Goal: Task Accomplishment & Management: Complete application form

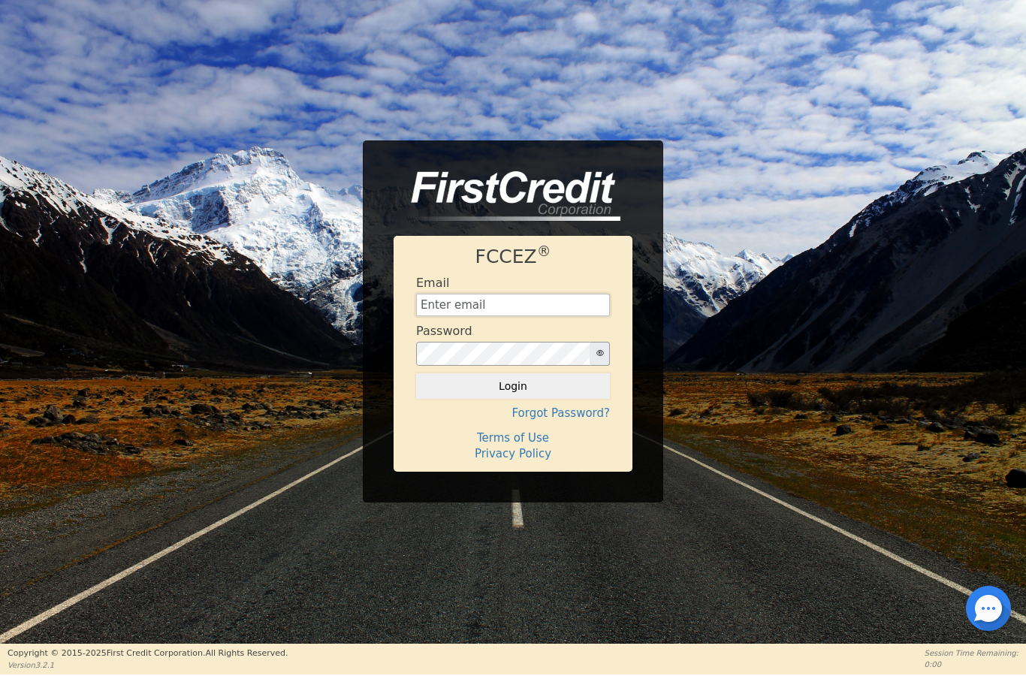
click at [526, 310] on input "text" at bounding box center [513, 305] width 194 height 23
type input "P"
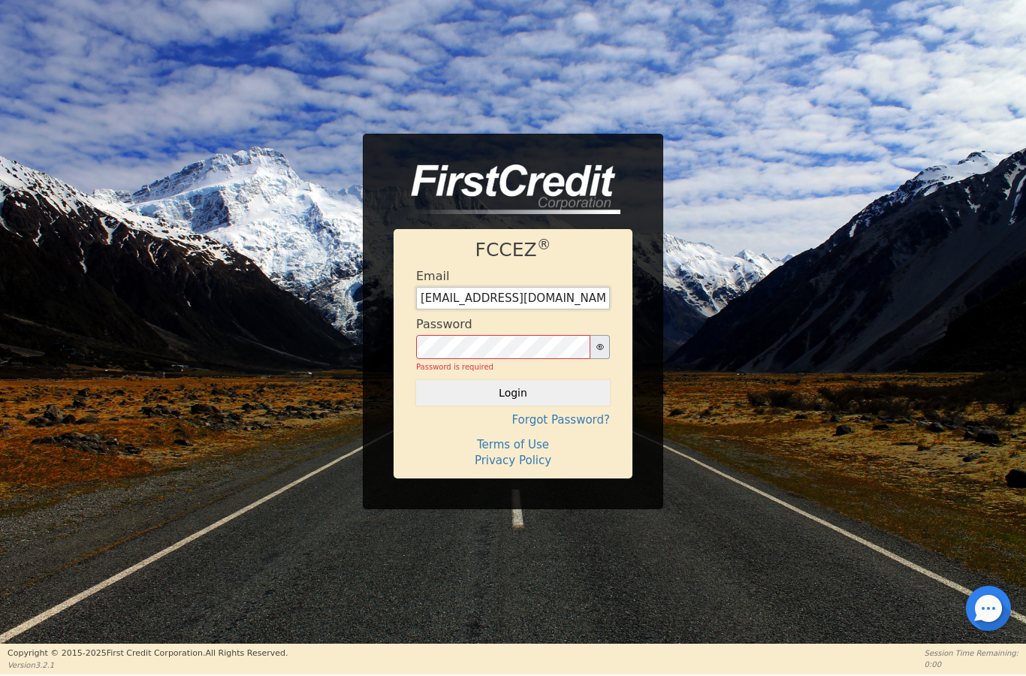
type input "[EMAIL_ADDRESS][DOMAIN_NAME]"
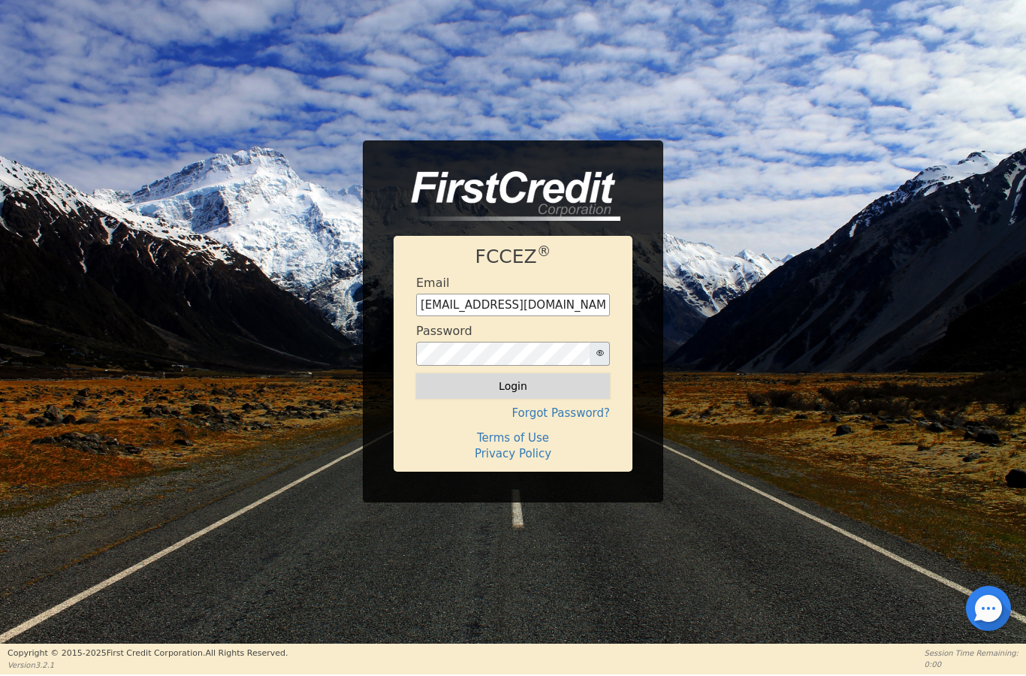
click at [491, 397] on button "Login" at bounding box center [513, 386] width 194 height 26
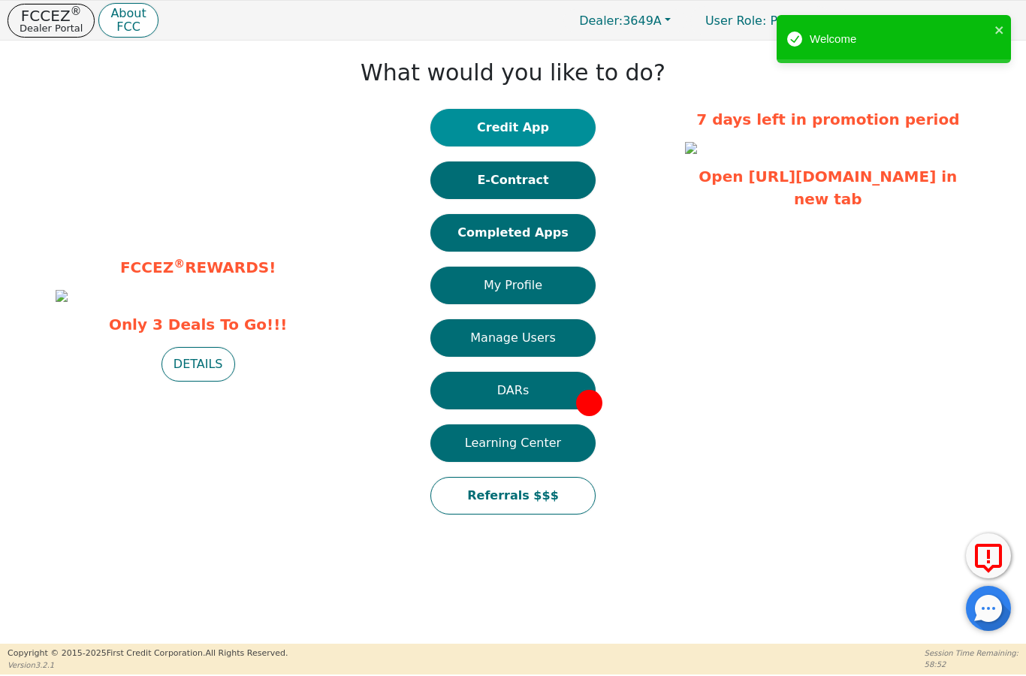
click at [522, 127] on button "Credit App" at bounding box center [513, 128] width 165 height 38
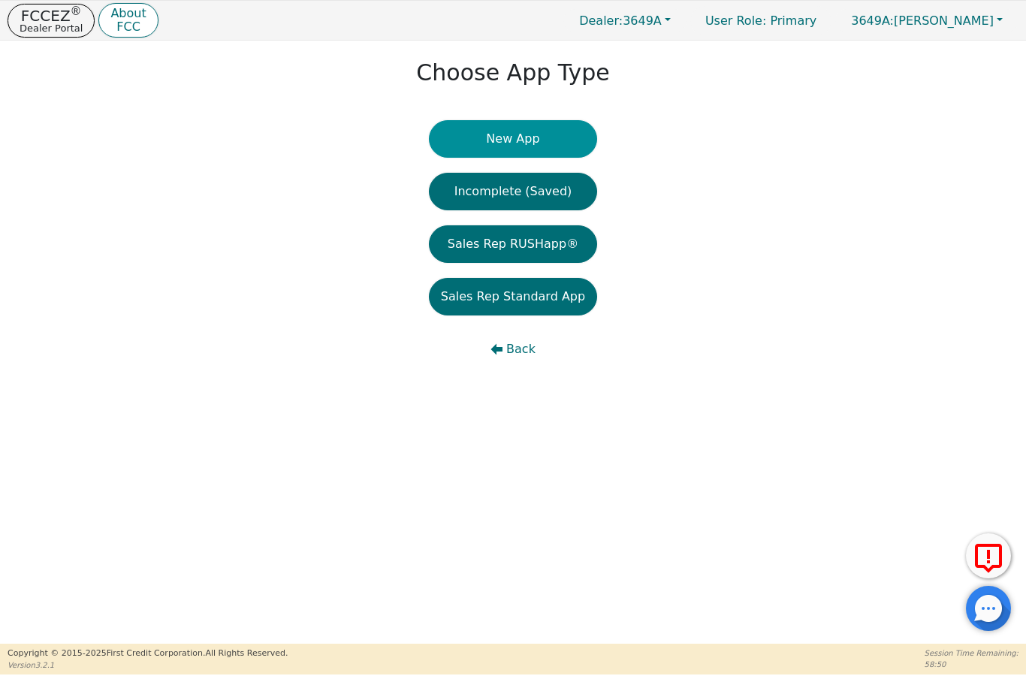
click at [525, 130] on button "New App" at bounding box center [513, 139] width 168 height 38
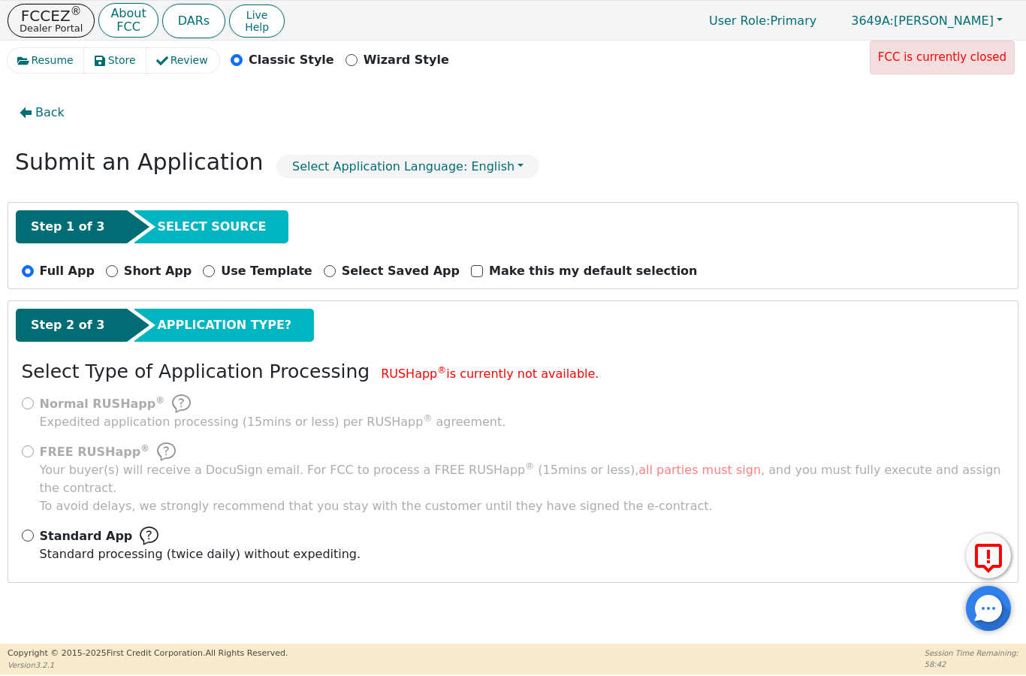
click at [41, 527] on span "Standard App" at bounding box center [86, 536] width 93 height 18
click at [34, 530] on input "Standard App Standard processing (twice daily) without expediting." at bounding box center [28, 536] width 12 height 12
radio input "true"
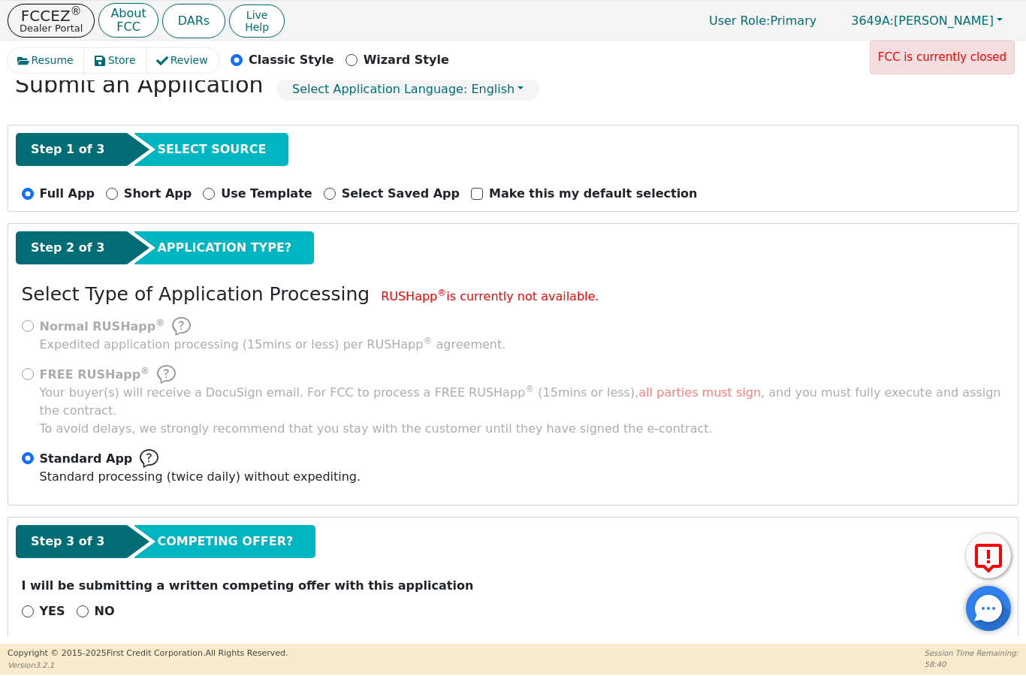
scroll to position [76, 0]
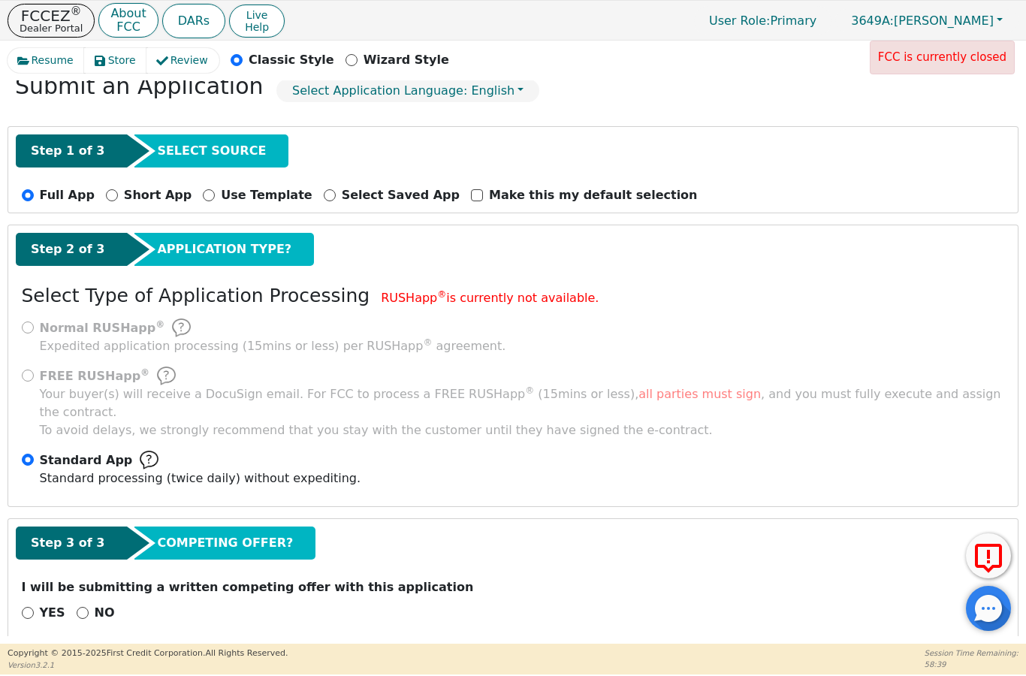
click at [95, 604] on p "NO" at bounding box center [105, 613] width 20 height 18
click at [89, 607] on input "NO" at bounding box center [83, 613] width 12 height 12
radio input "true"
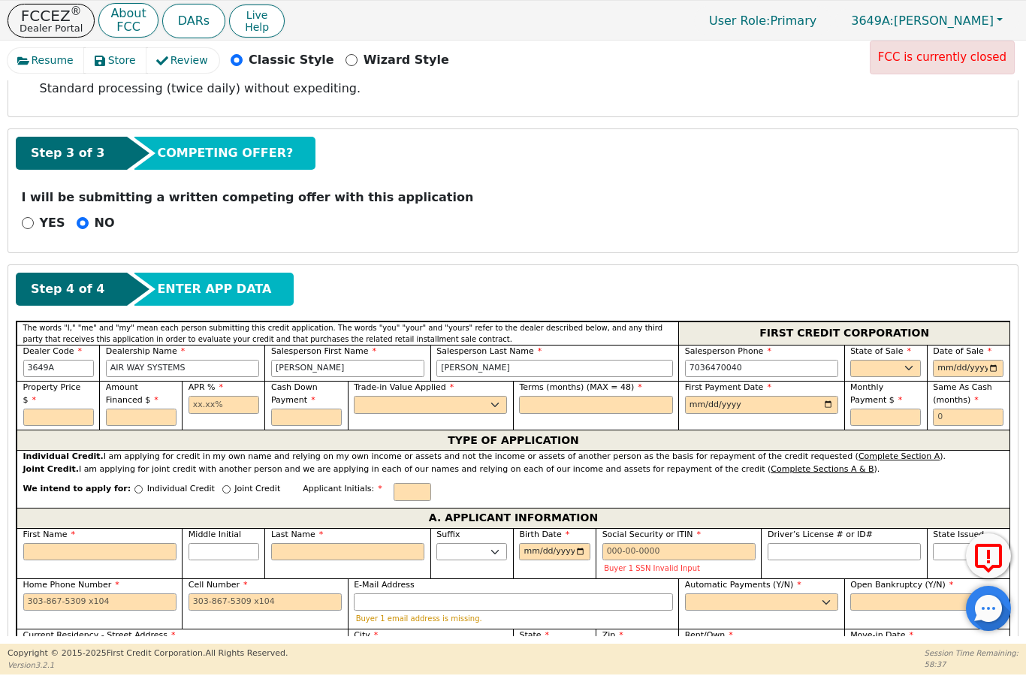
scroll to position [467, 0]
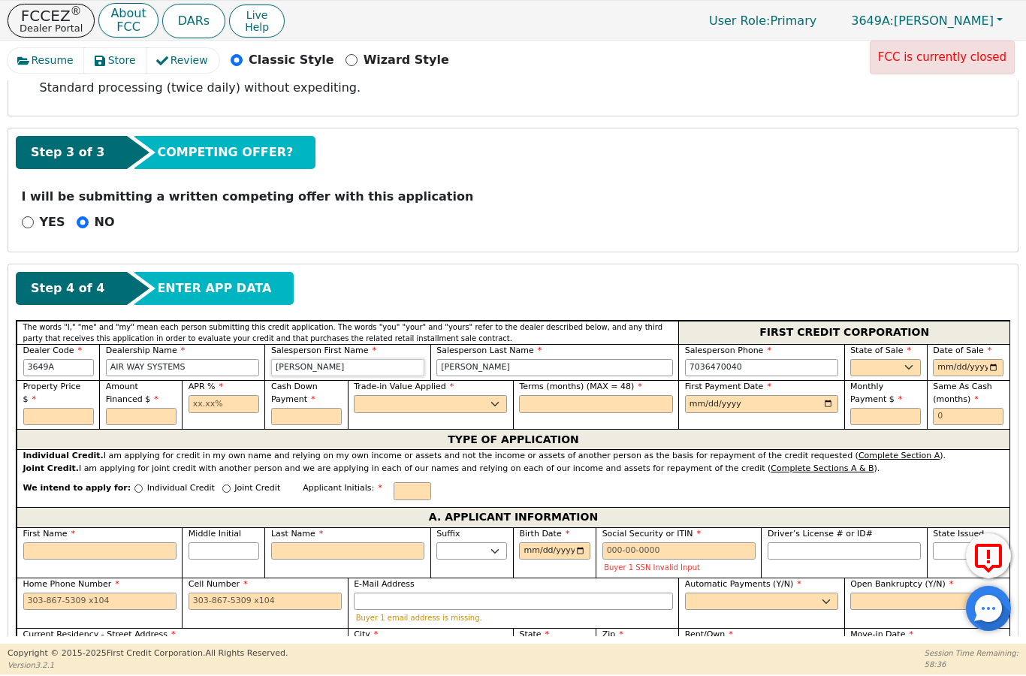
click at [369, 359] on input "[PERSON_NAME]" at bounding box center [347, 368] width 153 height 18
type input "E"
type input "[PERSON_NAME]"
type input "N"
type input "PENN"
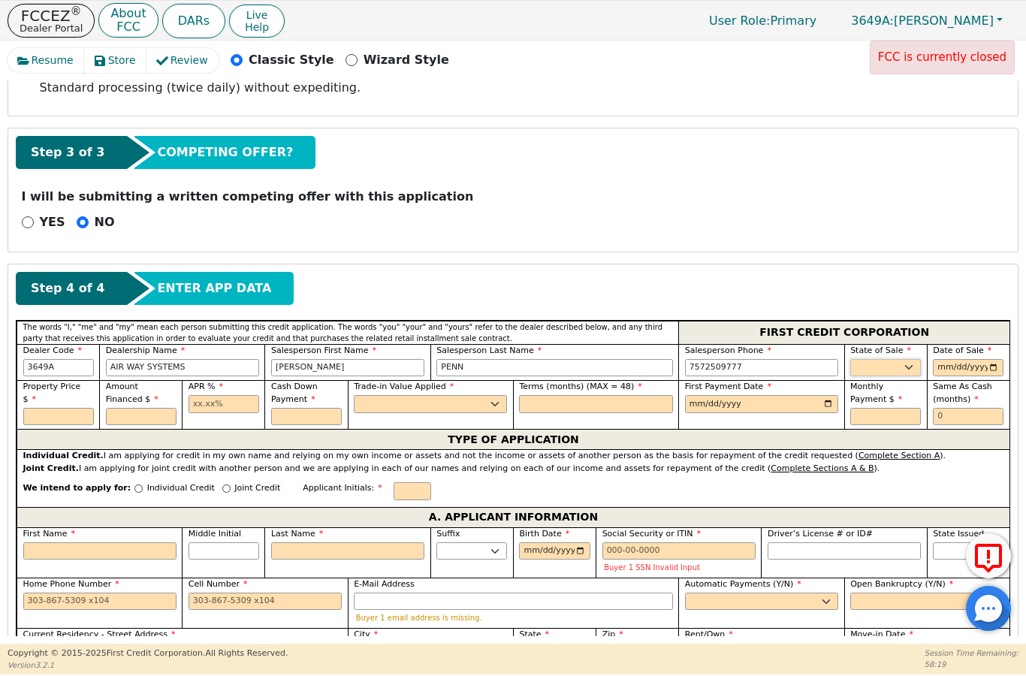
type input "[PHONE_NUMBER]"
select select "VA"
click at [967, 359] on input "date" at bounding box center [968, 368] width 71 height 18
type input "[DATE]"
click at [55, 408] on input "text" at bounding box center [58, 417] width 71 height 18
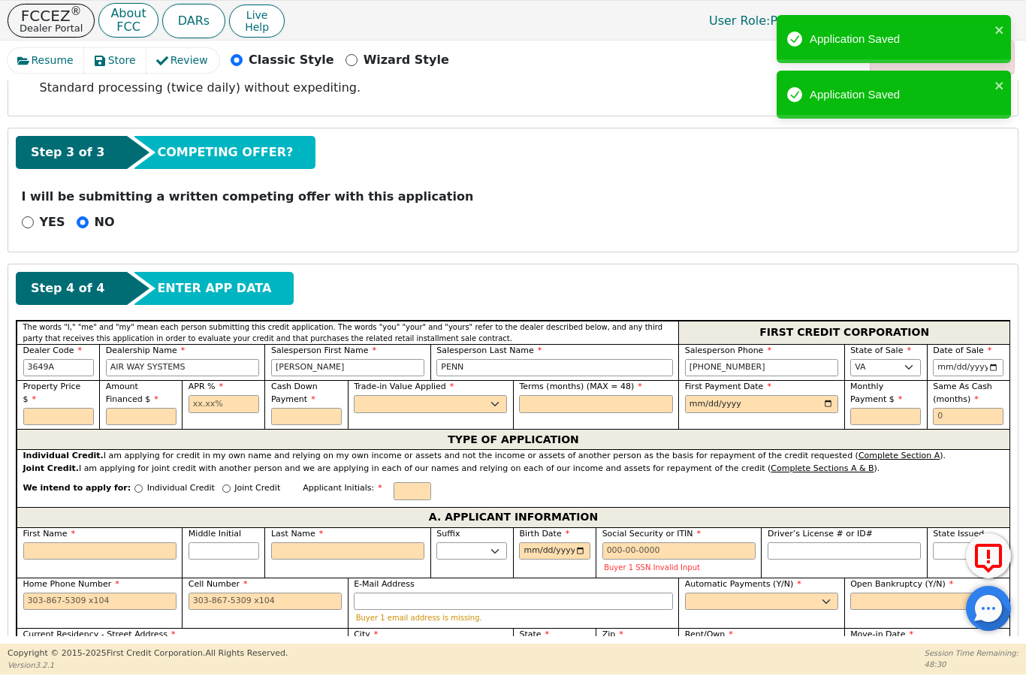
click at [32, 429] on div "TYPE OF APPLICATION" at bounding box center [513, 439] width 993 height 20
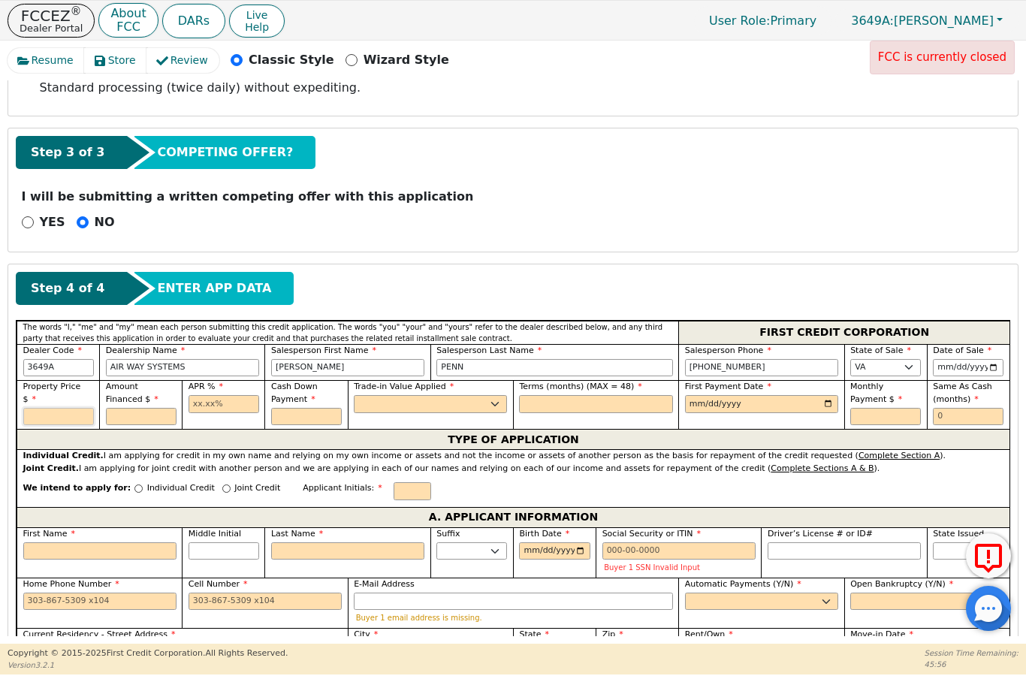
click at [53, 408] on input "text" at bounding box center [58, 417] width 71 height 18
type input "4179.58"
type input "4051.58"
type input "23.90"
type input "128.00"
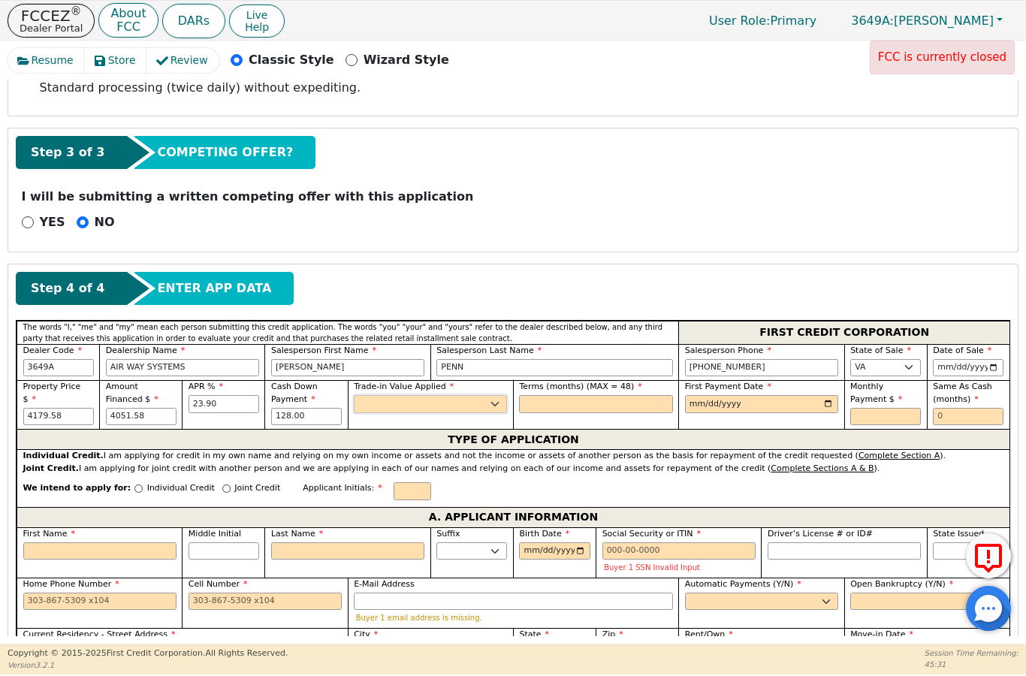
select select "n"
click at [634, 395] on input "text" at bounding box center [595, 404] width 153 height 18
type input "48"
click at [786, 395] on input "date" at bounding box center [761, 404] width 153 height 18
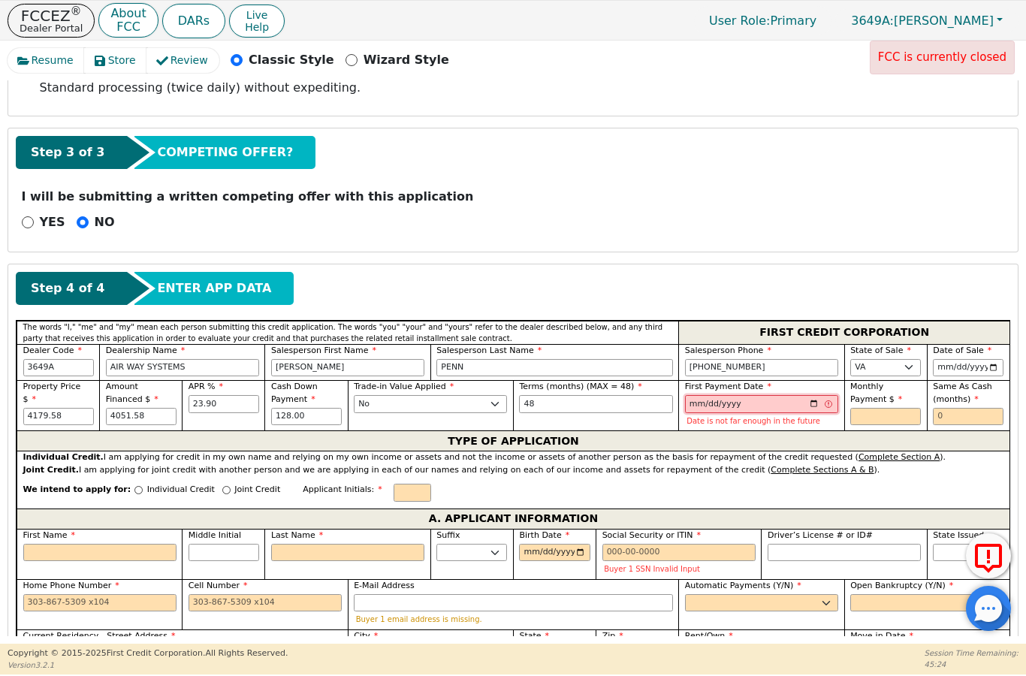
type input "[DATE]"
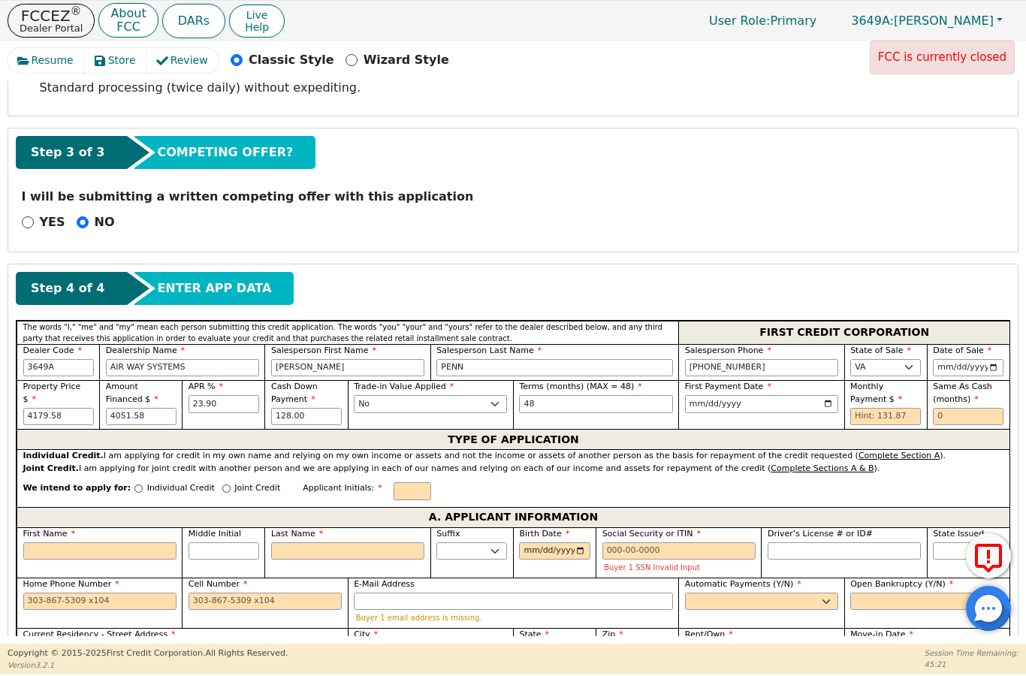
click at [880, 429] on div "TYPE OF APPLICATION" at bounding box center [513, 439] width 993 height 20
click at [900, 408] on input "text" at bounding box center [886, 417] width 71 height 18
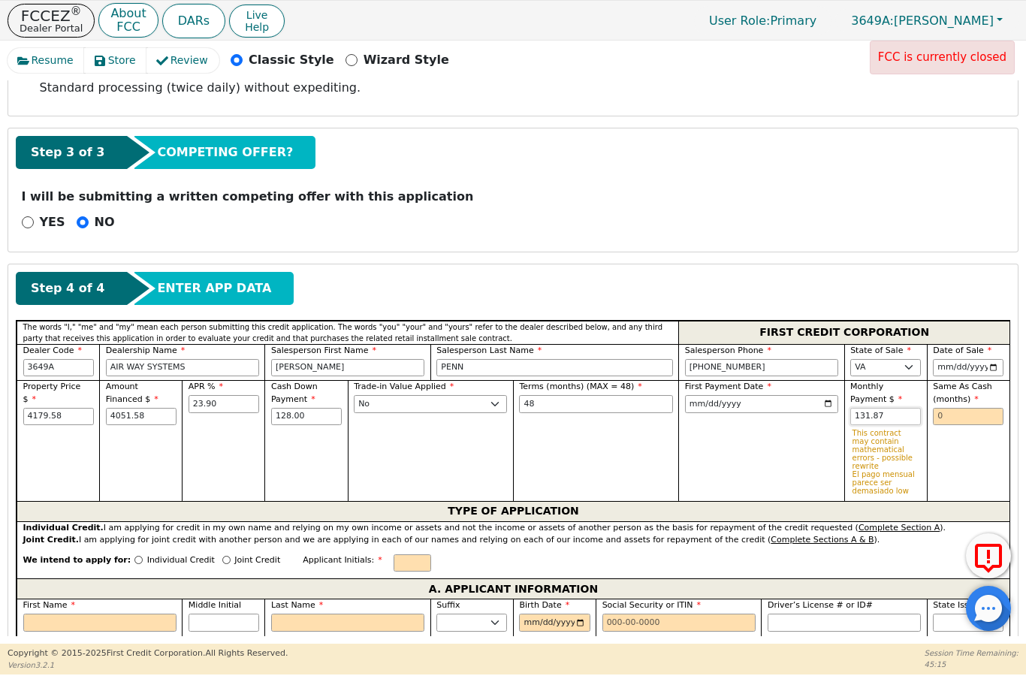
type input "131.87"
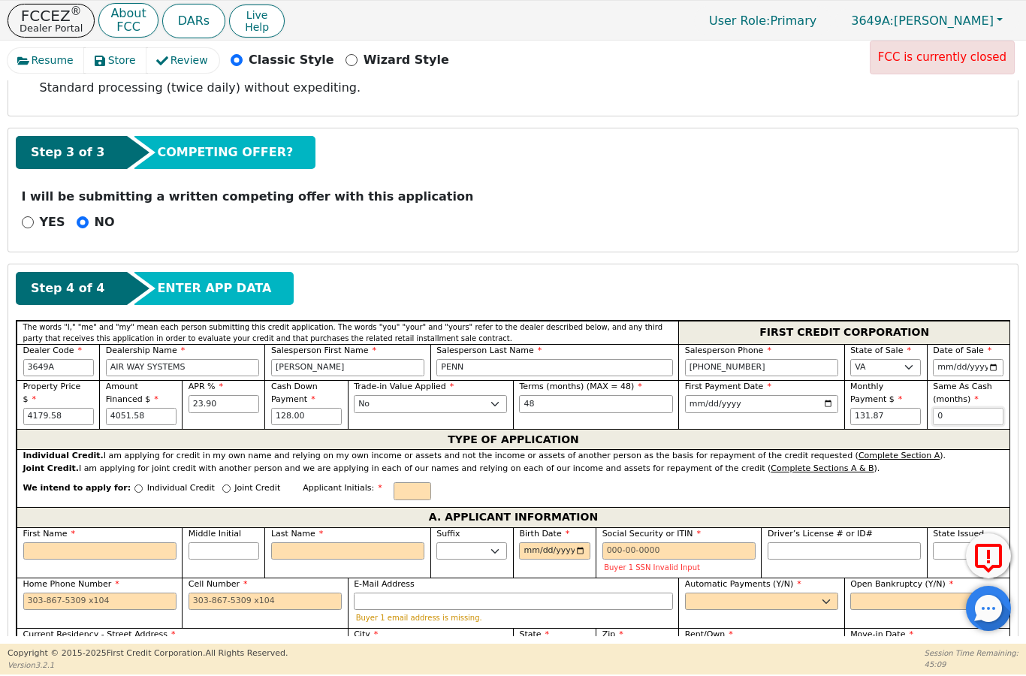
type input "0"
click at [134, 482] on div "Individual Credit" at bounding box center [174, 492] width 80 height 20
click at [122, 475] on div "We intend to apply for: Individual Credit Joint Credit Applicant Initials:" at bounding box center [513, 491] width 993 height 32
click at [134, 485] on input "Individual Credit" at bounding box center [138, 489] width 8 height 8
radio input "true"
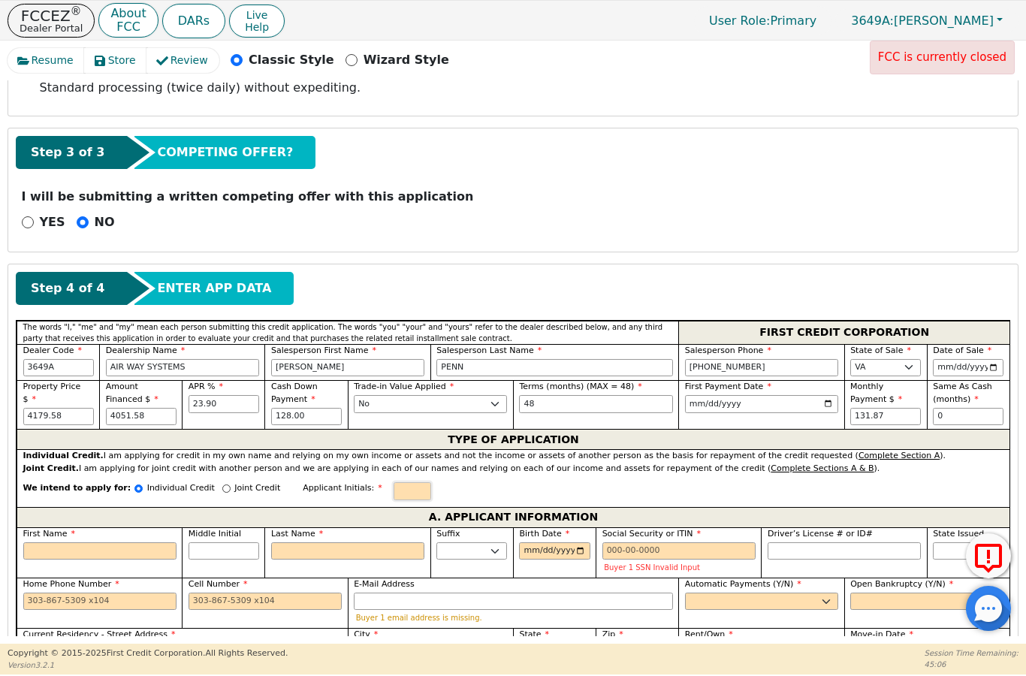
click at [394, 482] on input "text" at bounding box center [413, 491] width 38 height 18
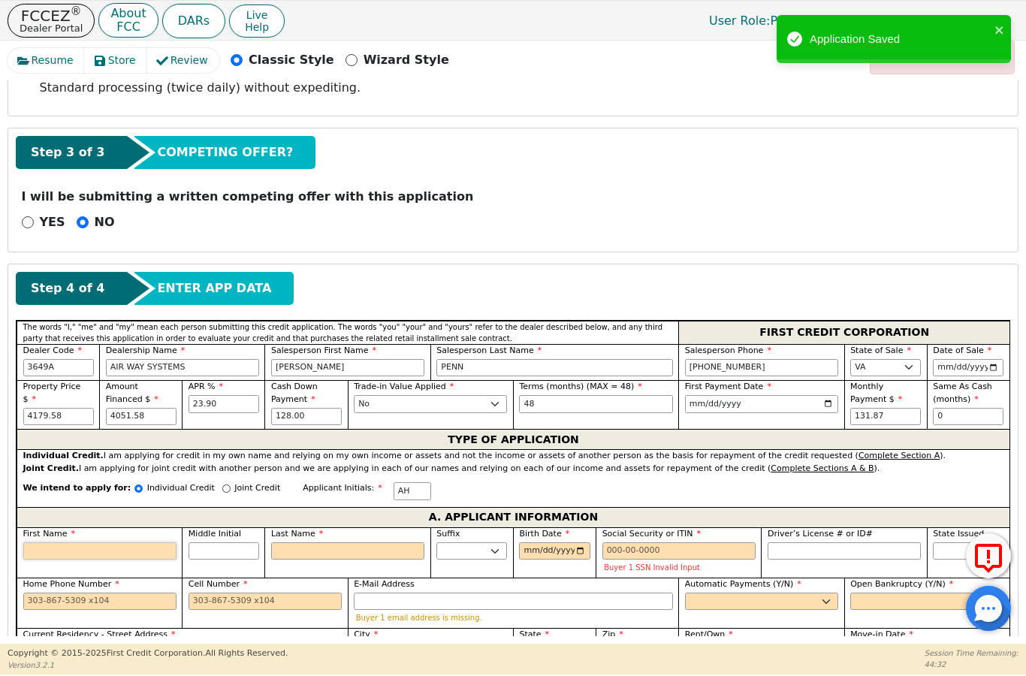
type input "A"
type input "An"
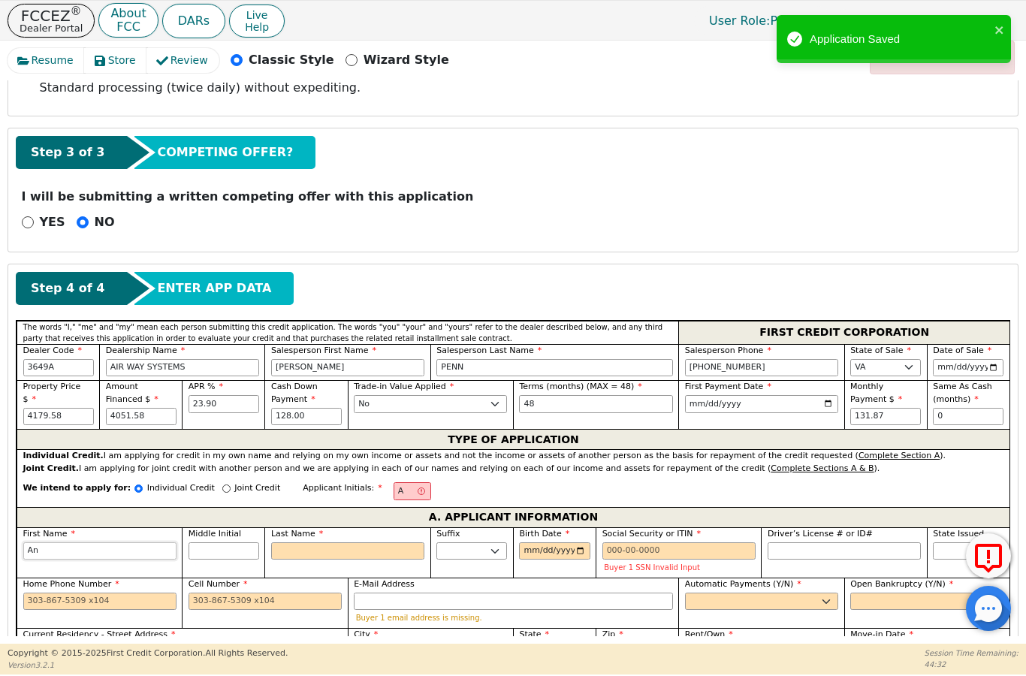
type input "Ang"
type input "Ange"
type input "Angel"
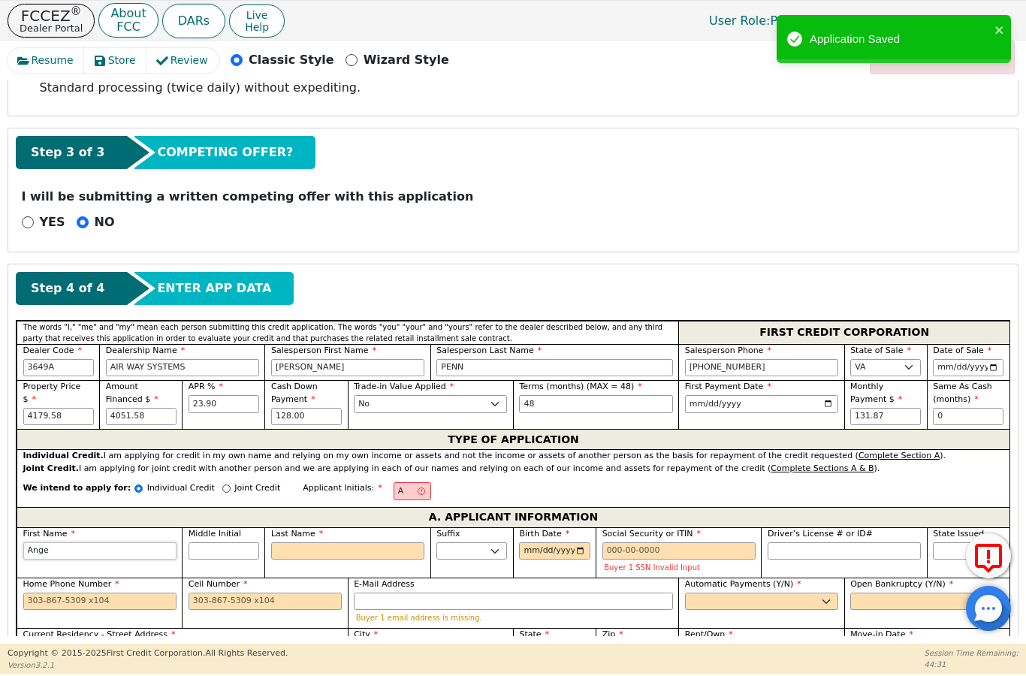
type input "Angel"
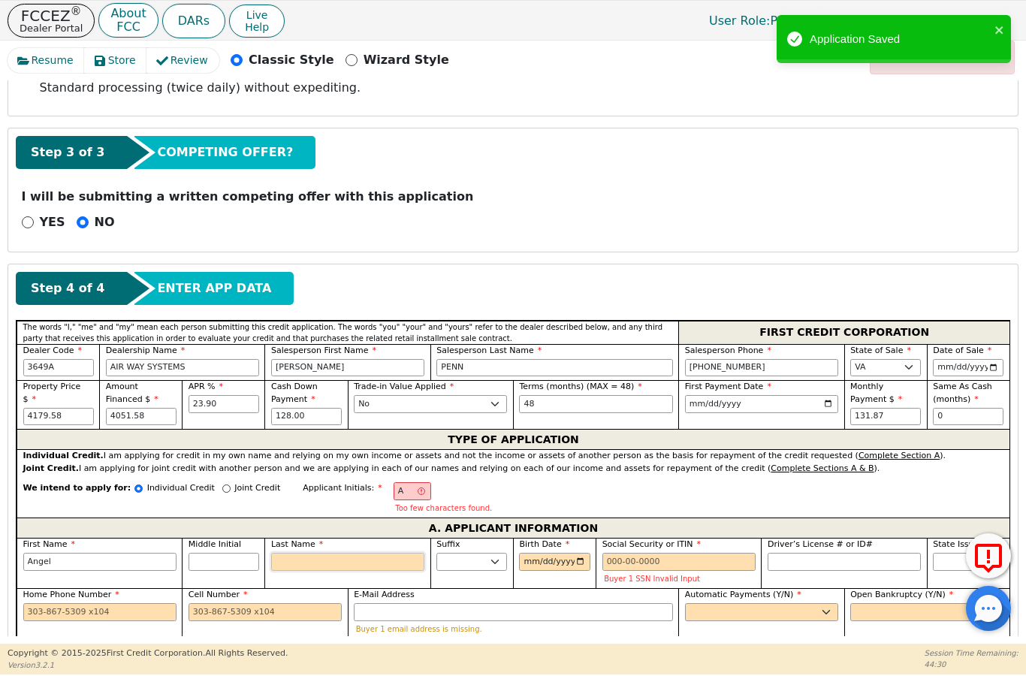
type input "AH"
type input "H"
type input "[PERSON_NAME]"
type input "Hu"
type input "[PERSON_NAME]"
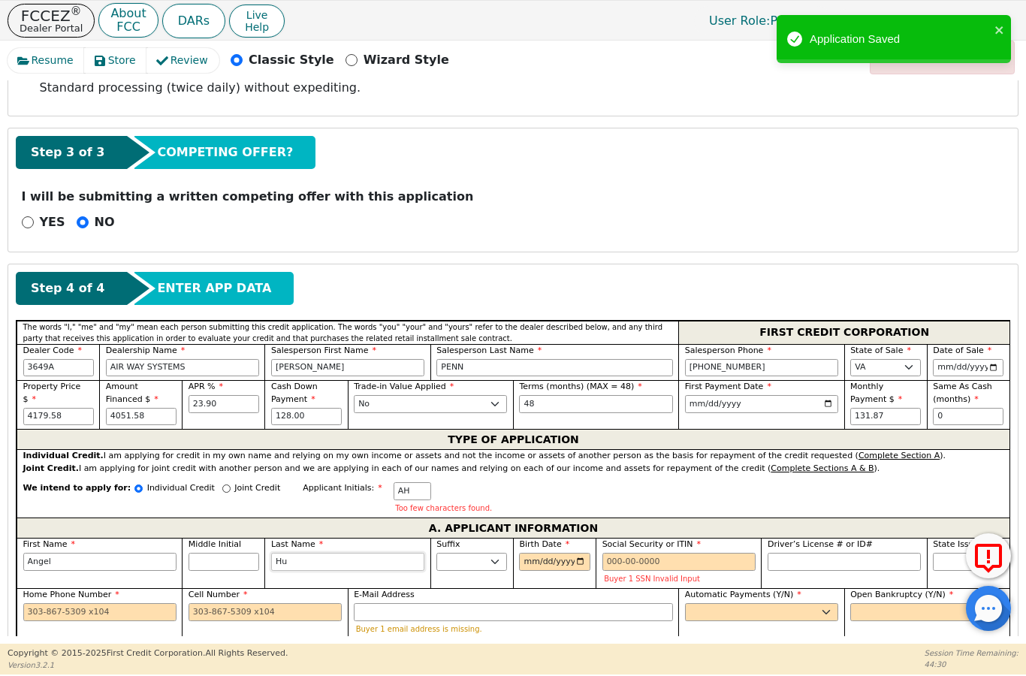
type input "Hut"
type input "Angel Hut"
type input "Hutc"
type input "[PERSON_NAME]"
type input "Hutch"
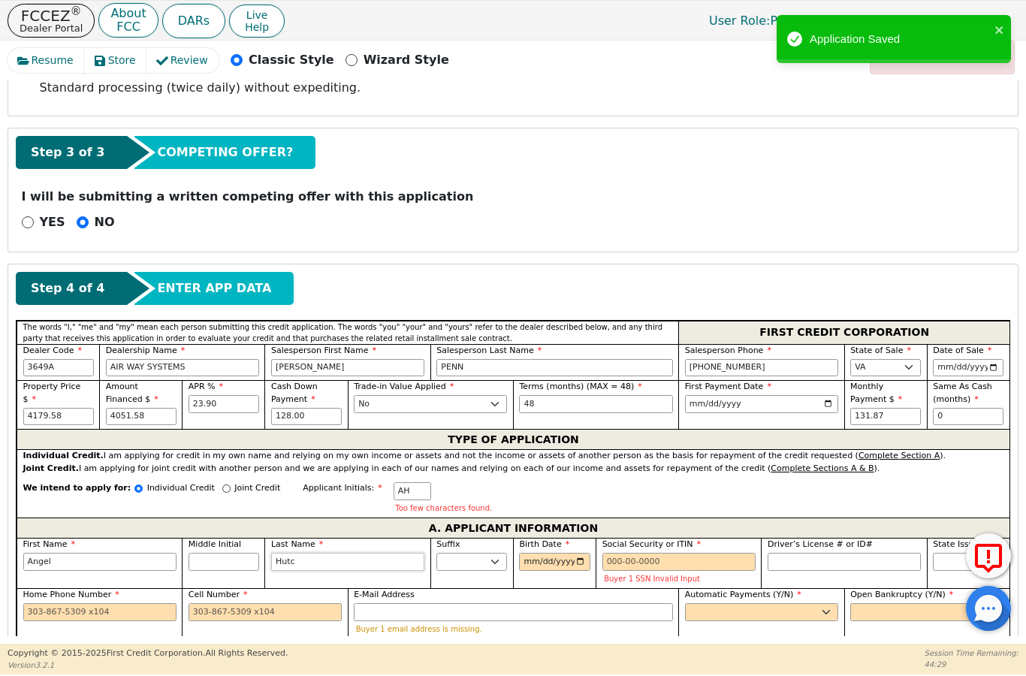
type input "[PERSON_NAME]"
type input "Hutchi"
type input "[PERSON_NAME]"
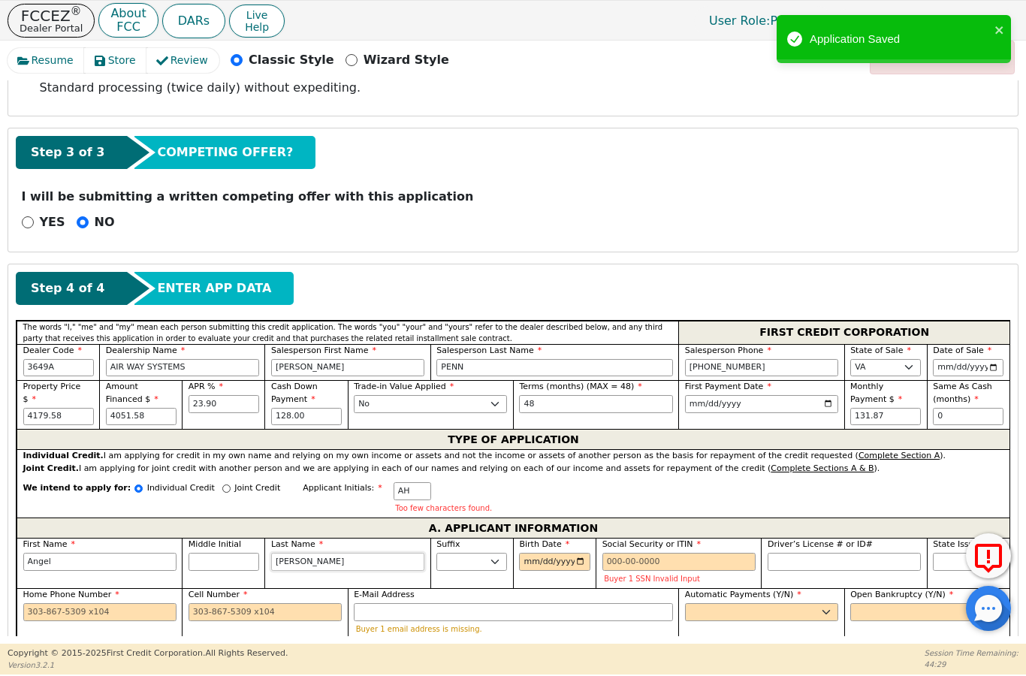
type input "[PERSON_NAME]"
type input "Hutchinso"
type input "[PERSON_NAME]"
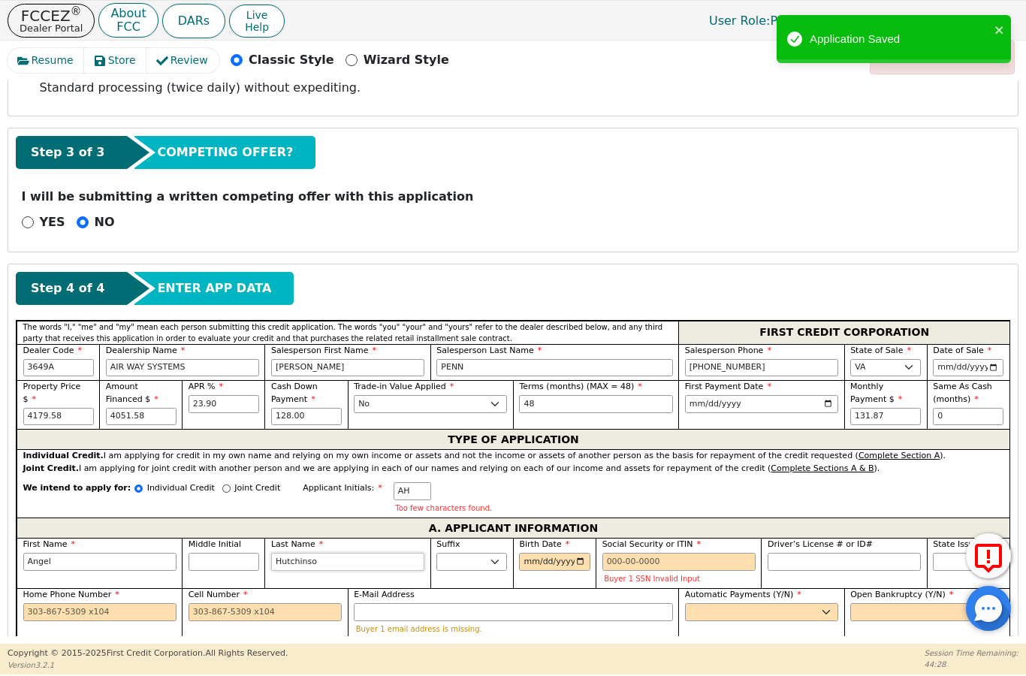
type input "[PERSON_NAME]"
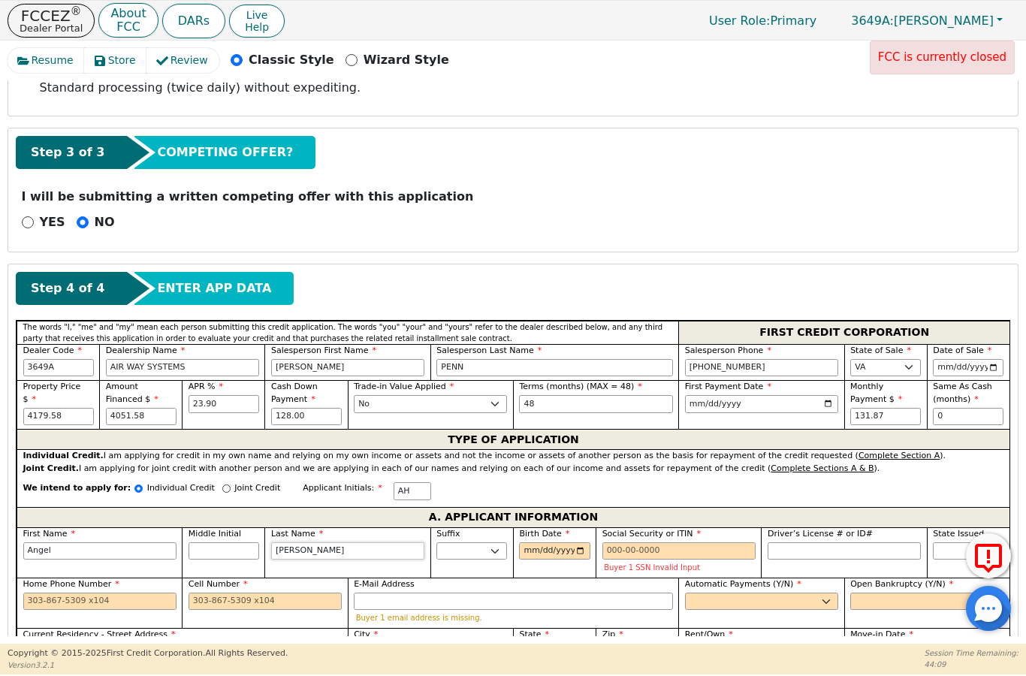
type input "[PERSON_NAME]"
type input "[DATE]"
click at [621, 542] on input "Social Security or ITIN" at bounding box center [679, 551] width 153 height 18
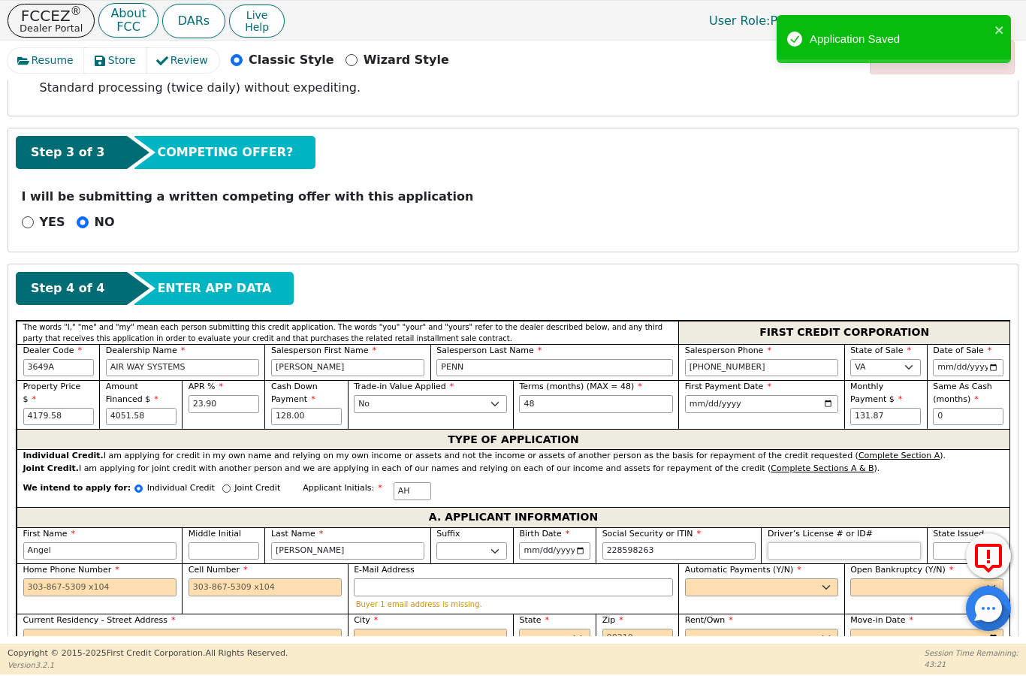
type input "***-**-8263"
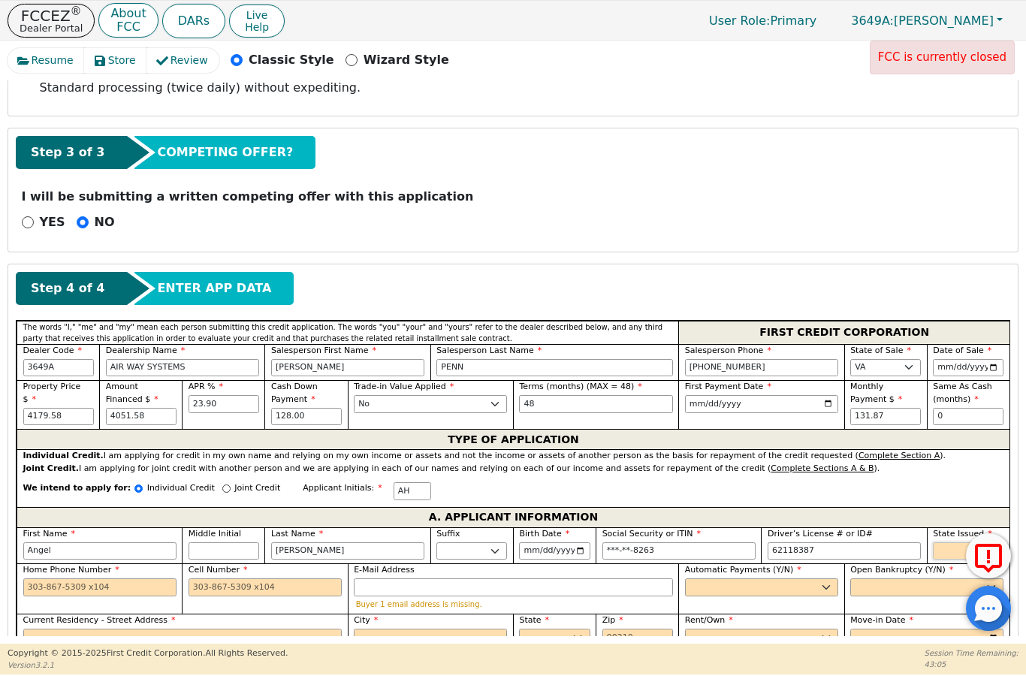
type input "********"
select select "VA"
click at [142, 579] on input "Home Phone Number" at bounding box center [99, 588] width 153 height 18
click at [249, 579] on input "Cell Number" at bounding box center [265, 588] width 153 height 18
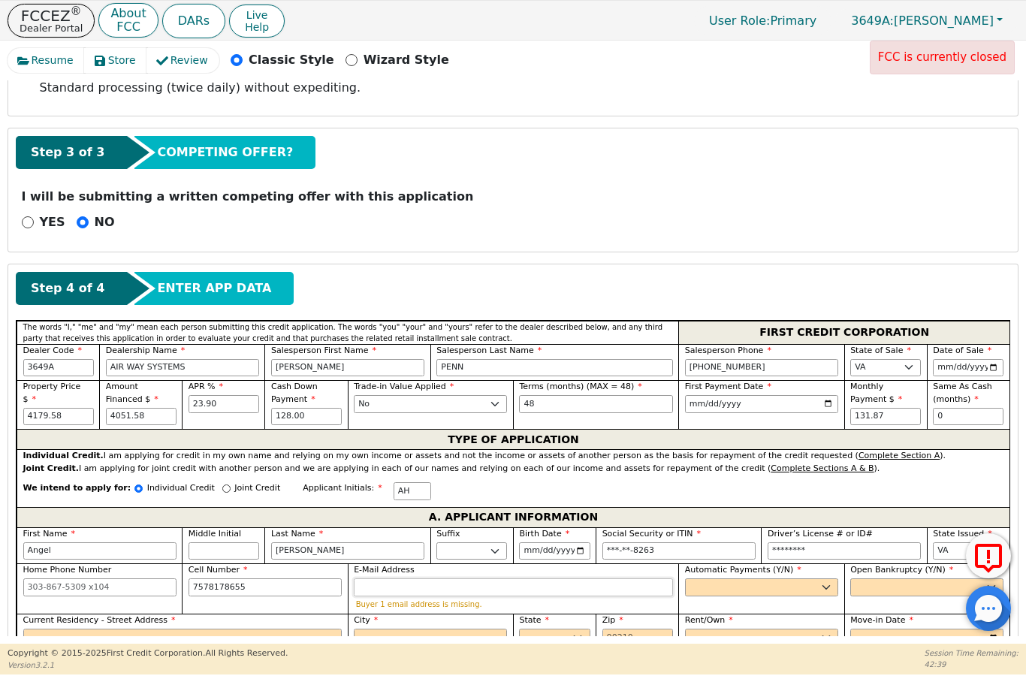
type input "[PHONE_NUMBER]"
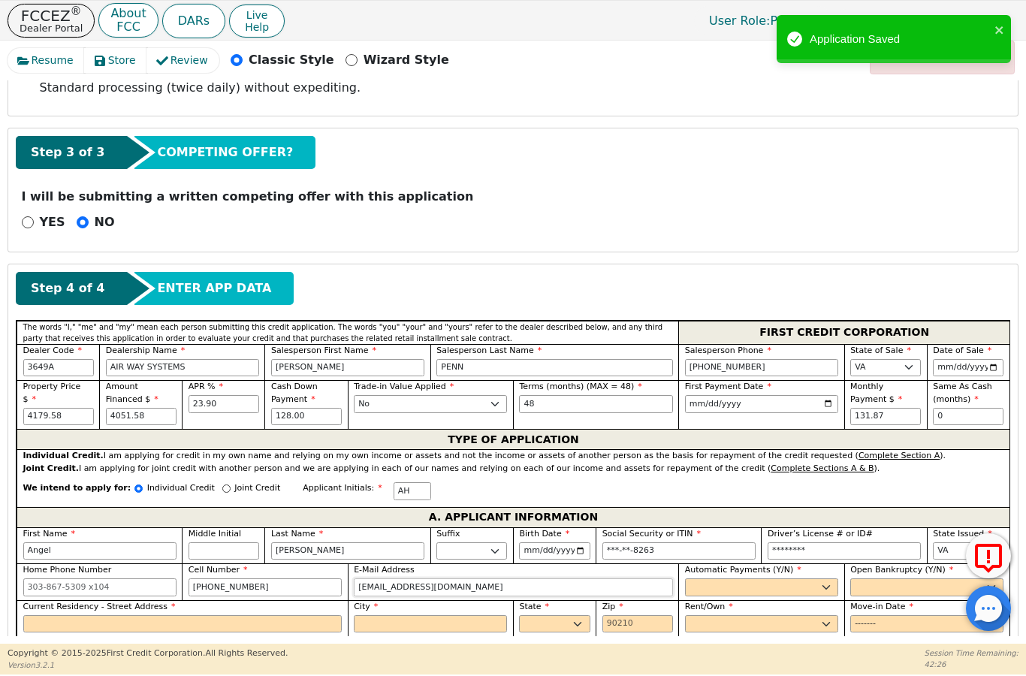
type input "[EMAIL_ADDRESS][DOMAIN_NAME]"
select select "y"
type input "[PERSON_NAME]"
click at [888, 565] on span "Open Bankruptcy (Y/N)" at bounding box center [902, 570] width 103 height 10
click at [888, 579] on select "Yes No" at bounding box center [927, 588] width 153 height 18
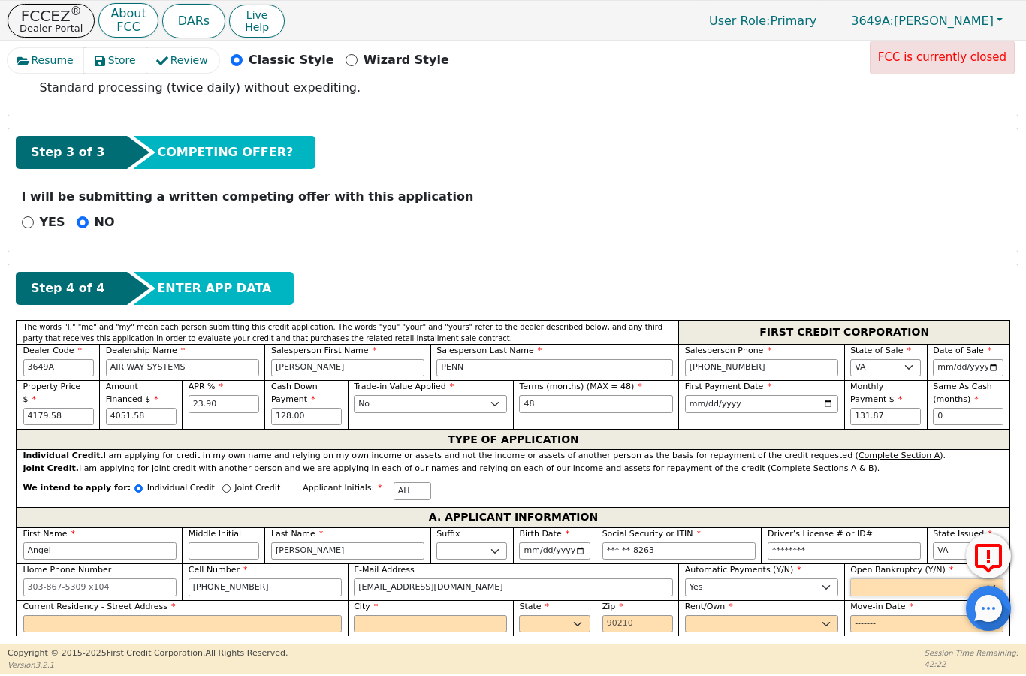
select select "n"
click at [234, 615] on input "Current Residency - Street Address" at bounding box center [182, 624] width 319 height 18
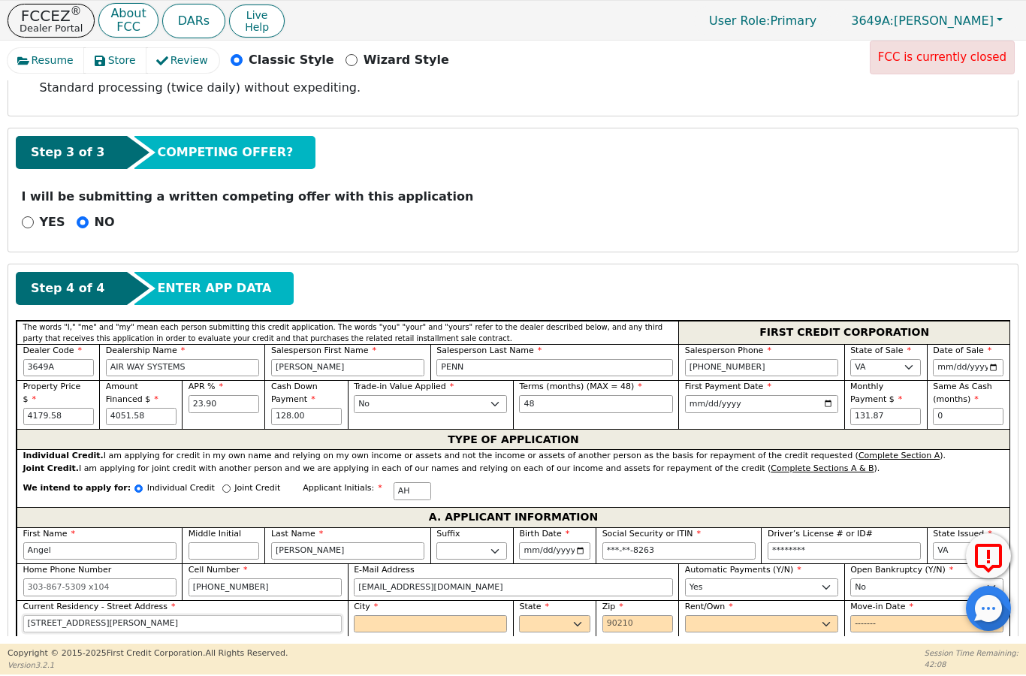
type input "[STREET_ADDRESS][PERSON_NAME]"
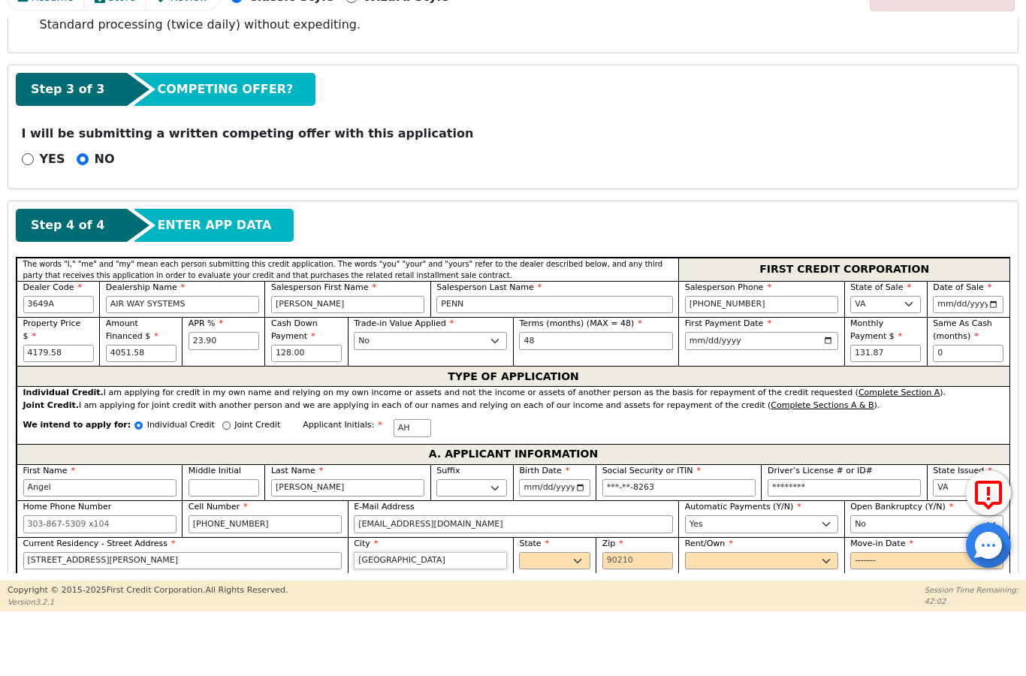
type input "[GEOGRAPHIC_DATA]"
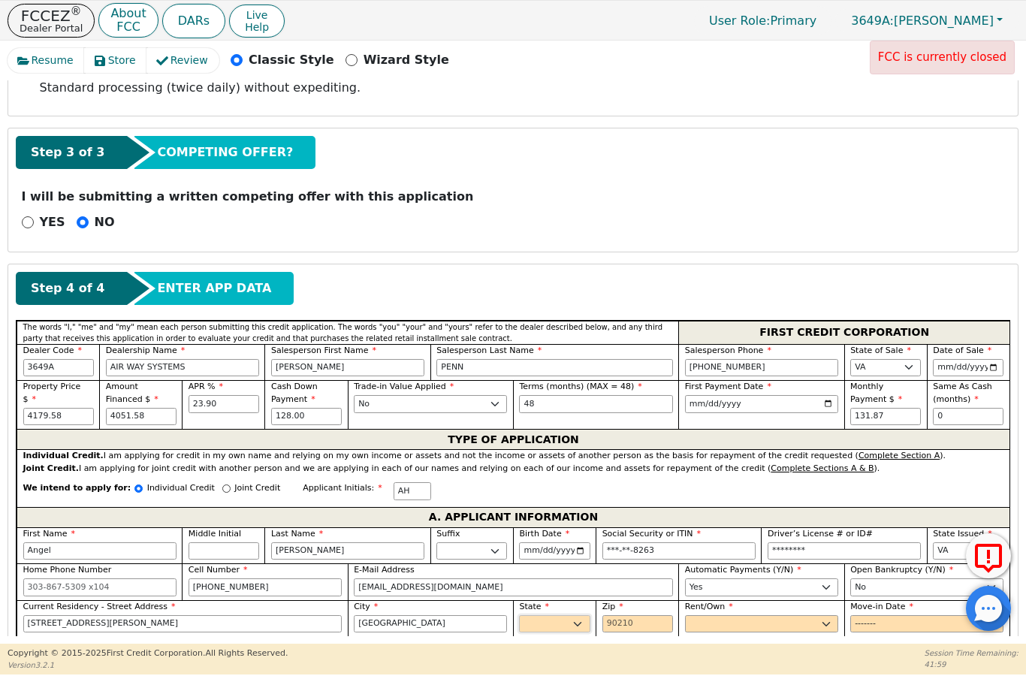
select select "VA"
click at [645, 615] on input "Zip" at bounding box center [638, 624] width 71 height 18
type input "23701"
select select "Rent"
click at [888, 615] on input "Move-in Date" at bounding box center [927, 624] width 153 height 18
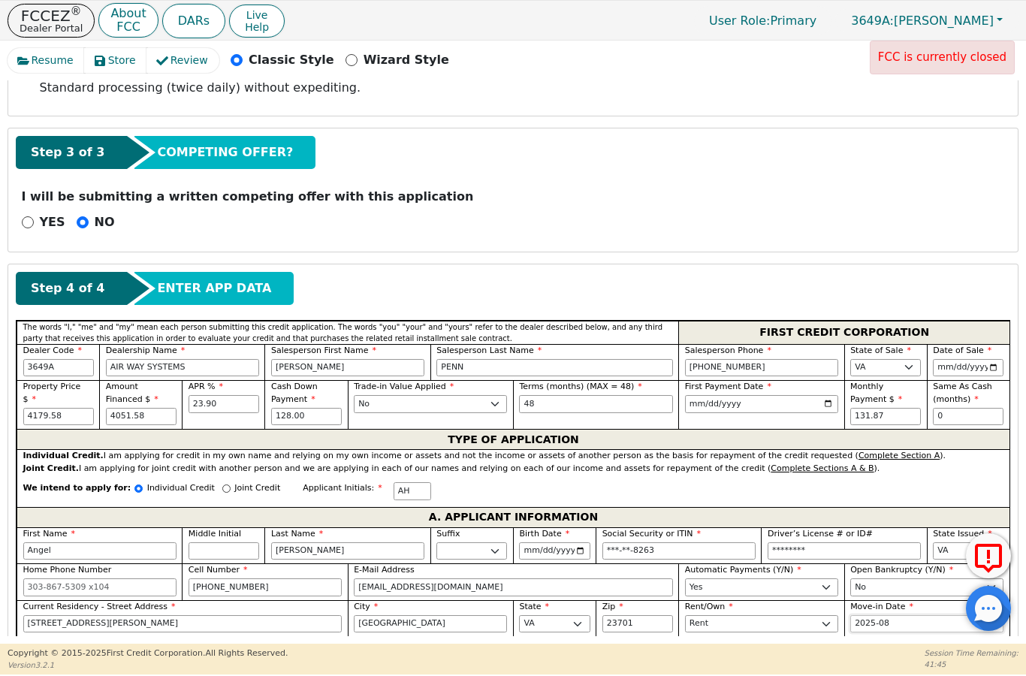
type input "2025-07"
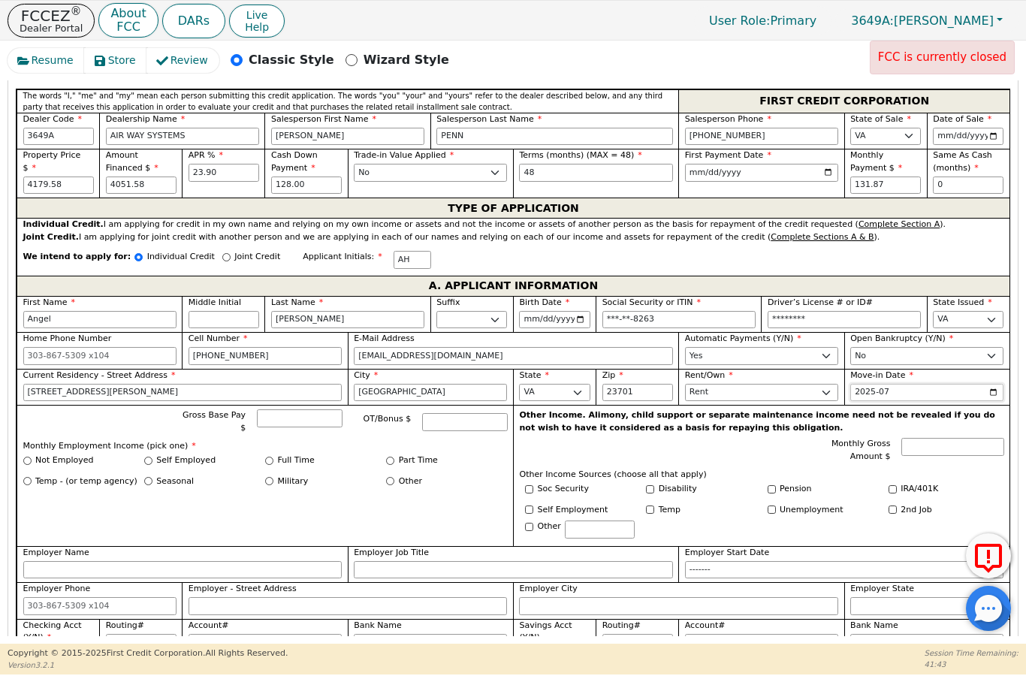
scroll to position [721, 0]
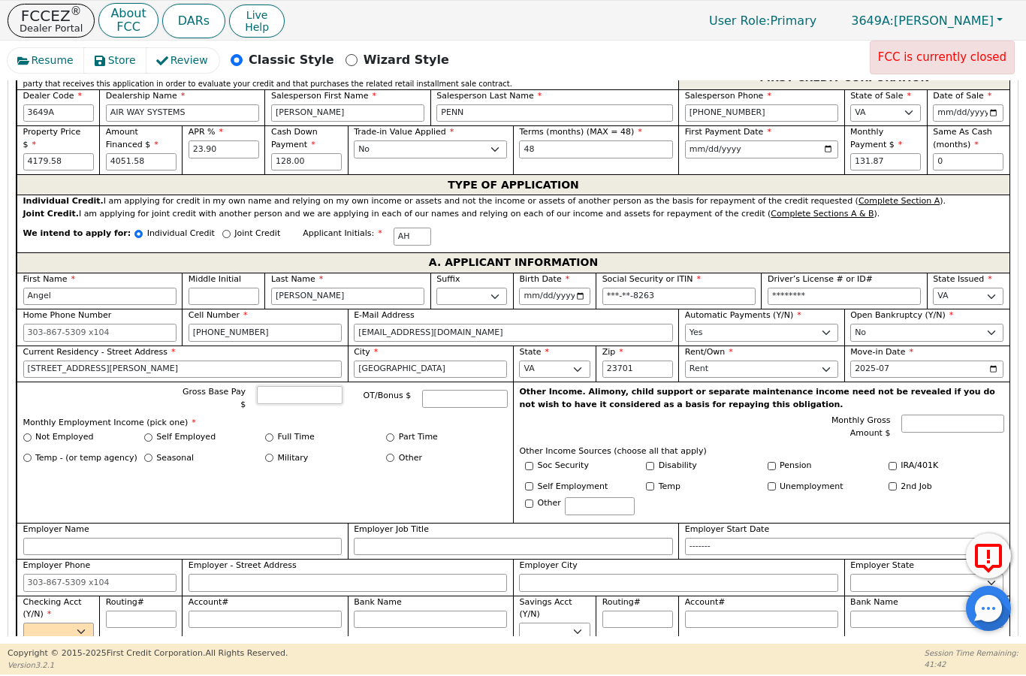
click at [310, 386] on input "Gross Base Pay $" at bounding box center [299, 395] width 85 height 18
click at [240, 141] on input "23.90" at bounding box center [224, 150] width 71 height 18
type input "23.99"
click at [288, 386] on input "Gross Base Pay $" at bounding box center [299, 395] width 85 height 18
type input "3107.86"
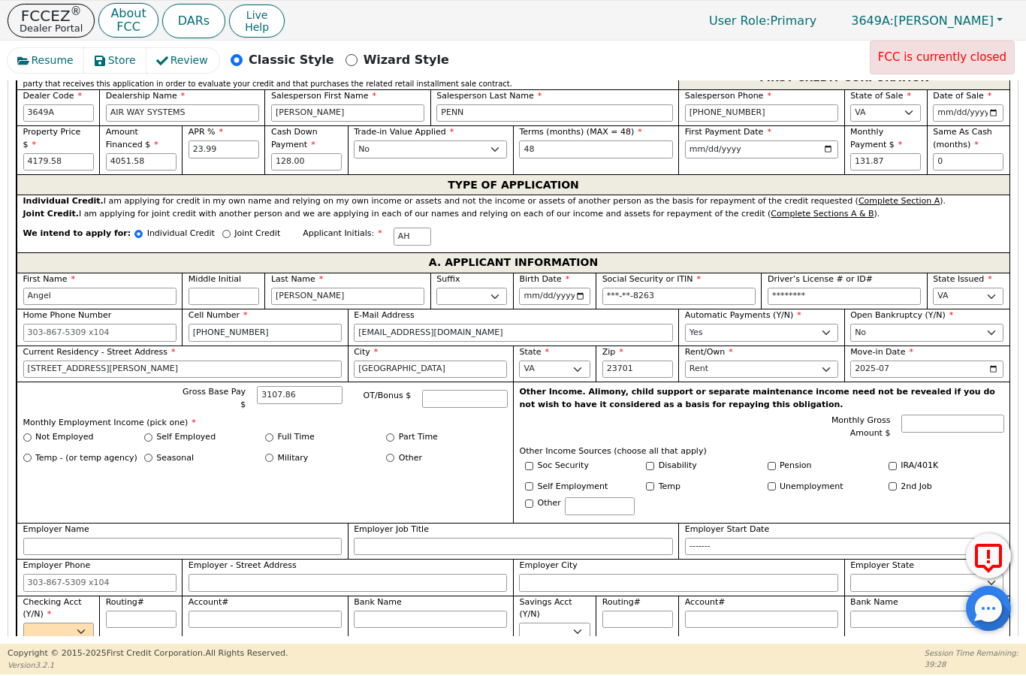
click at [272, 434] on input "Full Time" at bounding box center [269, 438] width 8 height 8
radio input "true"
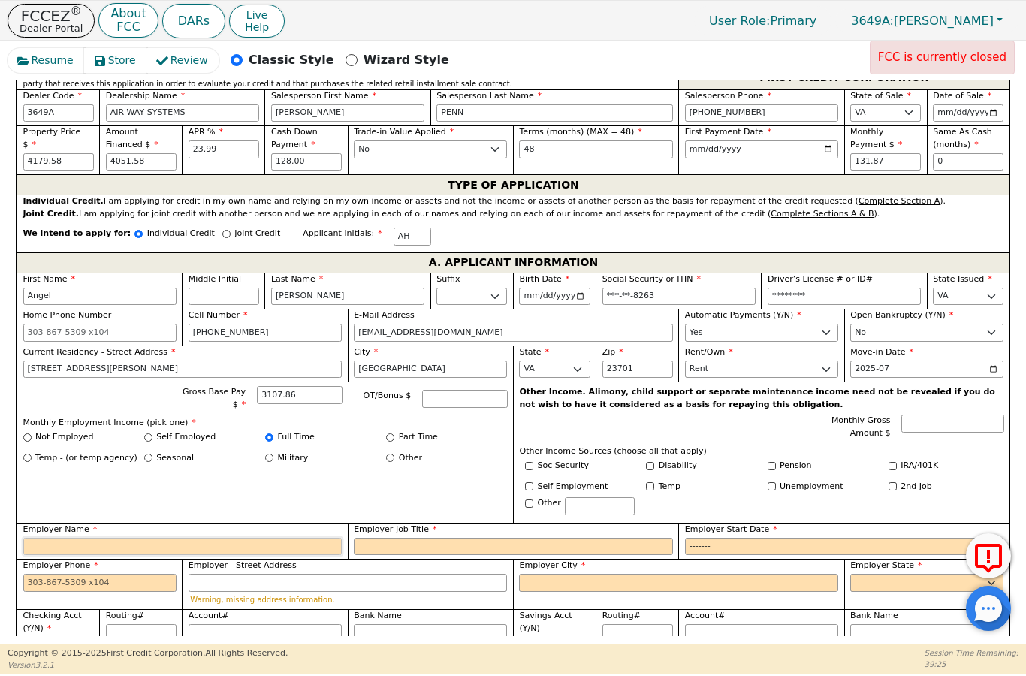
click at [224, 538] on input "Employer Name" at bounding box center [182, 547] width 319 height 18
type input "The Elevance Health Companies"
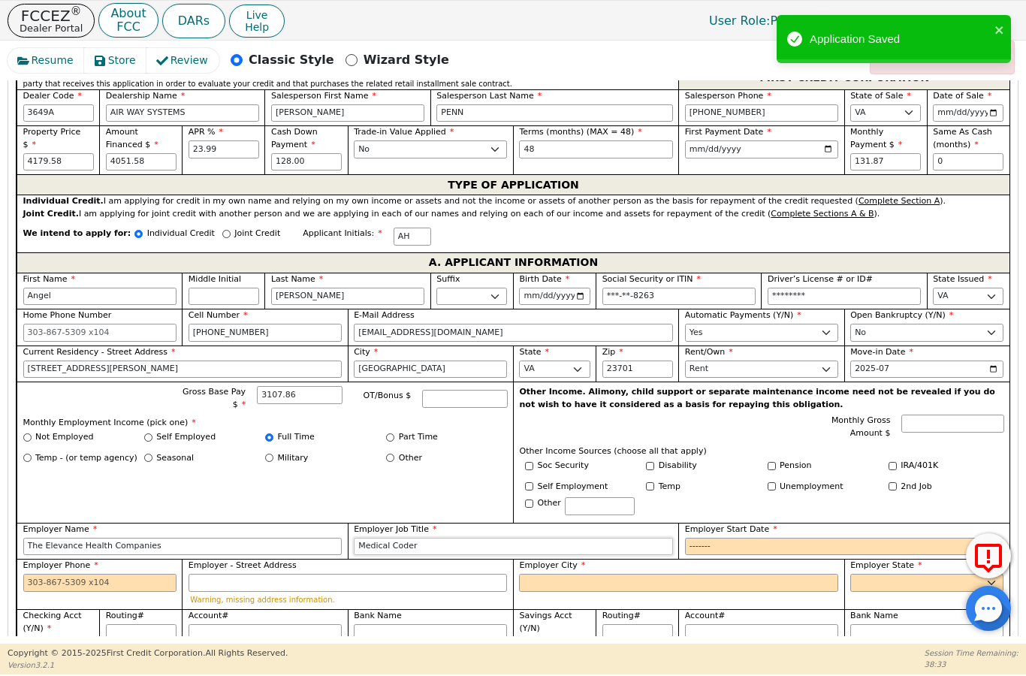
type input "Medical Coder"
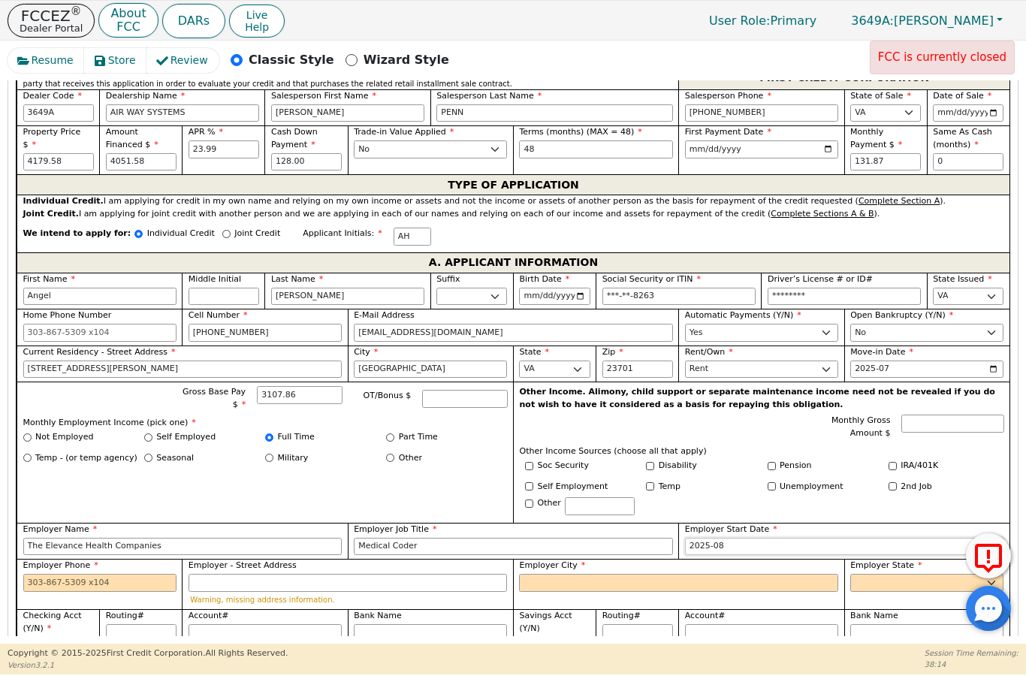
type input "2021-08"
click at [41, 574] on input "Employer Phone" at bounding box center [99, 583] width 153 height 18
type input "[PHONE_NUMBER]"
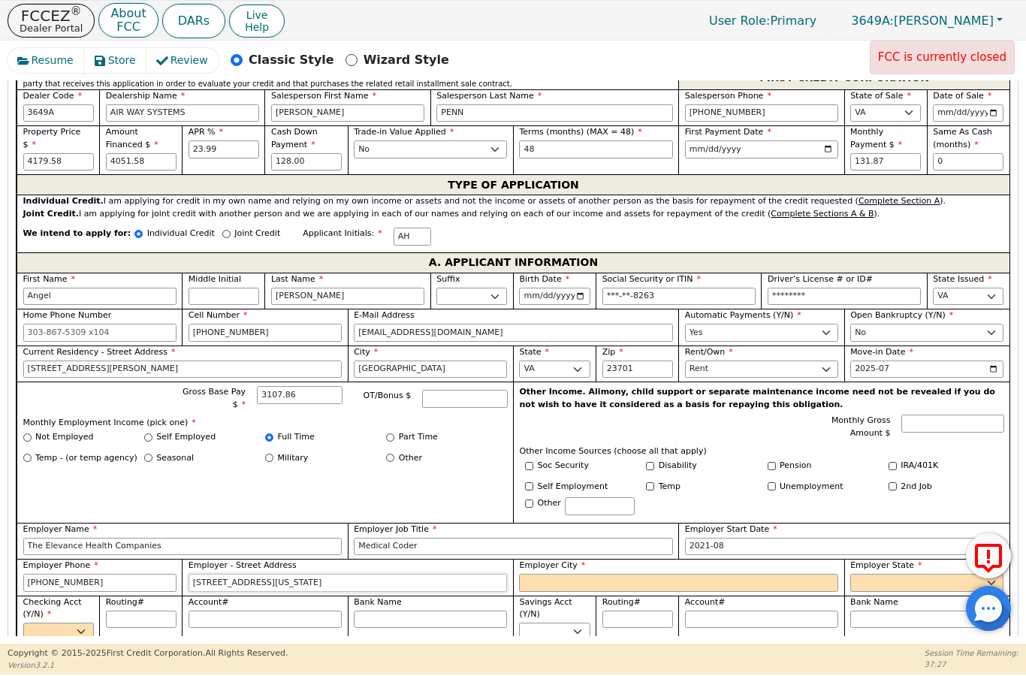
type input "[STREET_ADDRESS][US_STATE]"
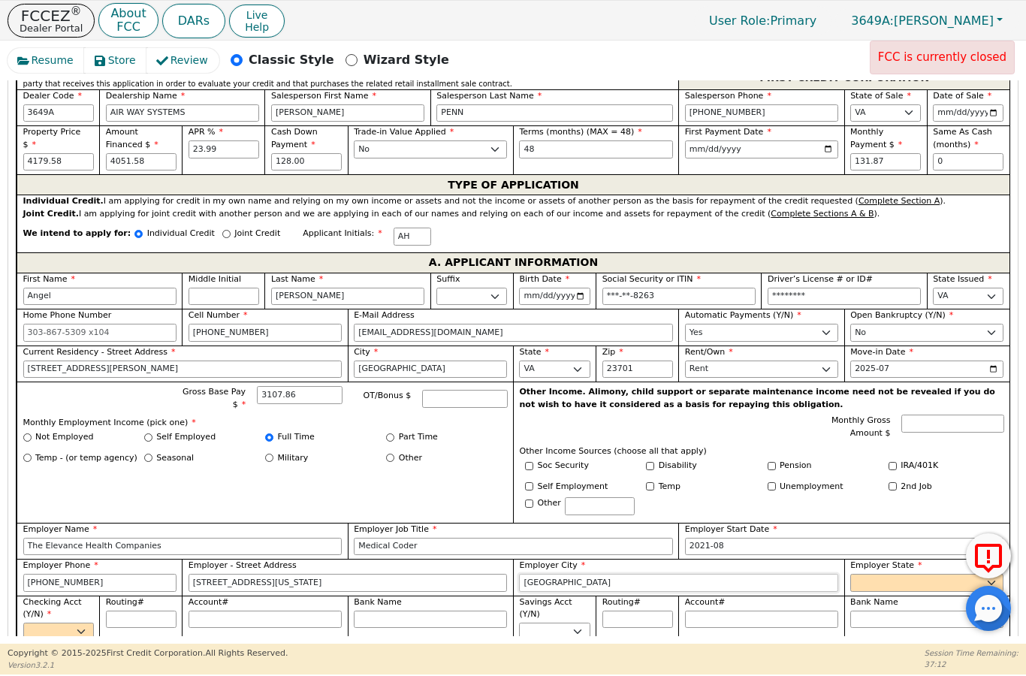
type input "[GEOGRAPHIC_DATA]"
select select "IN"
click at [79, 623] on select "Yes No" at bounding box center [58, 632] width 71 height 18
select select "y"
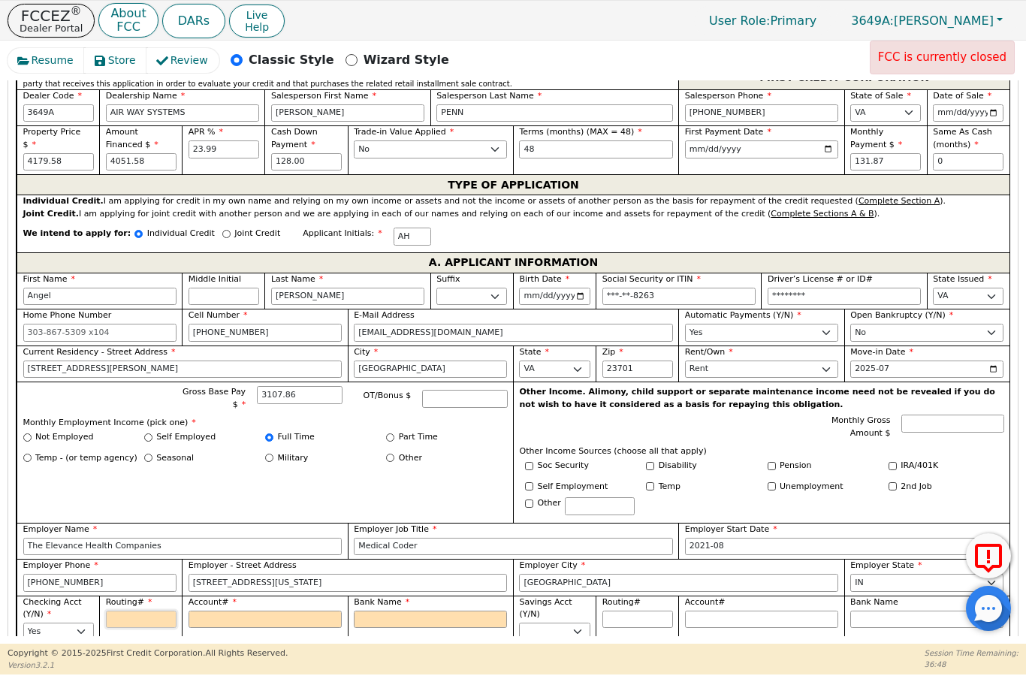
click at [128, 611] on input "Routing#" at bounding box center [141, 620] width 71 height 18
type input "0"
type input "*"
type input "03"
type input "**"
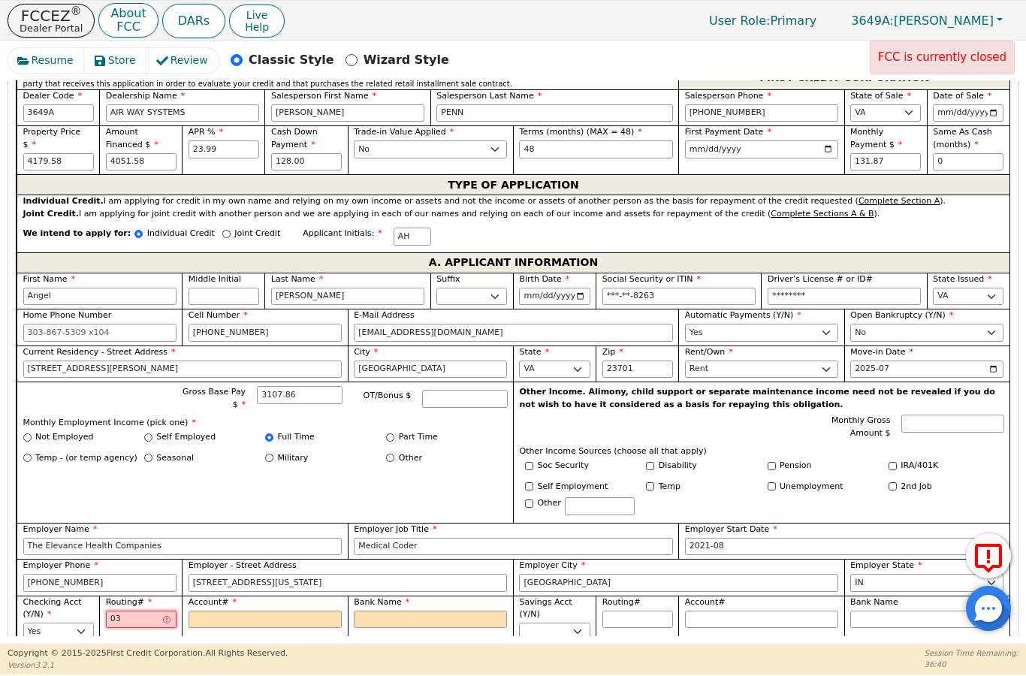
type input "031"
type input "***"
type input "0311"
type input "****"
type input "03110"
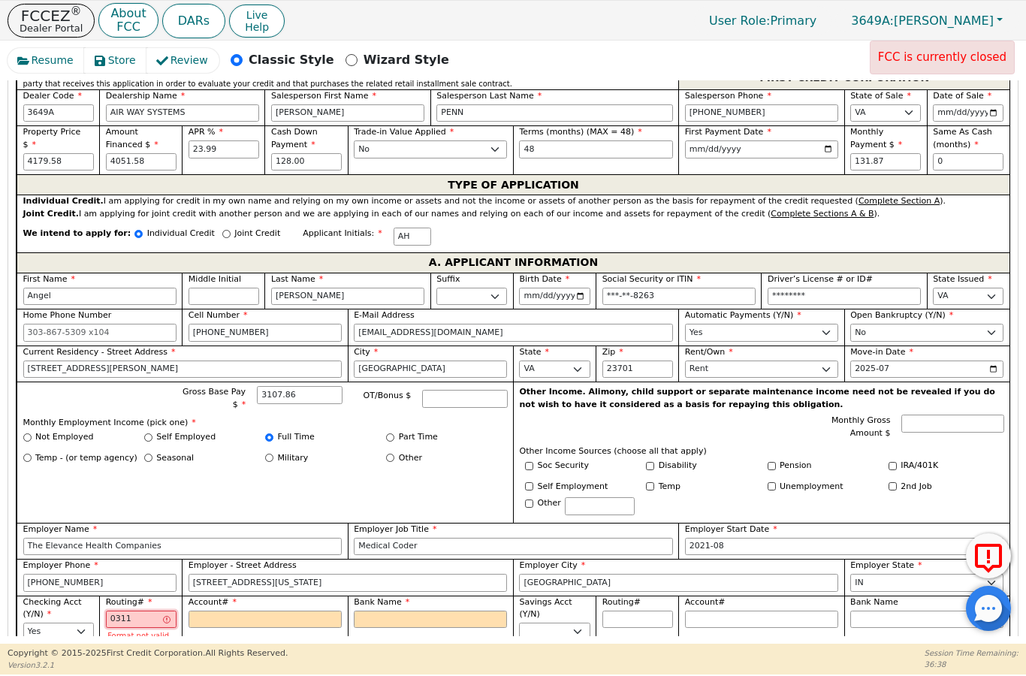
type input "*****"
type input "031101"
type input "******"
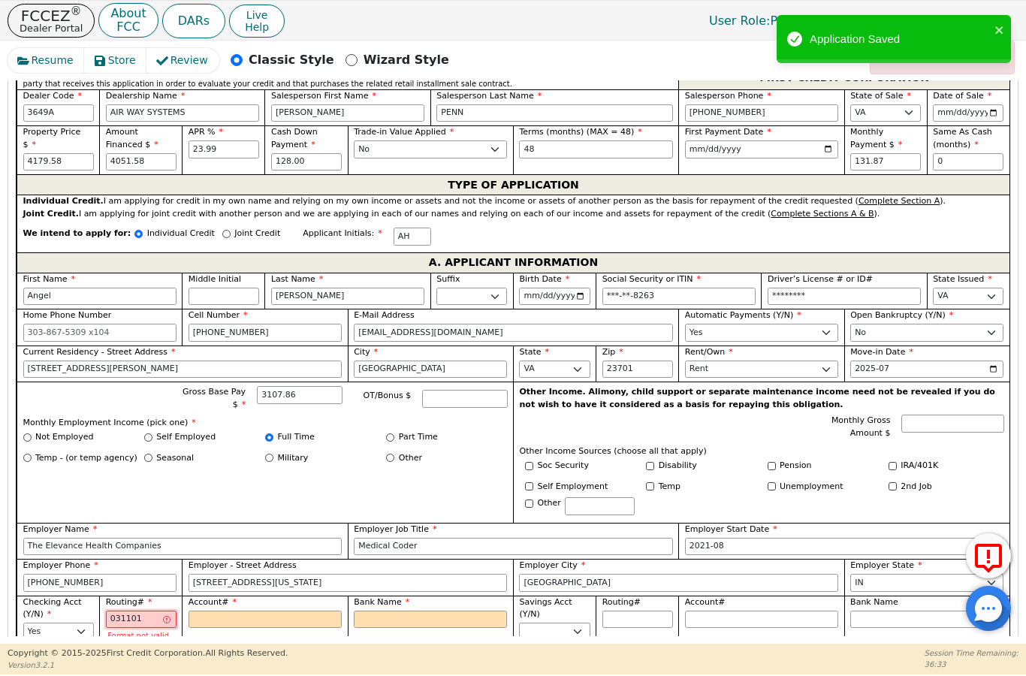
type input "0311012"
type input "*******"
type input "03110127"
type input "********"
type input "031101279"
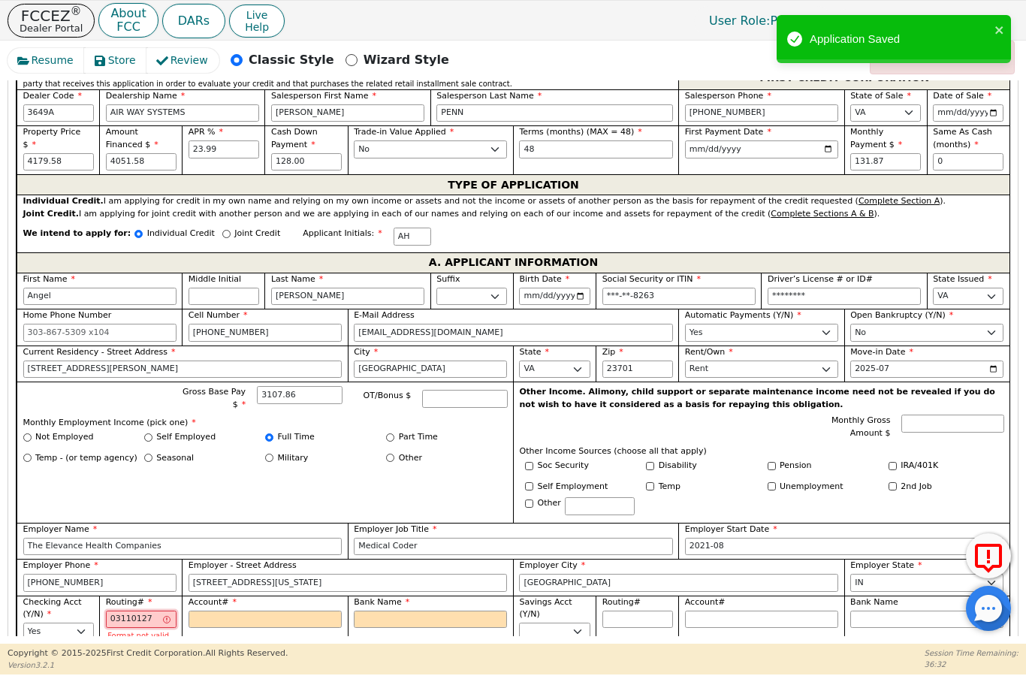
type input "*********"
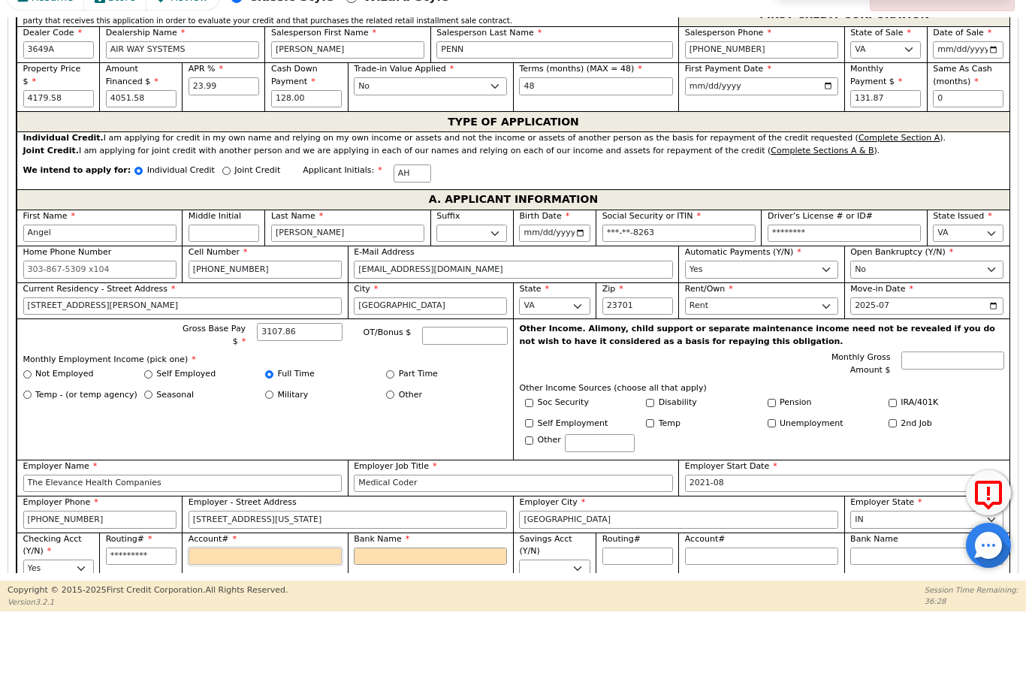
type input "3"
type input "*"
type input "38"
type input "**"
type input "389"
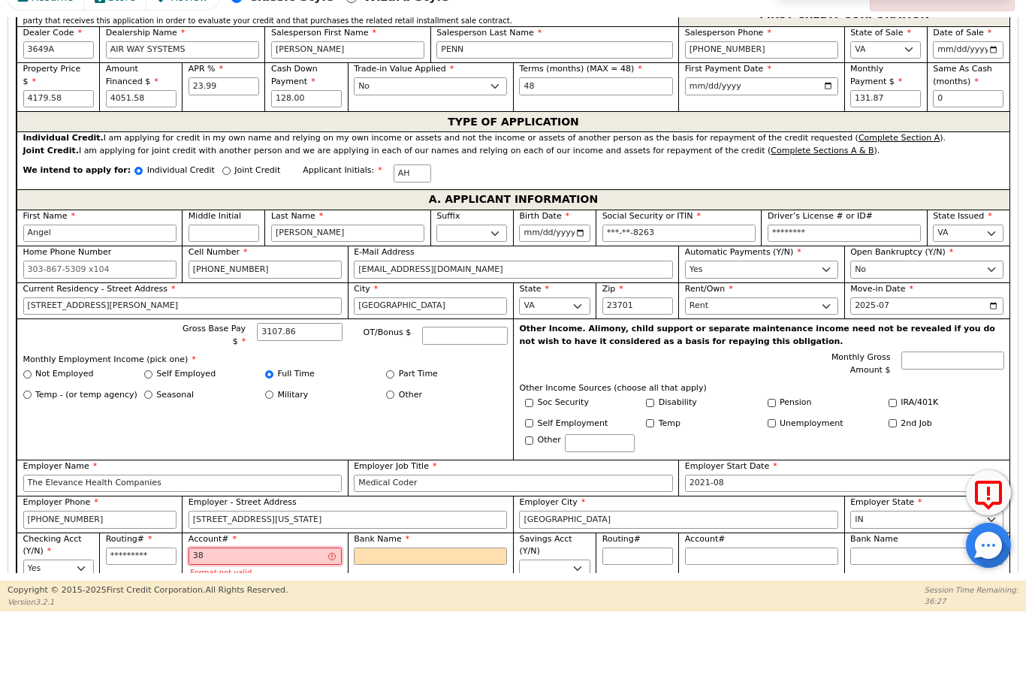
type input "***"
type input "3891"
type input "****"
type input "38910"
type input "*****"
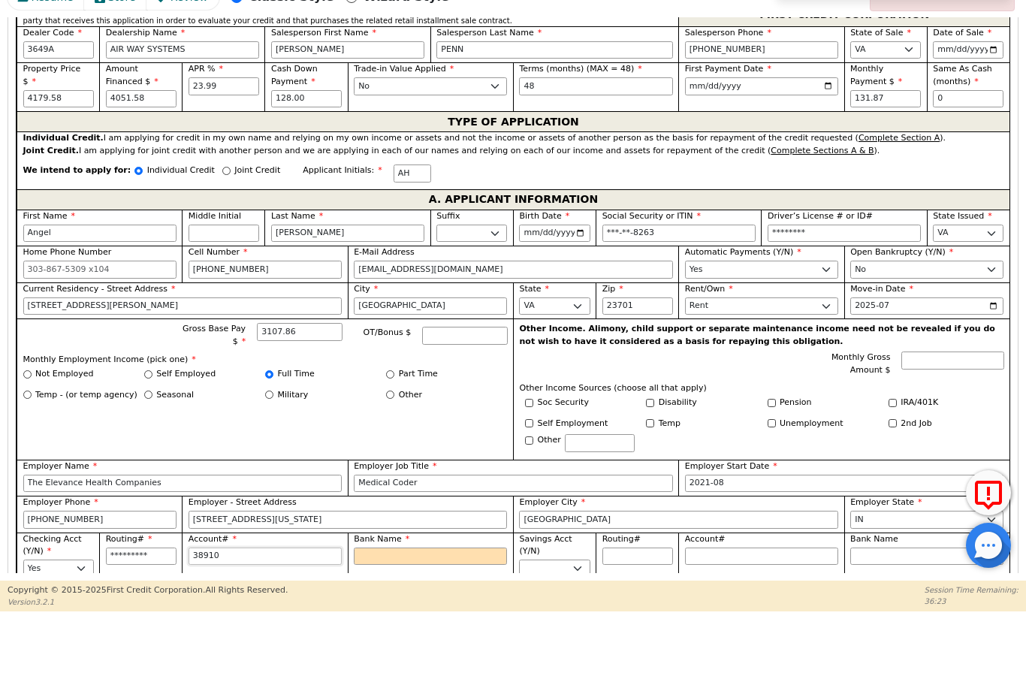
type input "389106"
type input "******"
type input "3891066"
type input "*******"
type input "38910666"
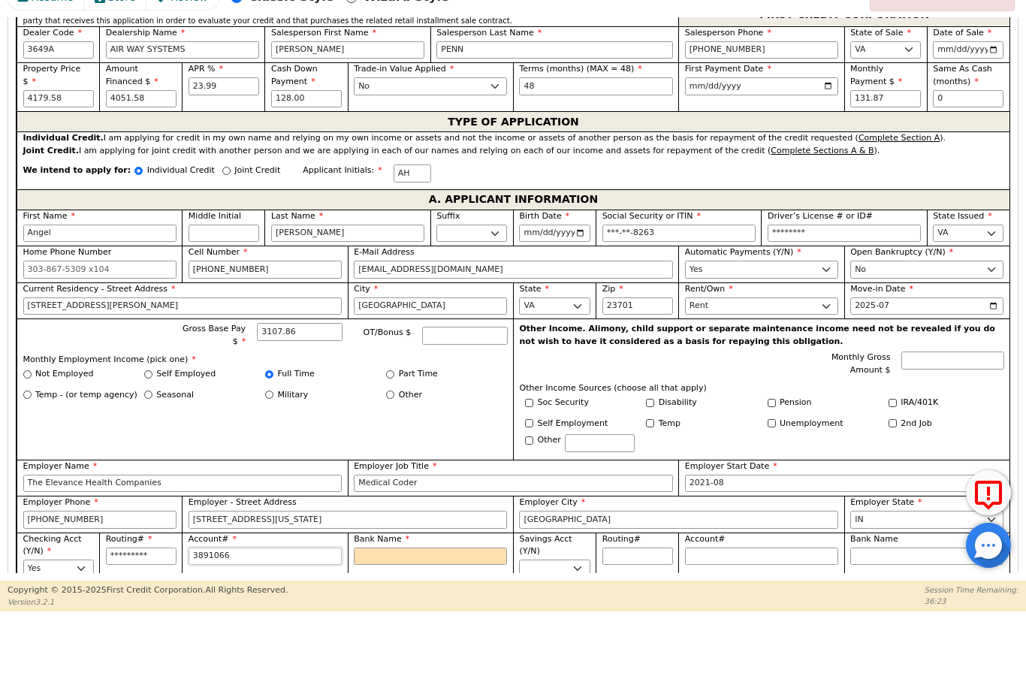
type input "********"
type input "389106666"
type input "*********"
type input "3891066663"
type input "**********"
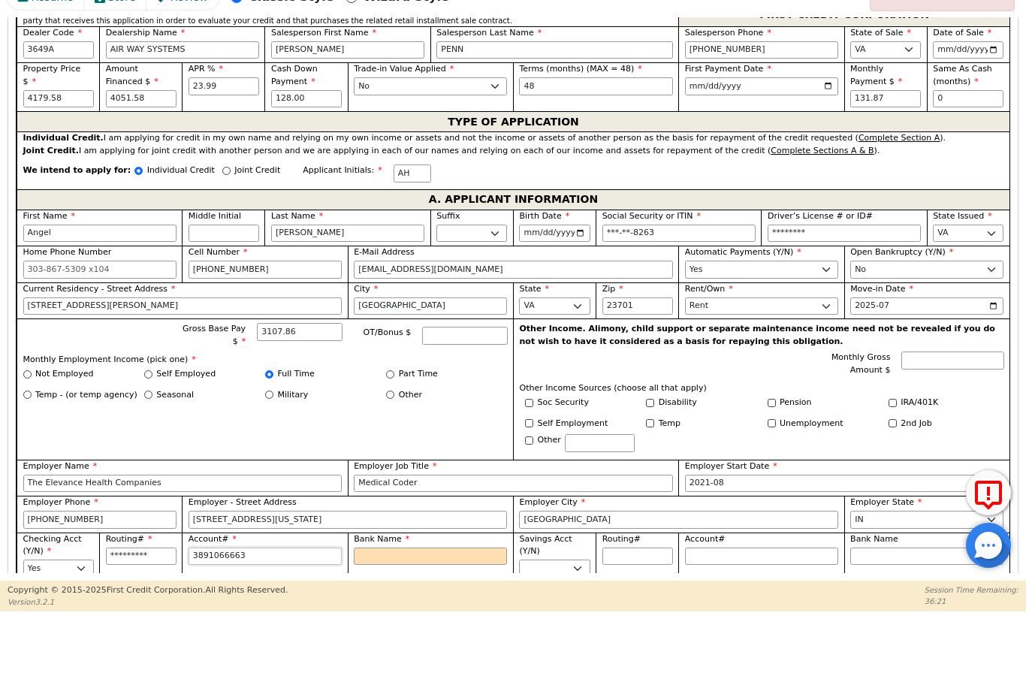
type input "38910666638"
type input "**********"
type input "389106666388"
type input "**********"
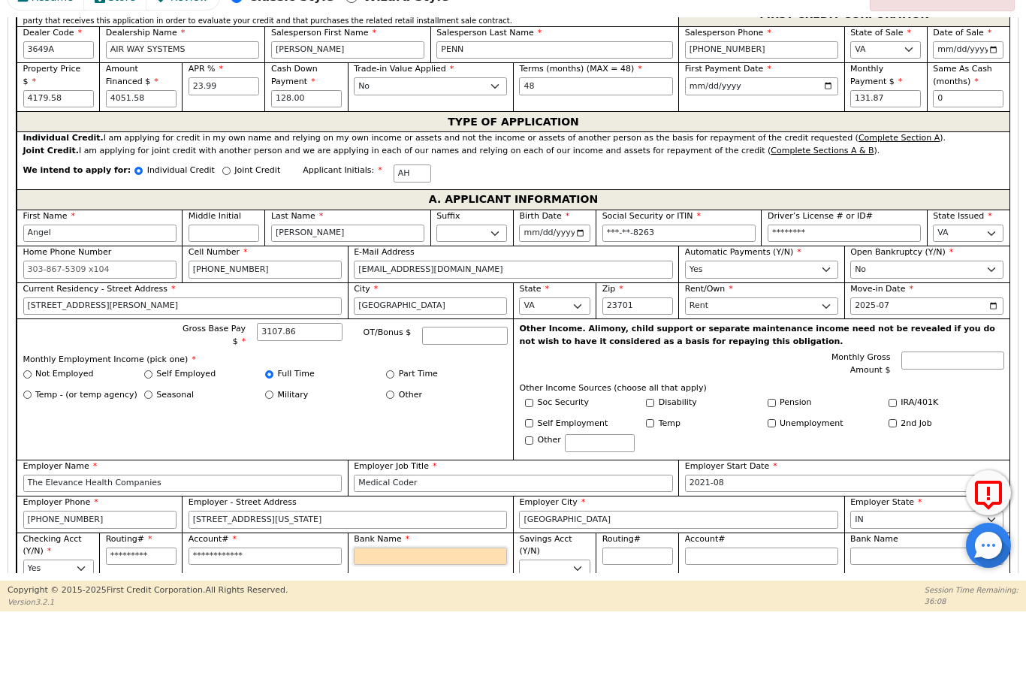
type input "T"
type input "Th"
type input "The"
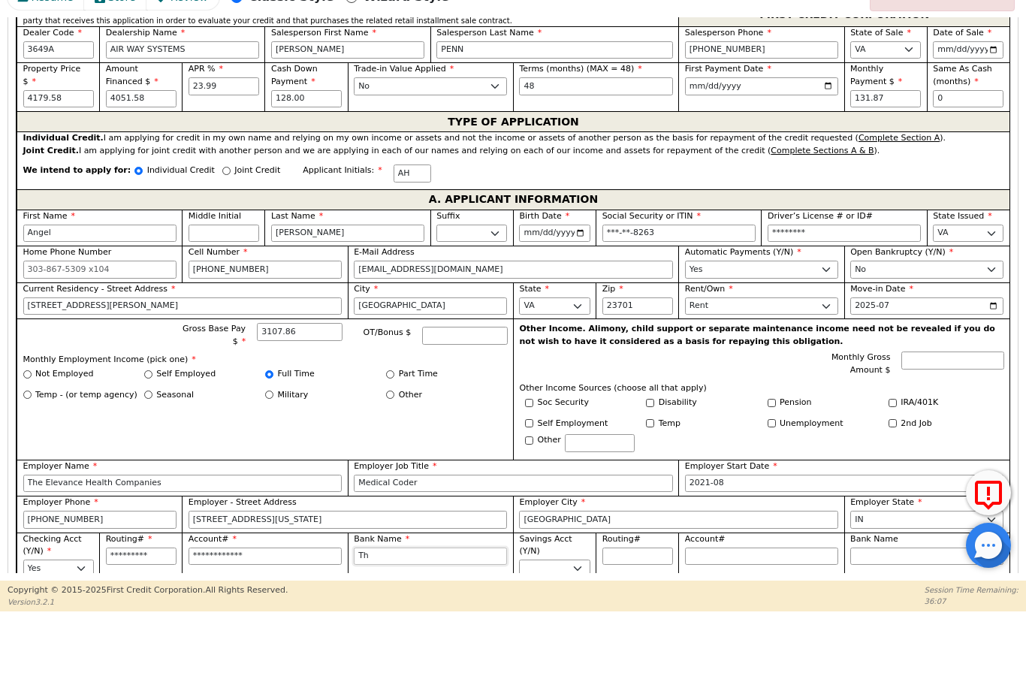
type input "The"
type input "The B"
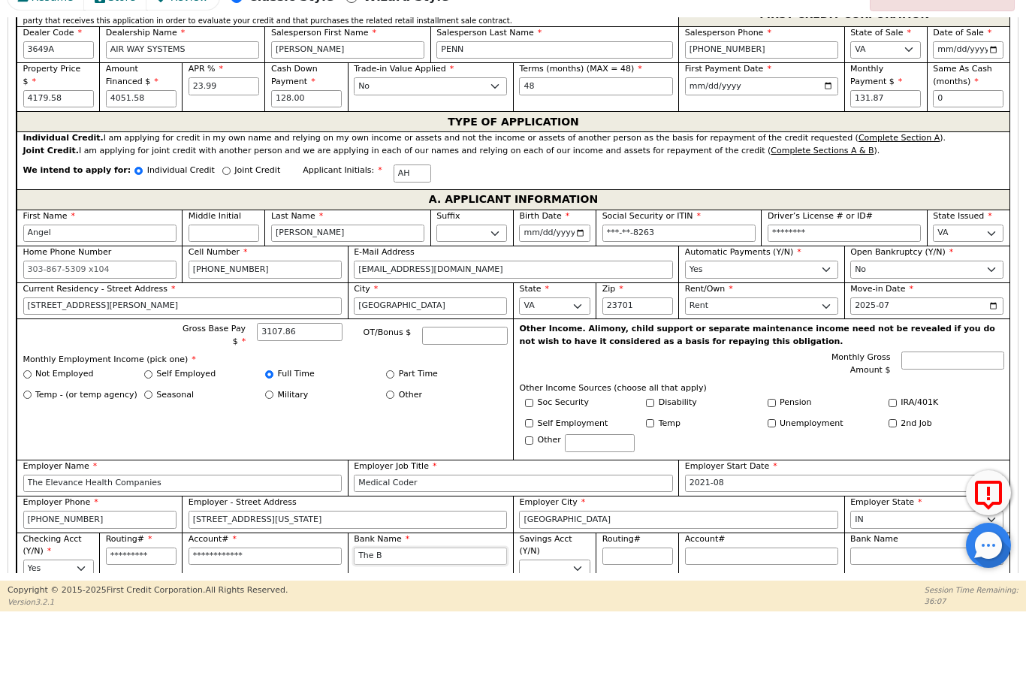
type input "The Ba"
type input "The Ban"
type input "The Banc"
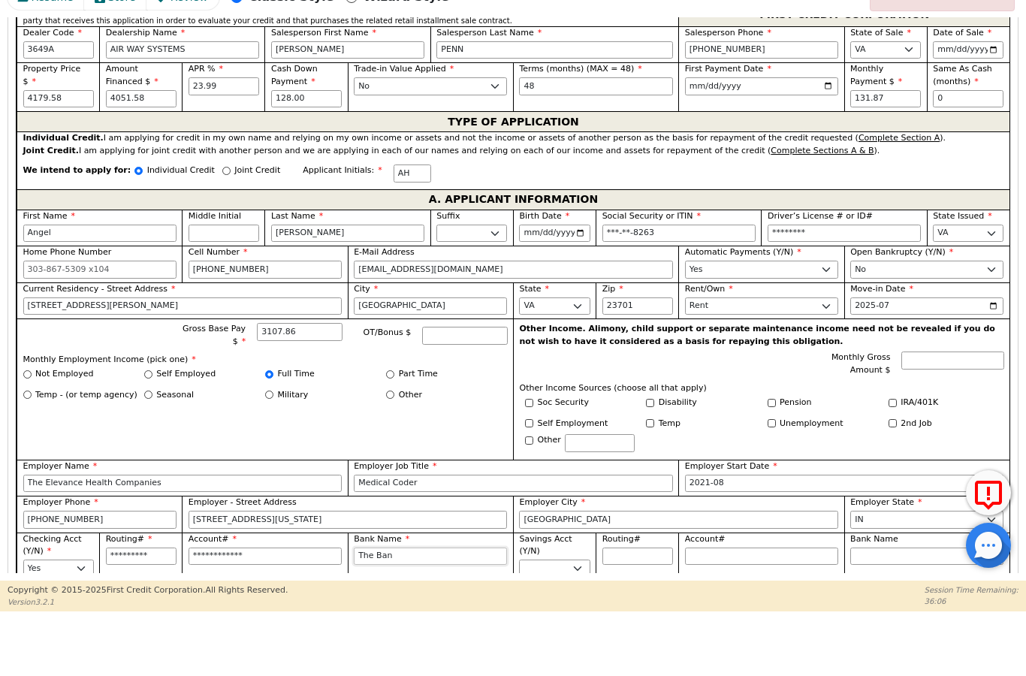
type input "The Banc"
type input "The Banco"
type input "The Bancor"
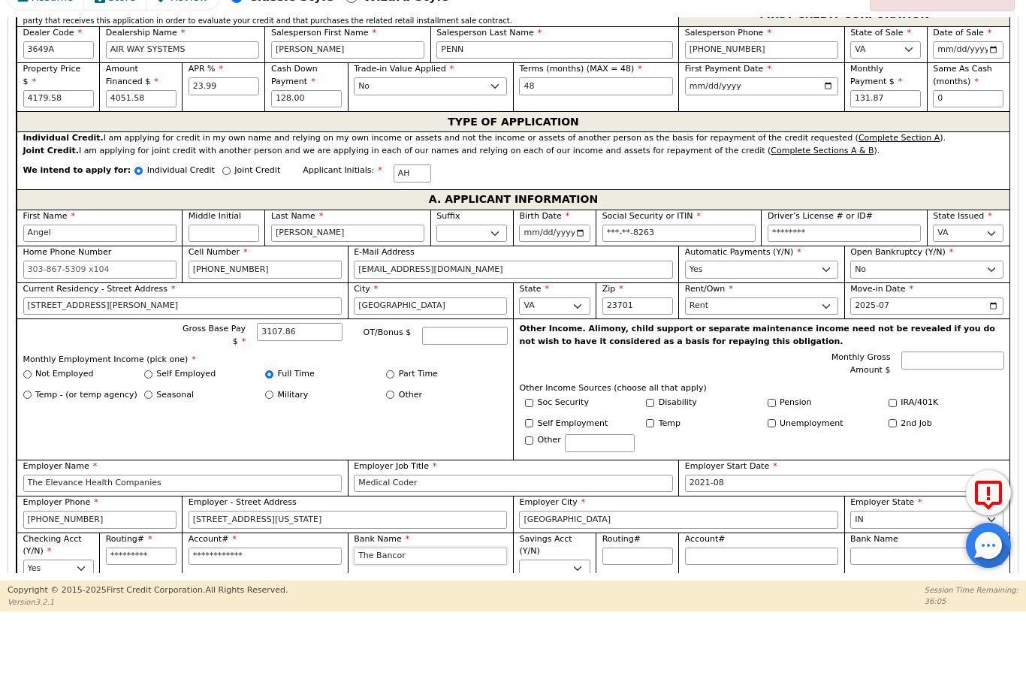
type input "The Bancorp"
type input "The Bancorp B"
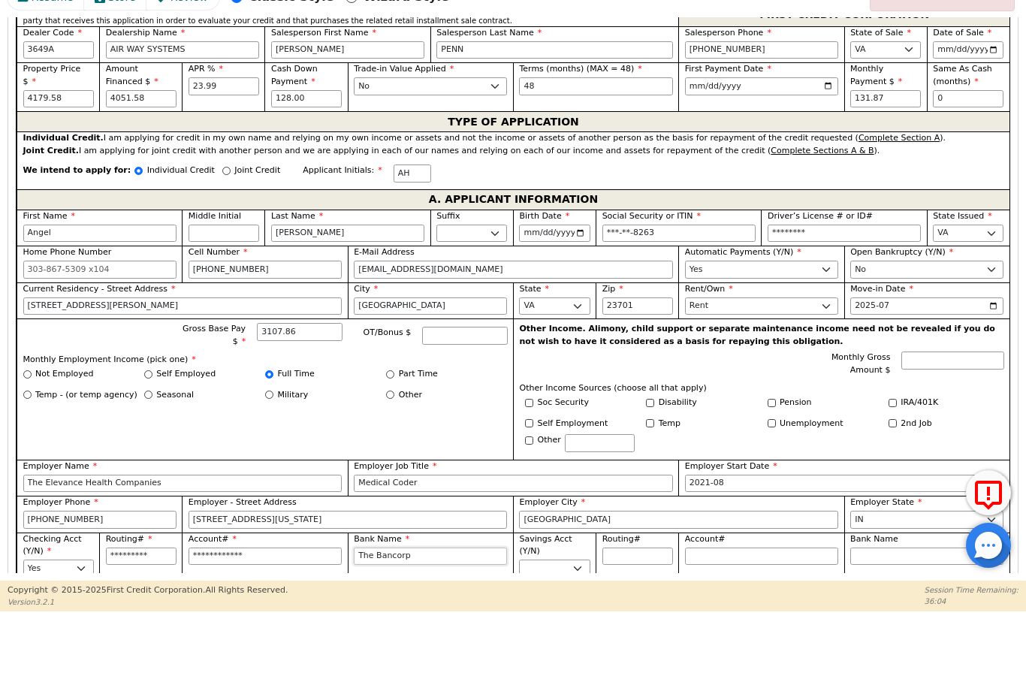
type input "The Bancorp B"
type input "The Bancorp Ba"
type input "The Bancorp Ban"
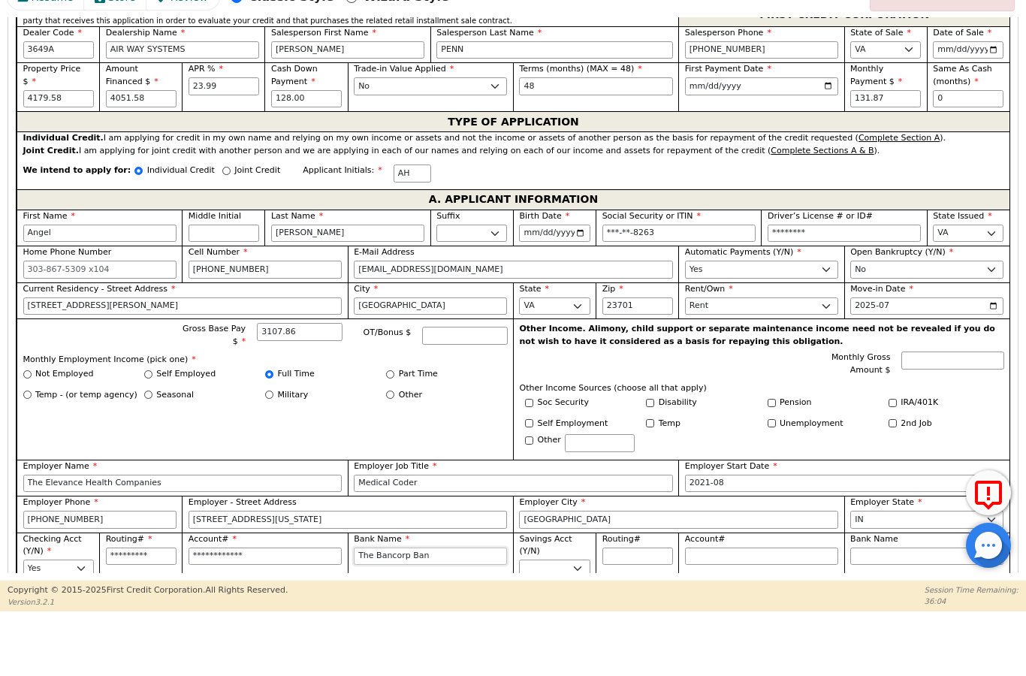
type input "The Bancorp Bank"
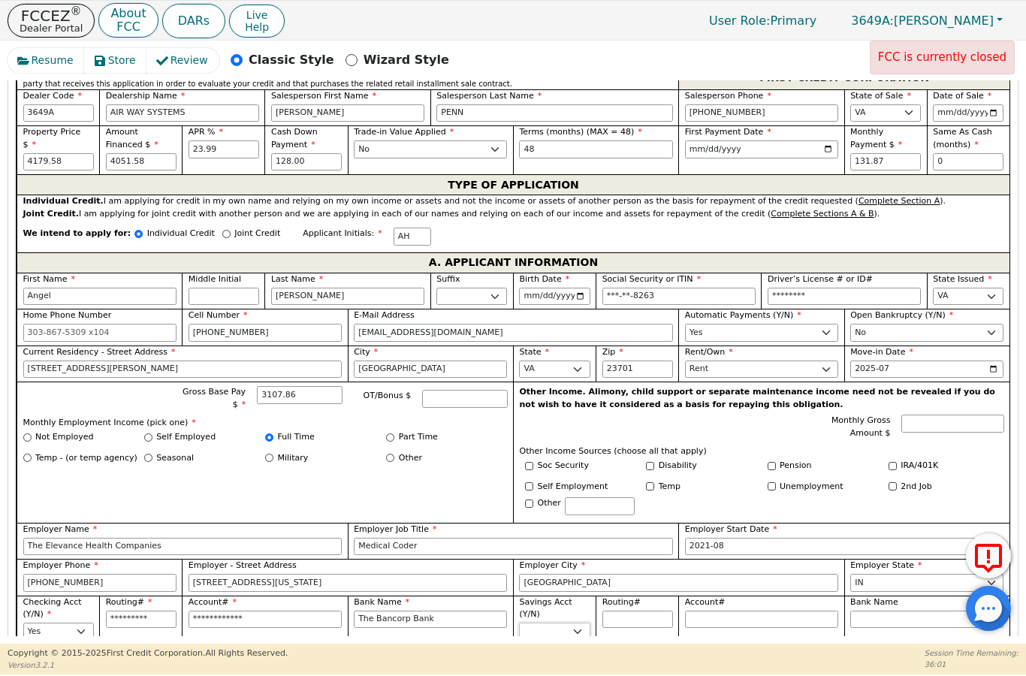
select select "n"
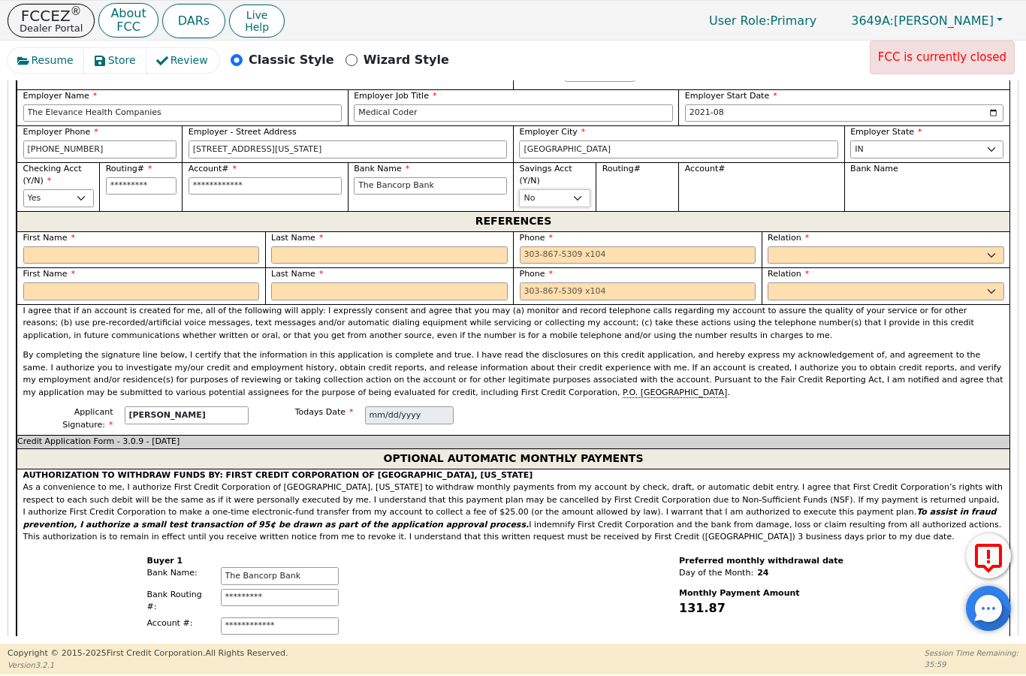
scroll to position [1153, 0]
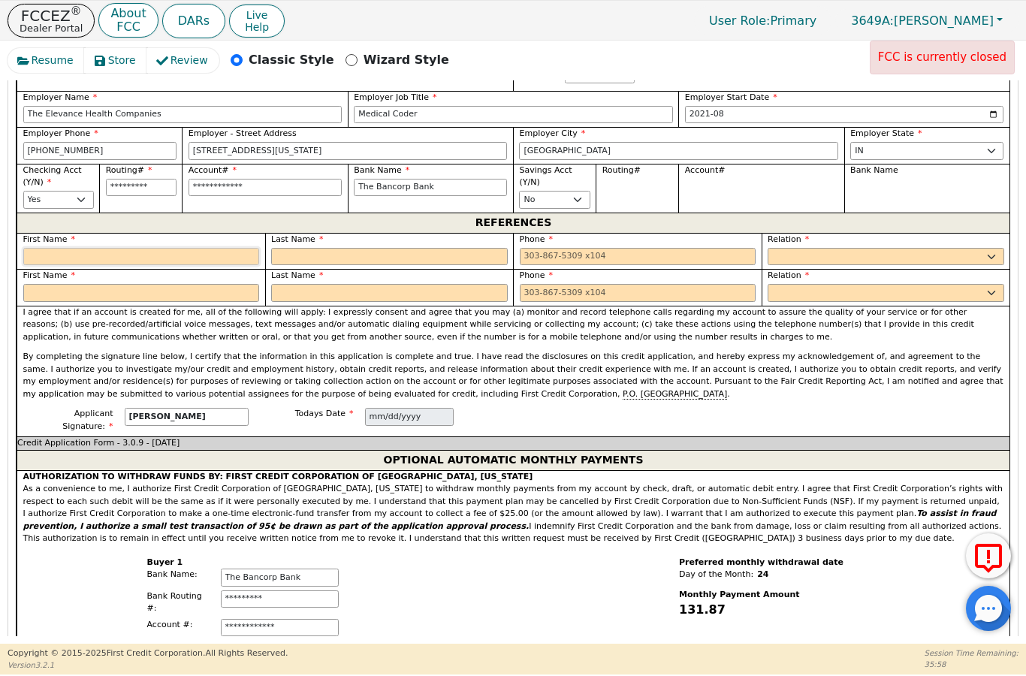
click at [137, 248] on input "text" at bounding box center [141, 257] width 237 height 18
type input "[PERSON_NAME]"
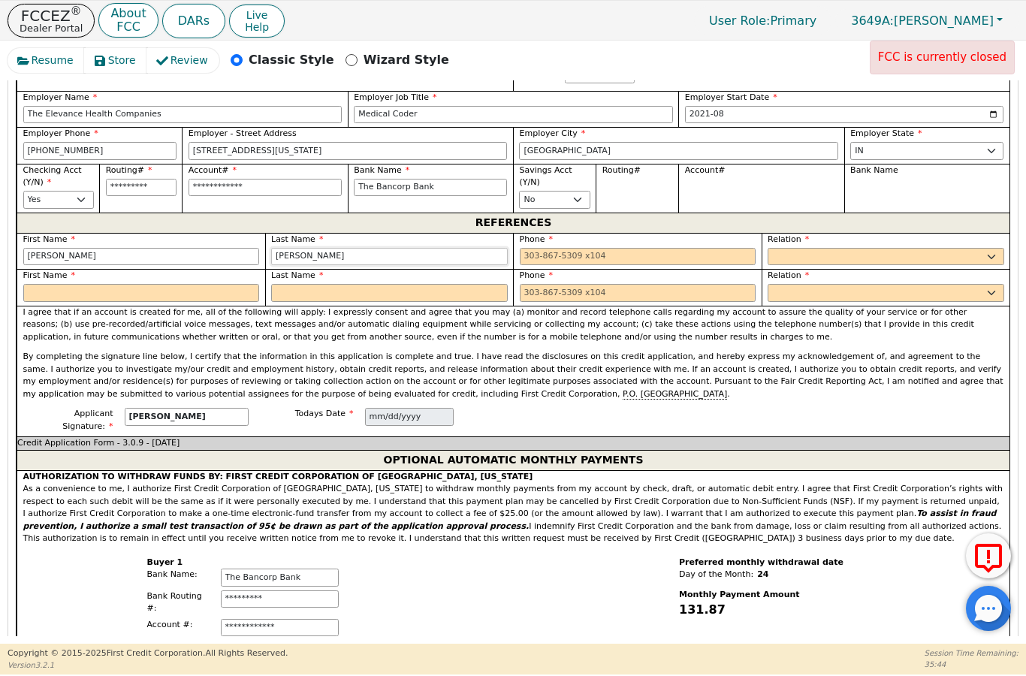
type input "[PERSON_NAME]"
type input "[PHONE_NUMBER]"
select select "BROTHER"
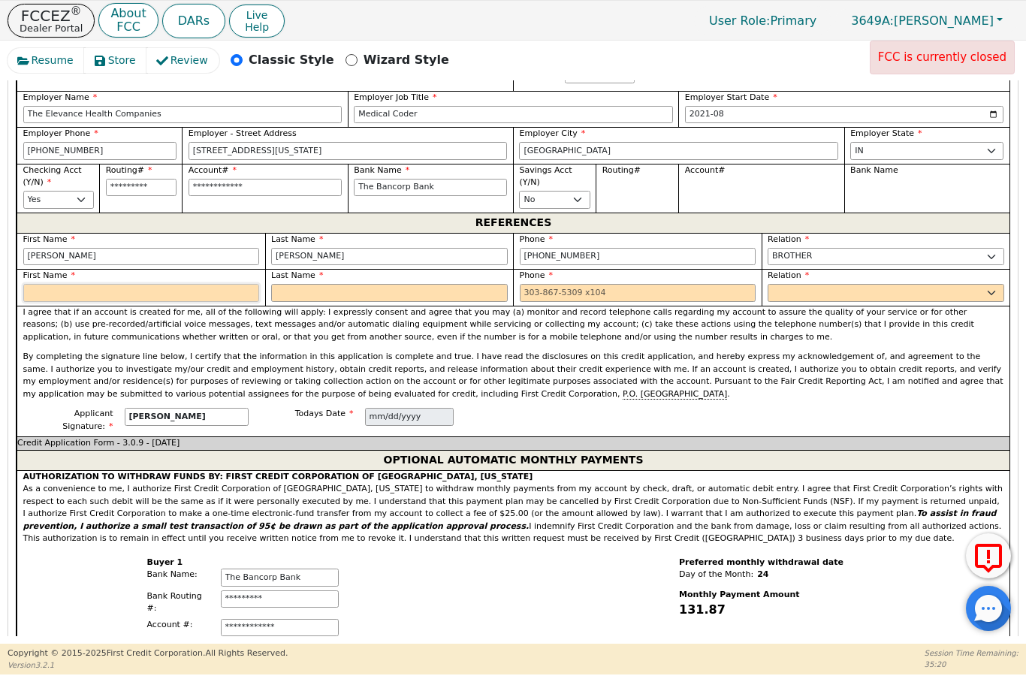
click at [59, 284] on input "text" at bounding box center [141, 293] width 237 height 18
type input "Kamari"
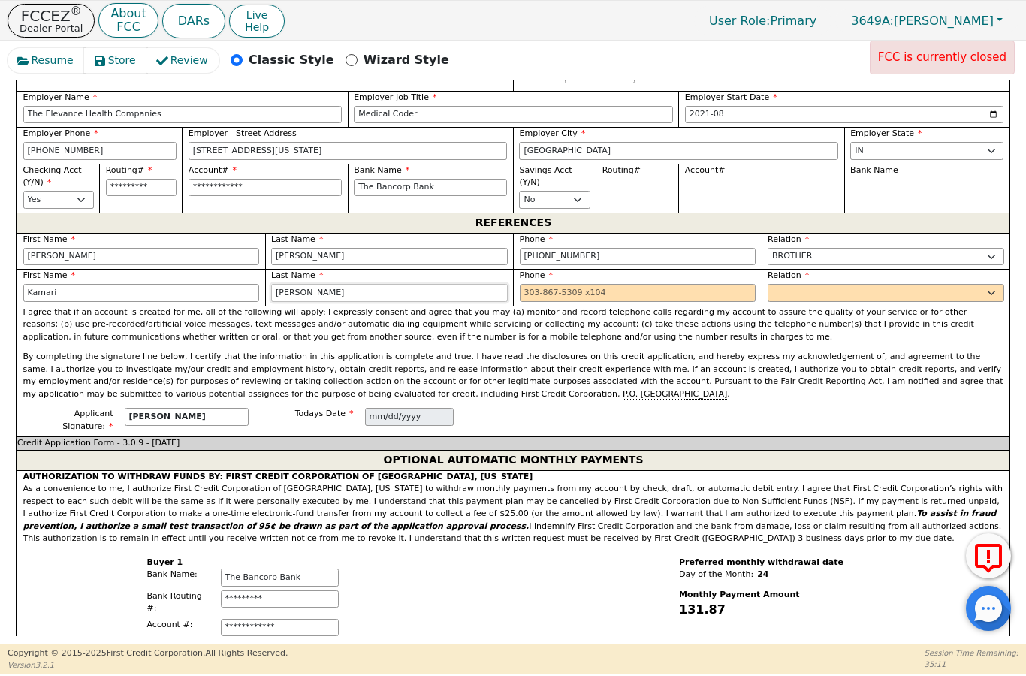
type input "[PERSON_NAME]"
type input "[PHONE_NUMBER]"
select select "COUSIN"
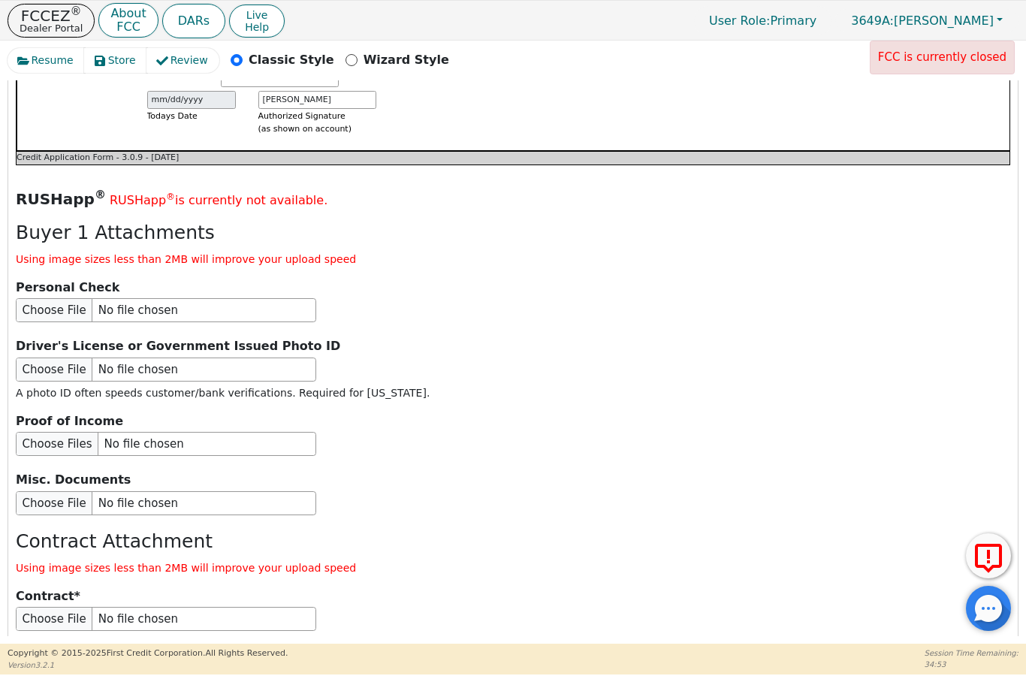
scroll to position [1706, 0]
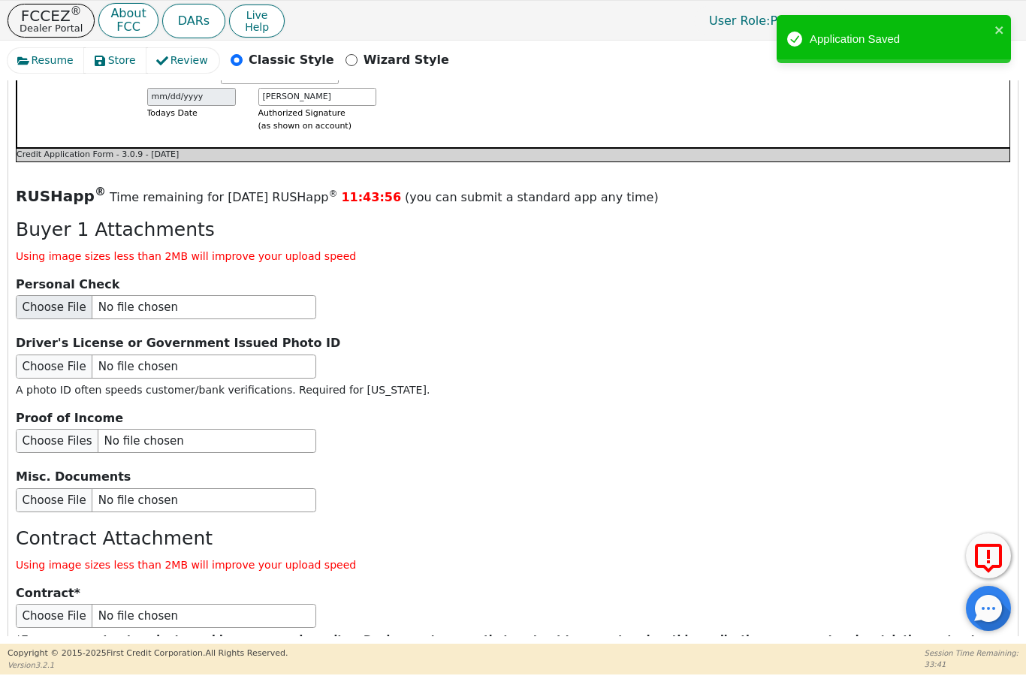
click at [46, 295] on input "file" at bounding box center [166, 307] width 301 height 24
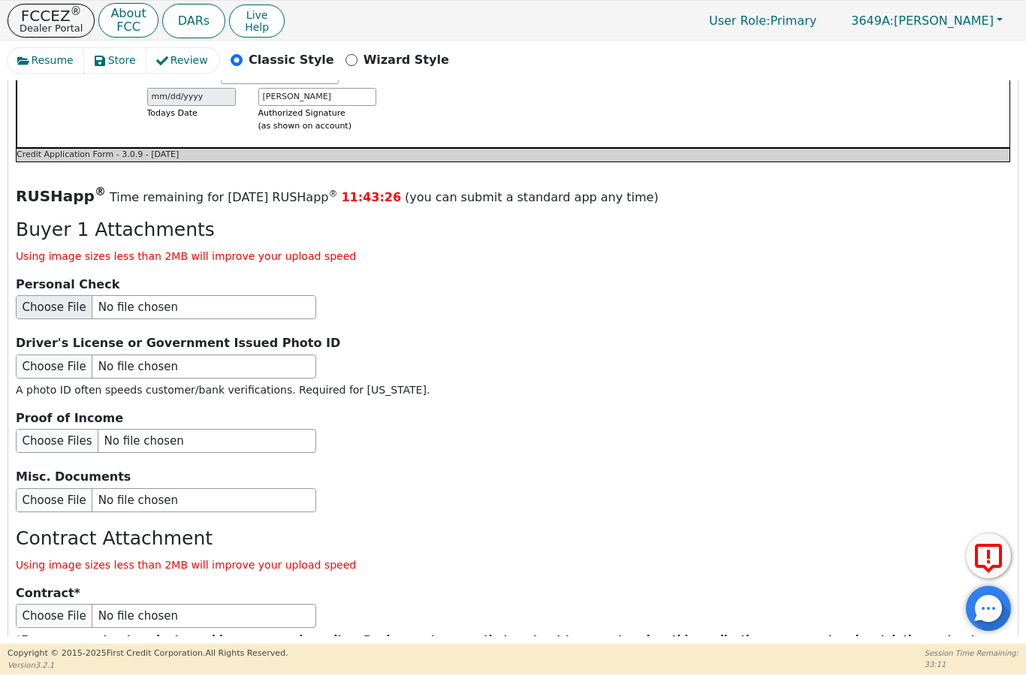
type input "C:\fakepath\2566918127456595889.jpeg"
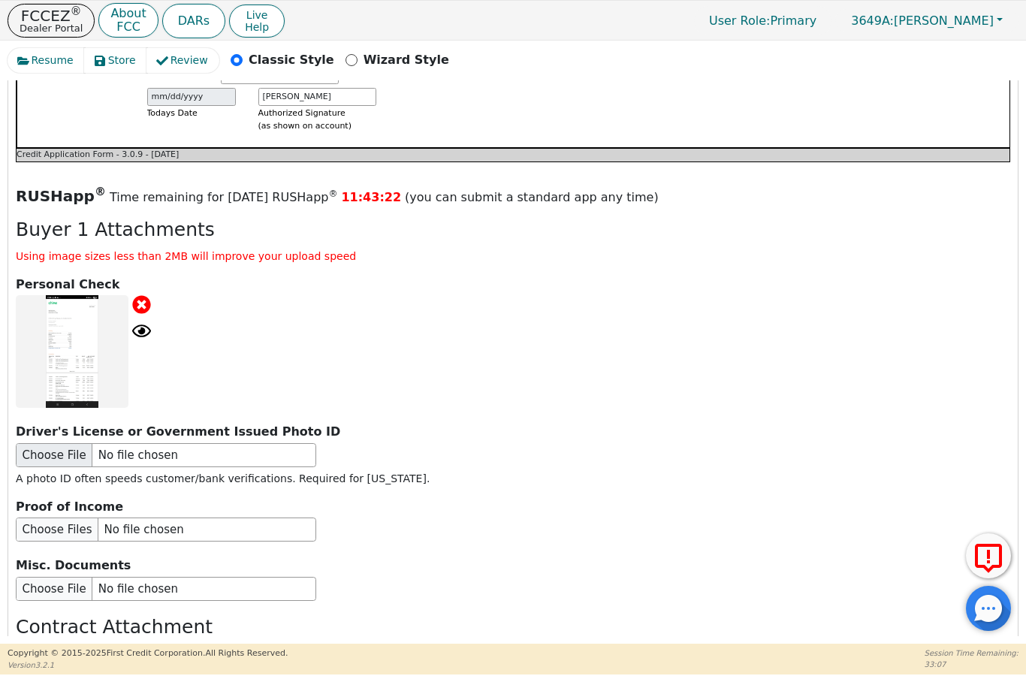
click at [64, 443] on input "file" at bounding box center [166, 455] width 301 height 24
type input "C:\fakepath\4187772455572401439.jpeg"
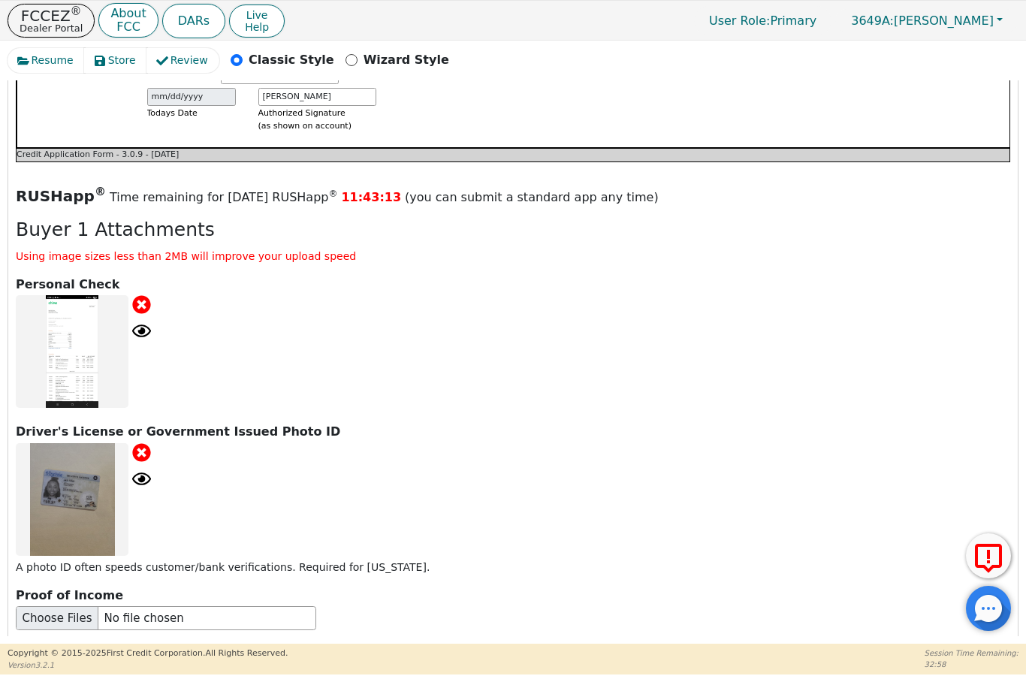
click at [71, 606] on input "file" at bounding box center [166, 618] width 301 height 24
type input "C:\fakepath\8642721584360929277.jpeg"
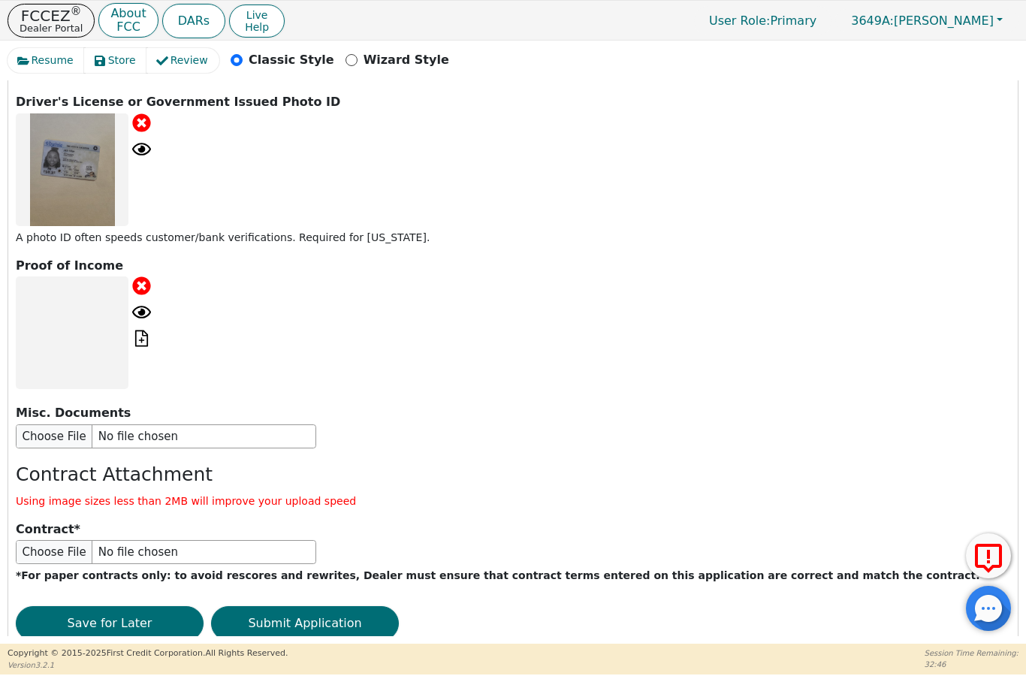
scroll to position [2035, 0]
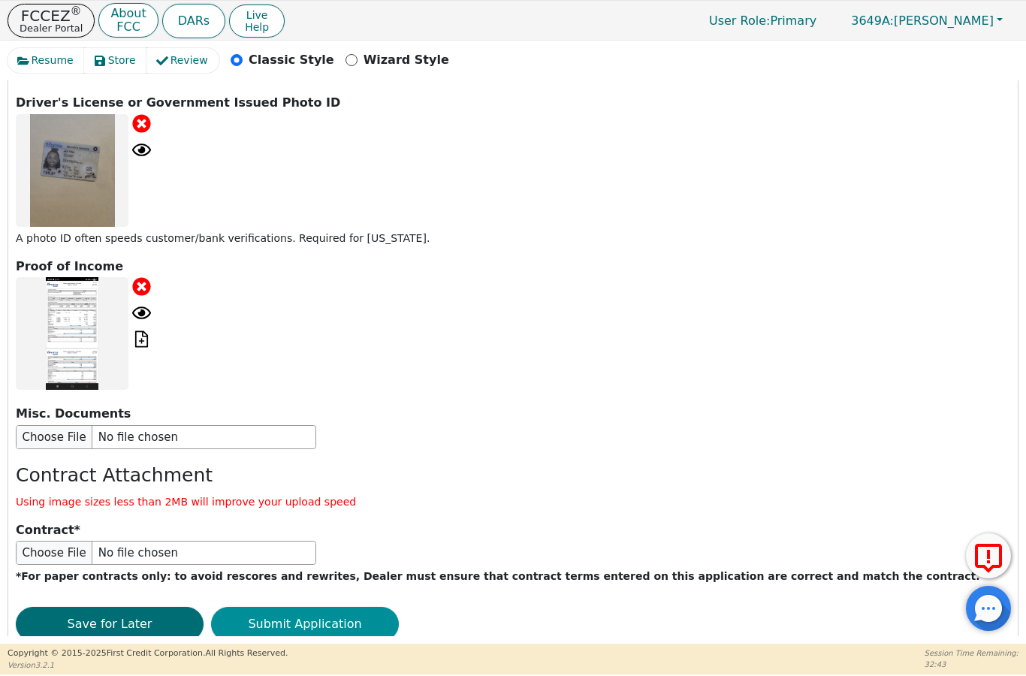
click at [276, 607] on button "Submit Application" at bounding box center [305, 624] width 188 height 35
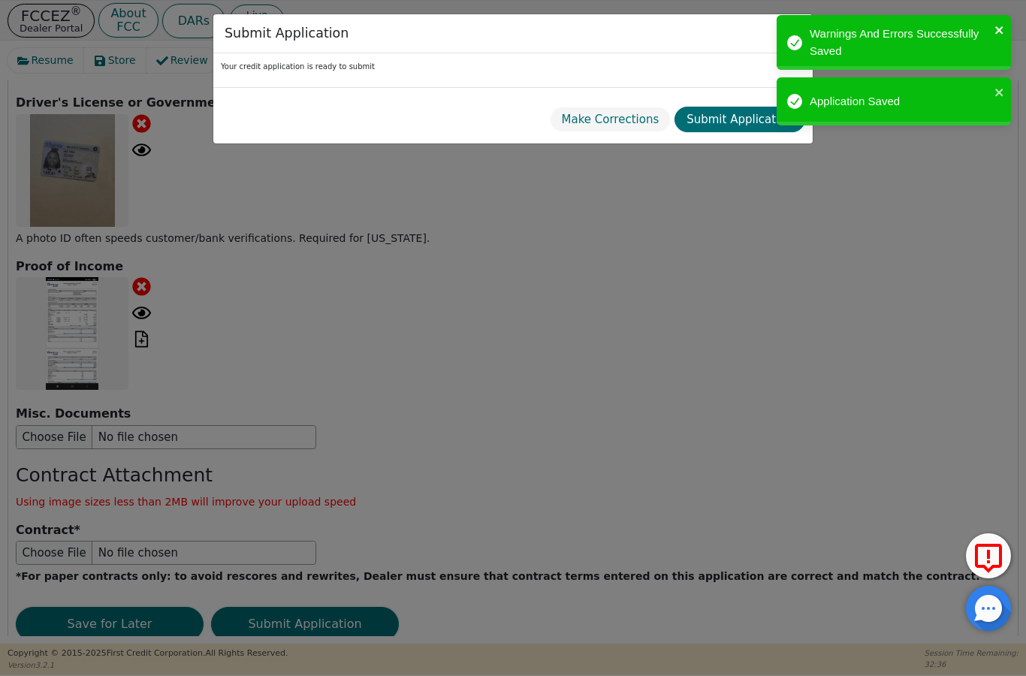
click at [1003, 26] on icon "close" at bounding box center [1000, 30] width 11 height 12
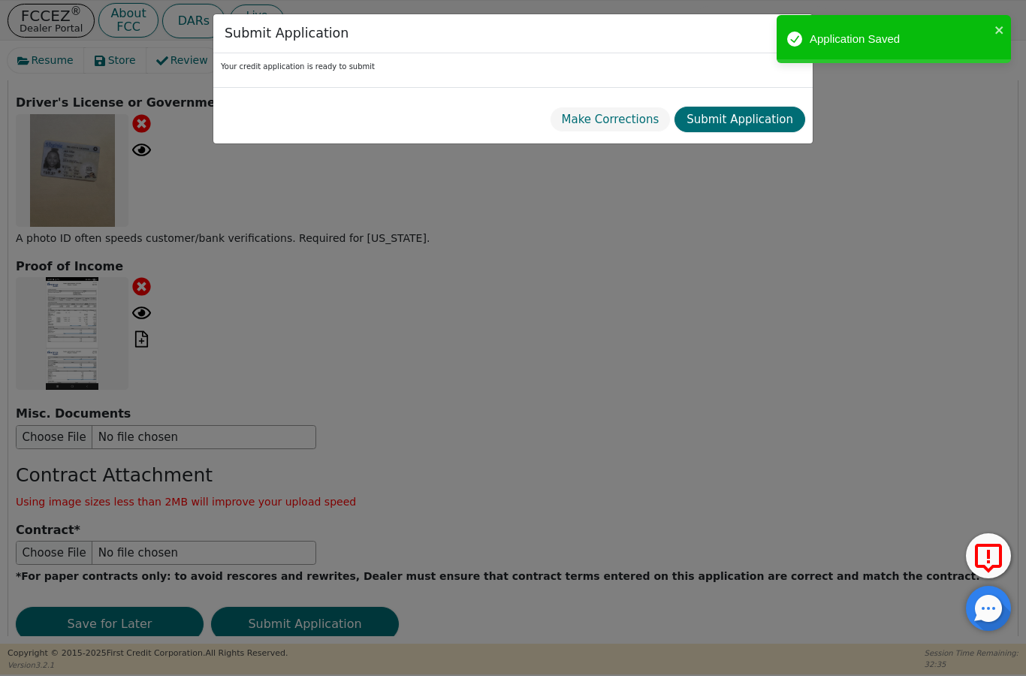
click at [999, 90] on div "Submit Application Your credit application is ready to submit Make Corrections …" at bounding box center [513, 338] width 1026 height 676
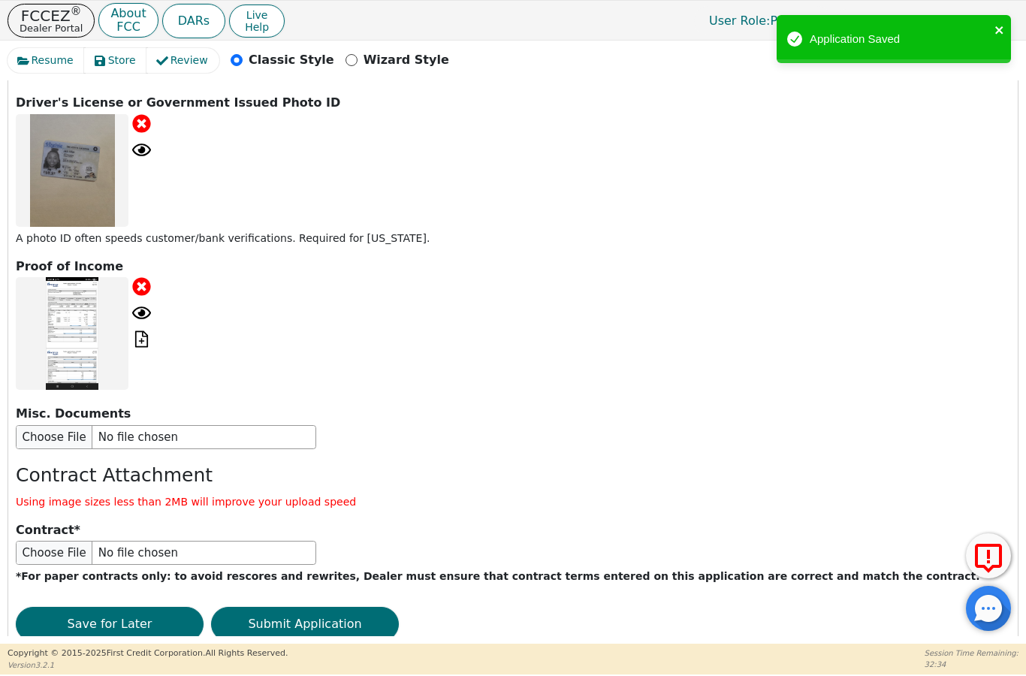
click at [1001, 30] on icon "close" at bounding box center [1000, 30] width 11 height 12
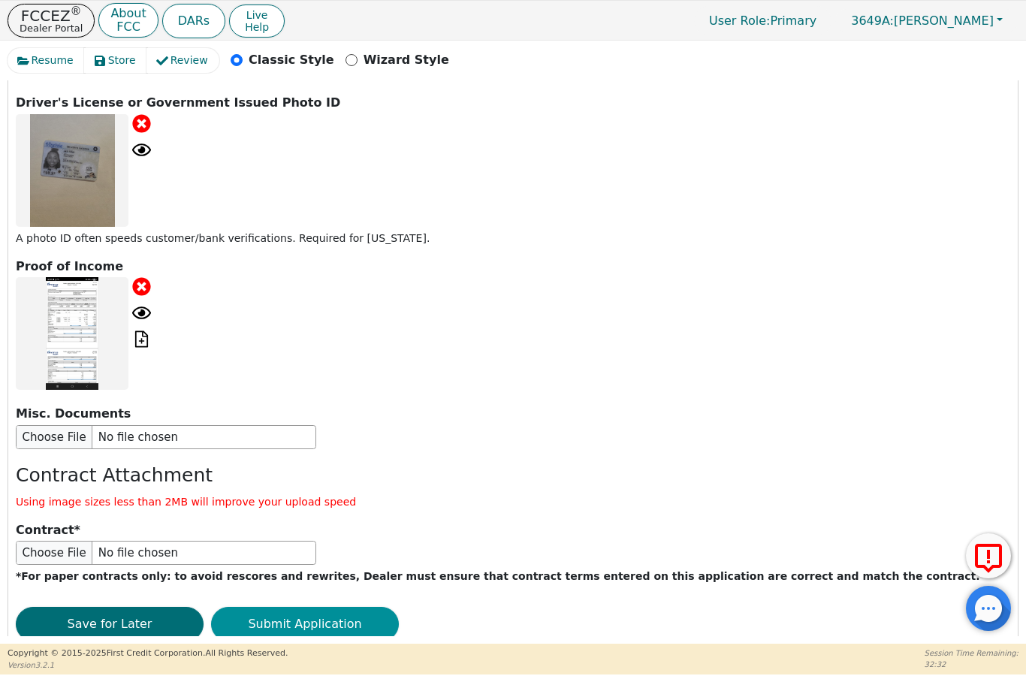
click at [295, 607] on button "Submit Application" at bounding box center [305, 624] width 188 height 35
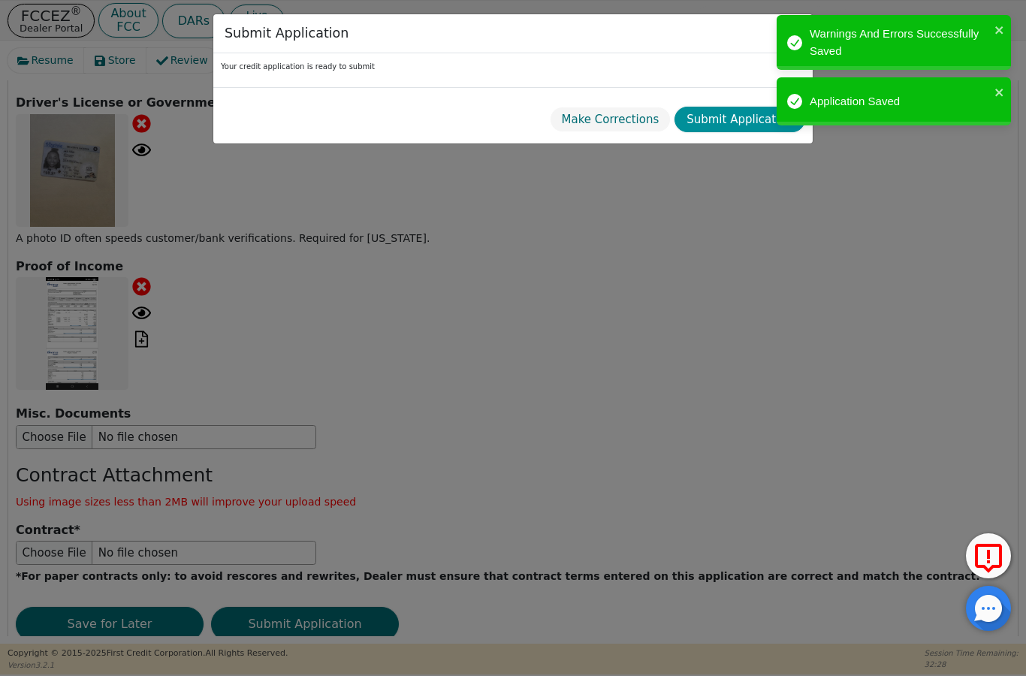
click at [710, 125] on button "Submit Application" at bounding box center [740, 120] width 131 height 26
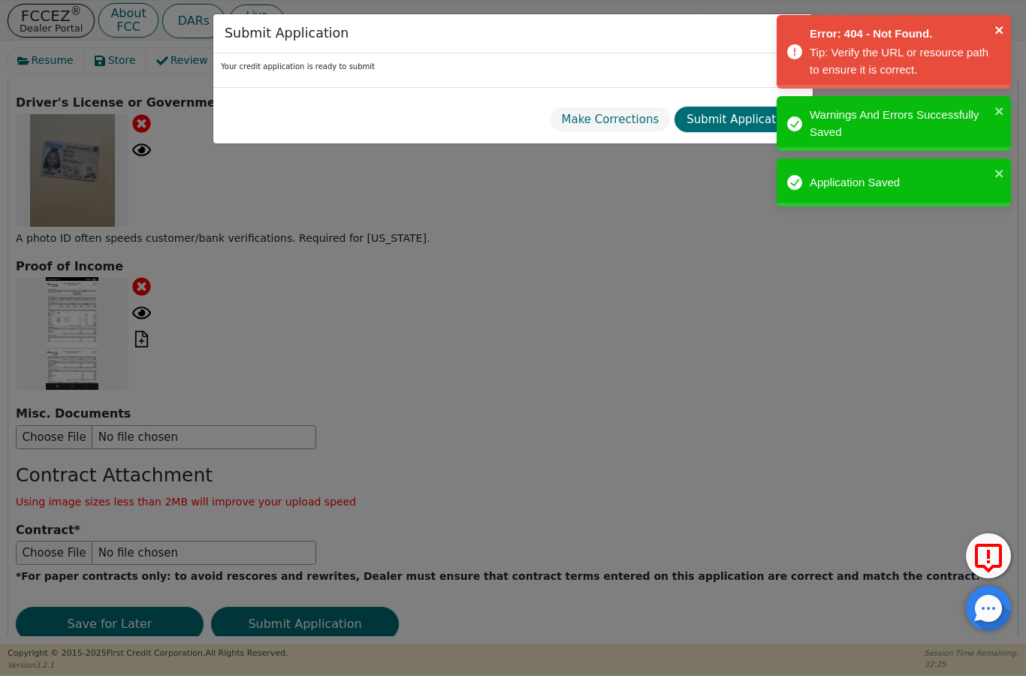
click at [999, 36] on icon "close" at bounding box center [1000, 30] width 11 height 12
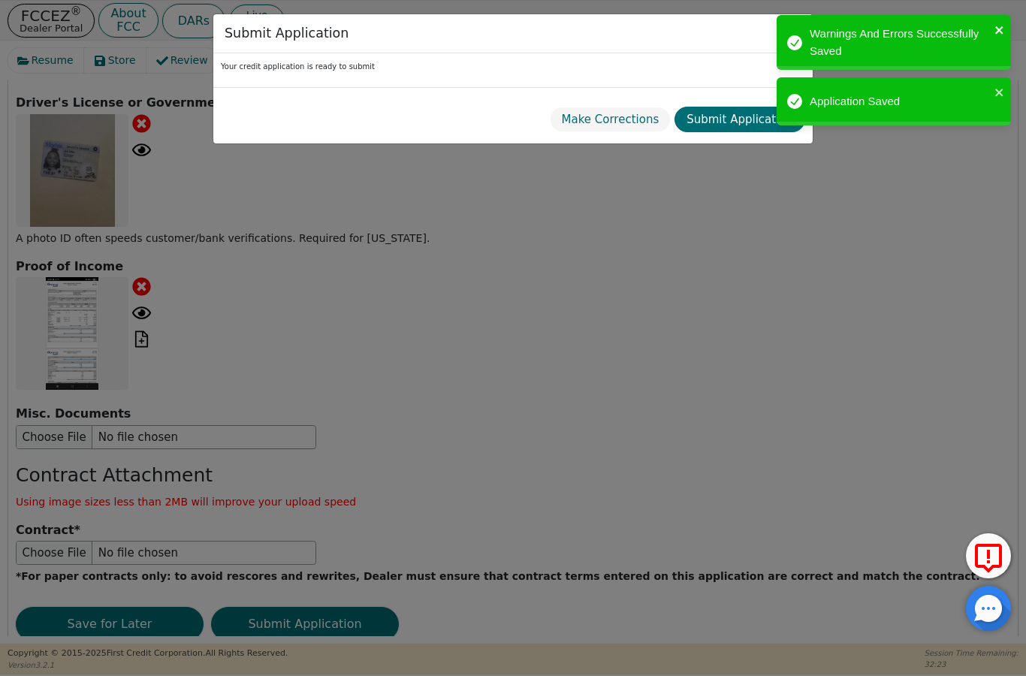
click at [999, 37] on button "close" at bounding box center [1000, 29] width 11 height 17
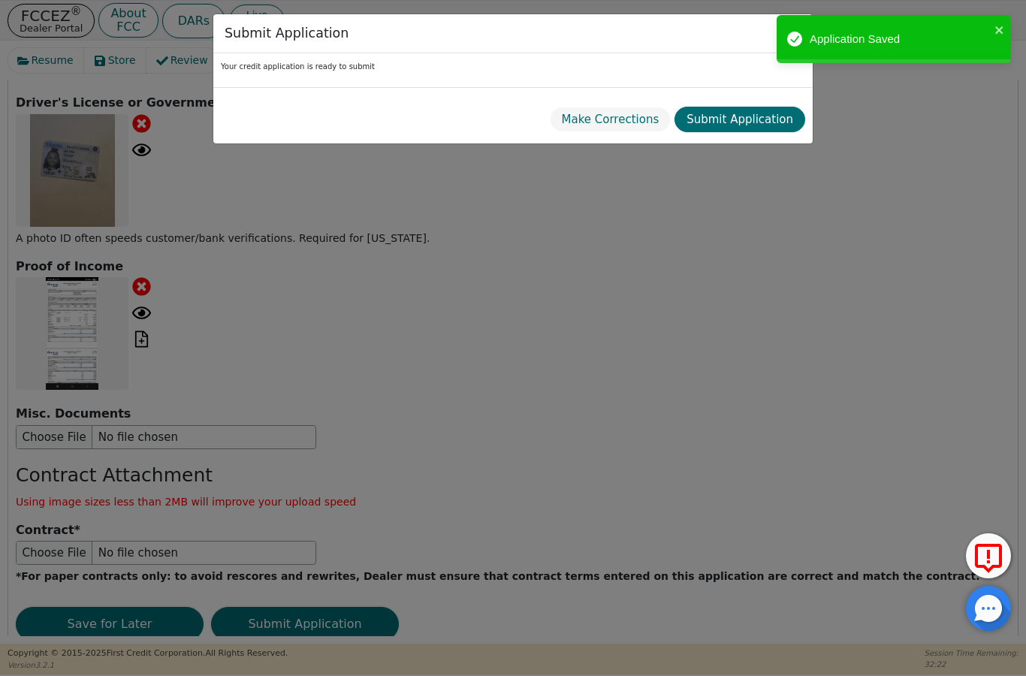
click at [1003, 99] on div "Submit Application Your credit application is ready to submit Make Corrections …" at bounding box center [513, 338] width 1026 height 676
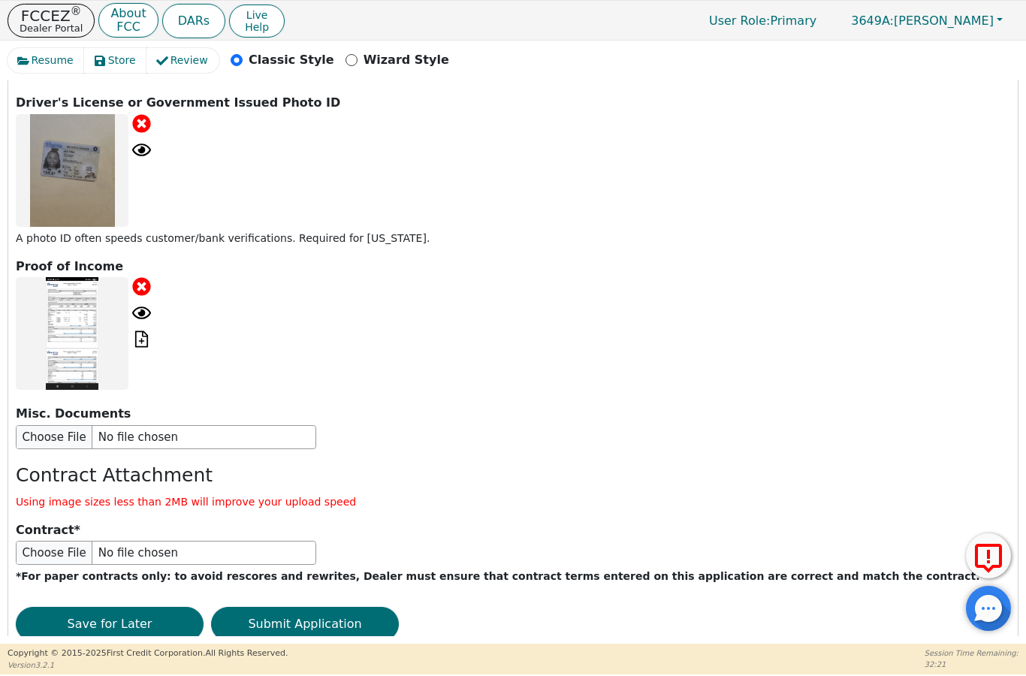
click at [1001, 29] on div "Application Saved" at bounding box center [894, 43] width 240 height 62
click at [124, 607] on button "Save for Later" at bounding box center [110, 624] width 188 height 35
click at [47, 24] on p "Dealer Portal" at bounding box center [51, 28] width 63 height 10
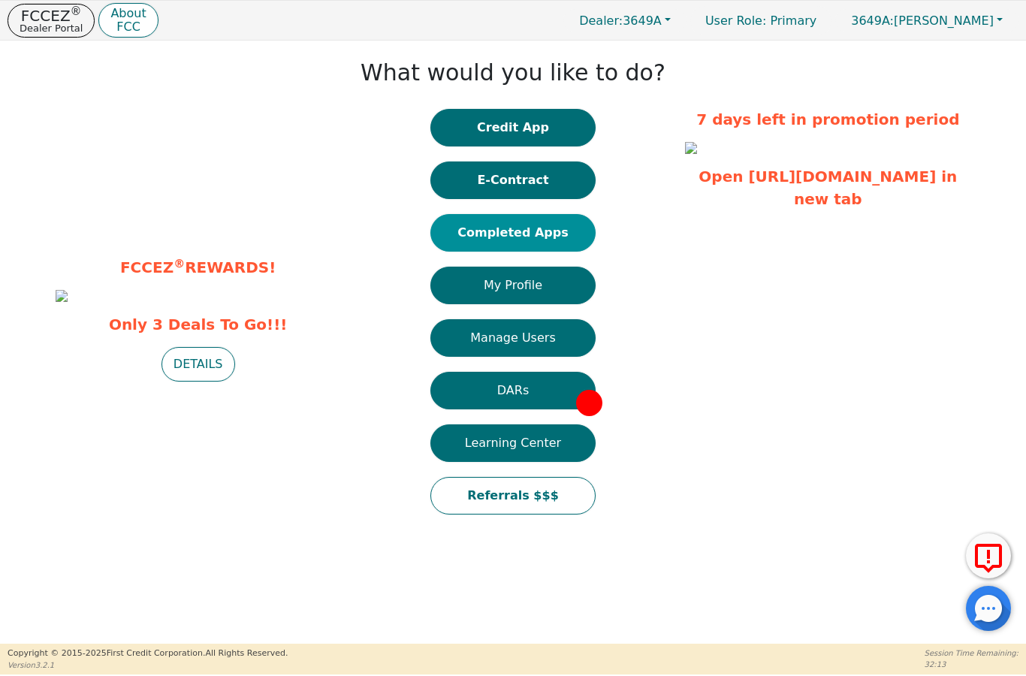
click at [463, 243] on button "Completed Apps" at bounding box center [513, 233] width 165 height 38
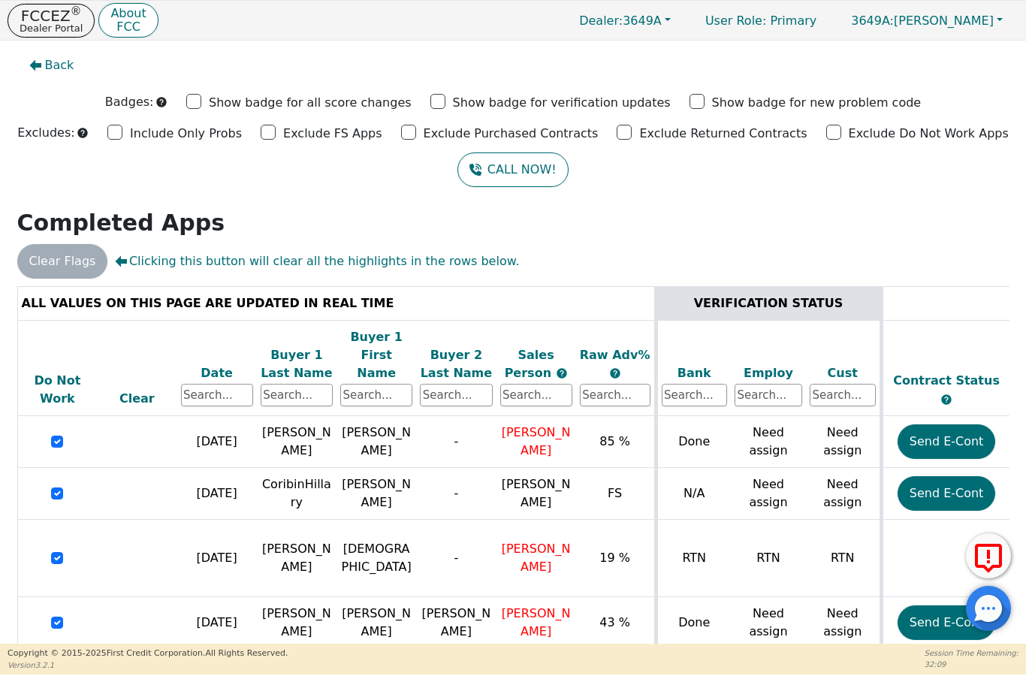
click at [827, 134] on input "Exclude Do Not Work Apps" at bounding box center [834, 132] width 15 height 15
checkbox input "true"
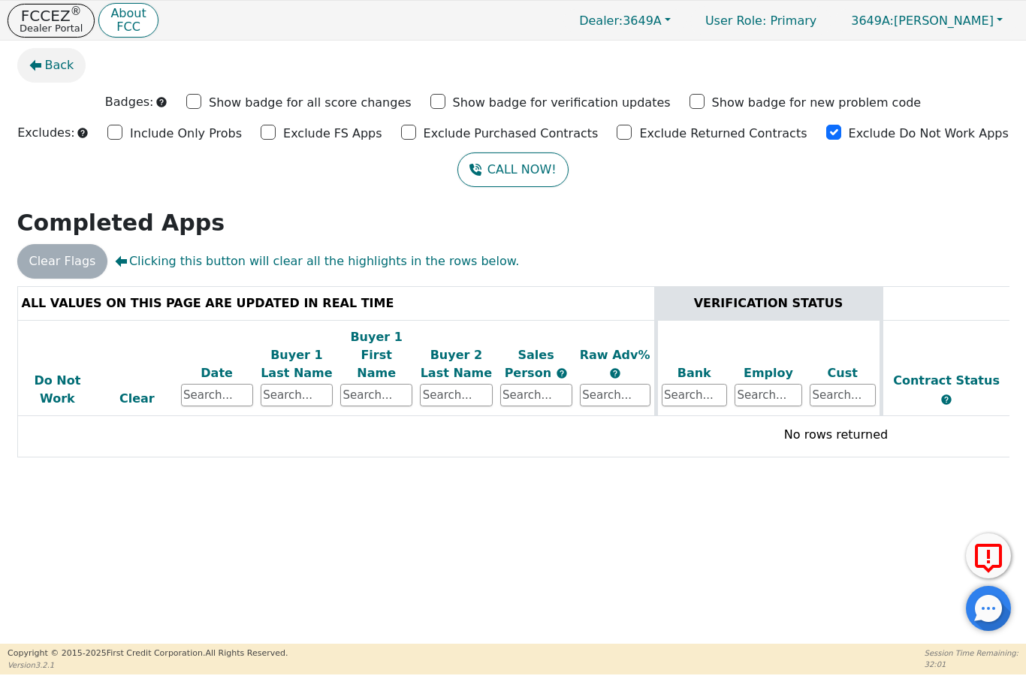
click at [57, 67] on span "Back" at bounding box center [59, 65] width 29 height 18
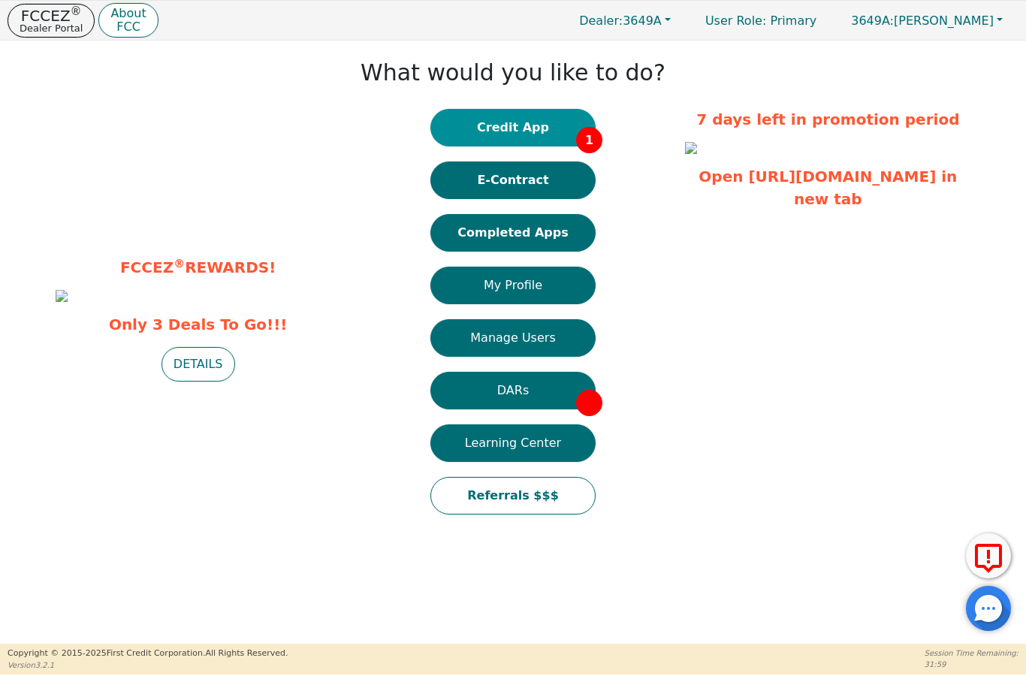
click at [479, 131] on button "Credit App 1" at bounding box center [513, 128] width 165 height 38
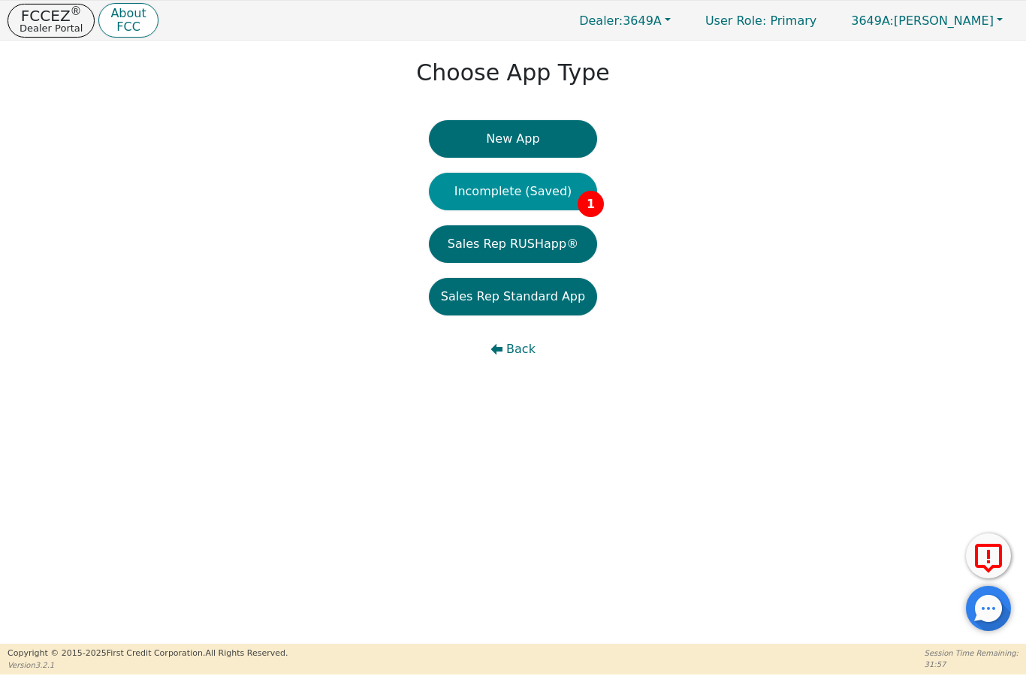
click at [461, 198] on button "Incomplete (Saved) 1" at bounding box center [513, 192] width 168 height 38
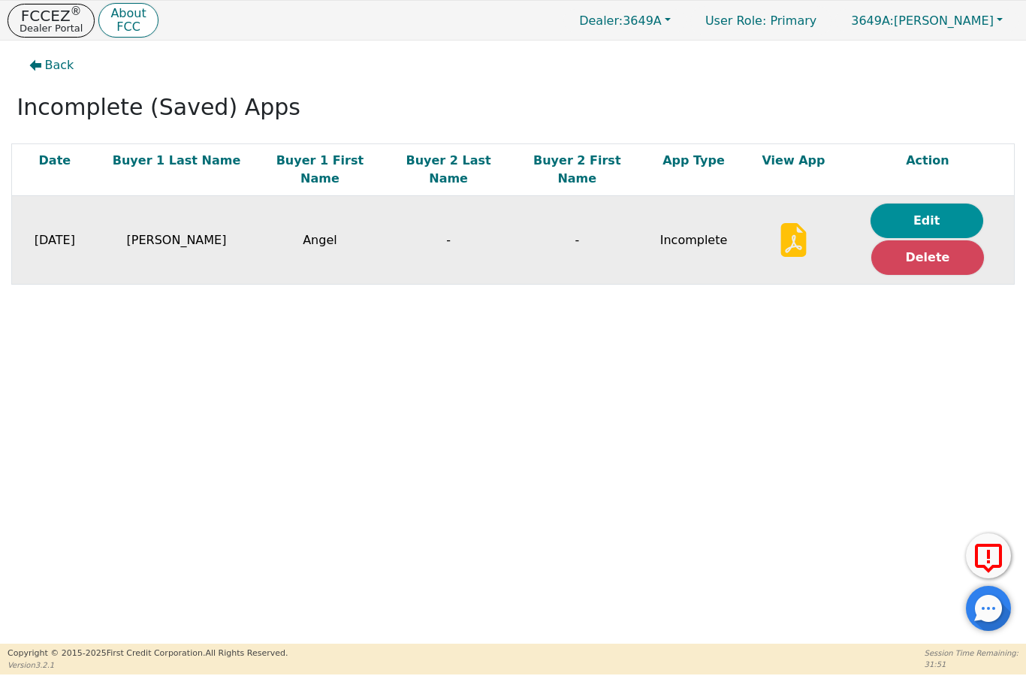
click at [929, 204] on button "Edit" at bounding box center [927, 221] width 113 height 35
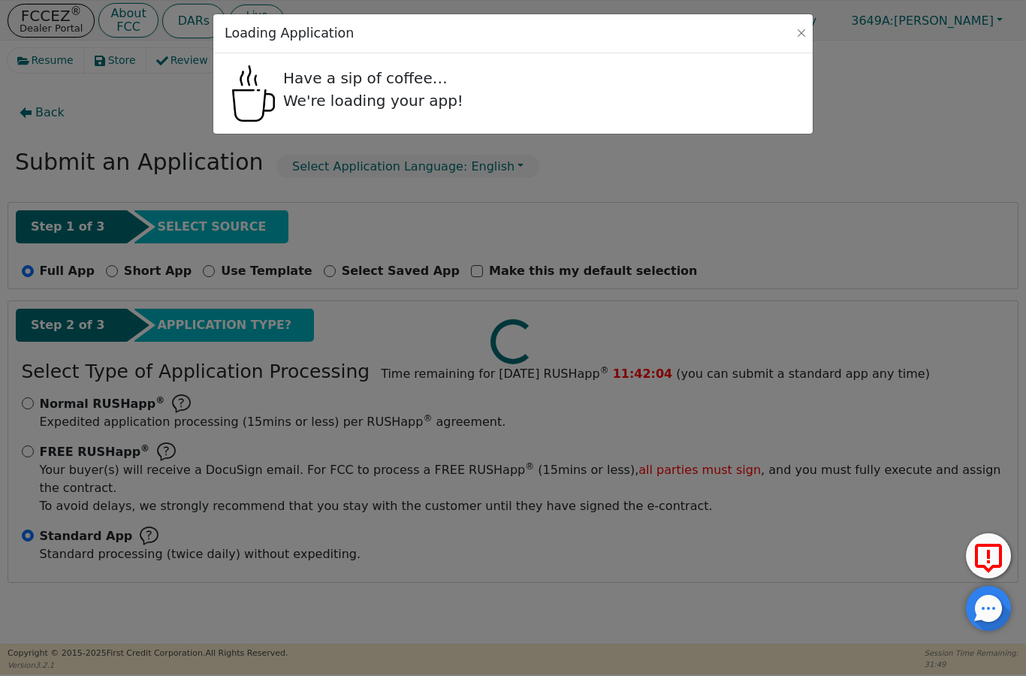
radio input "false"
radio input "true"
select select "VA"
select select "n"
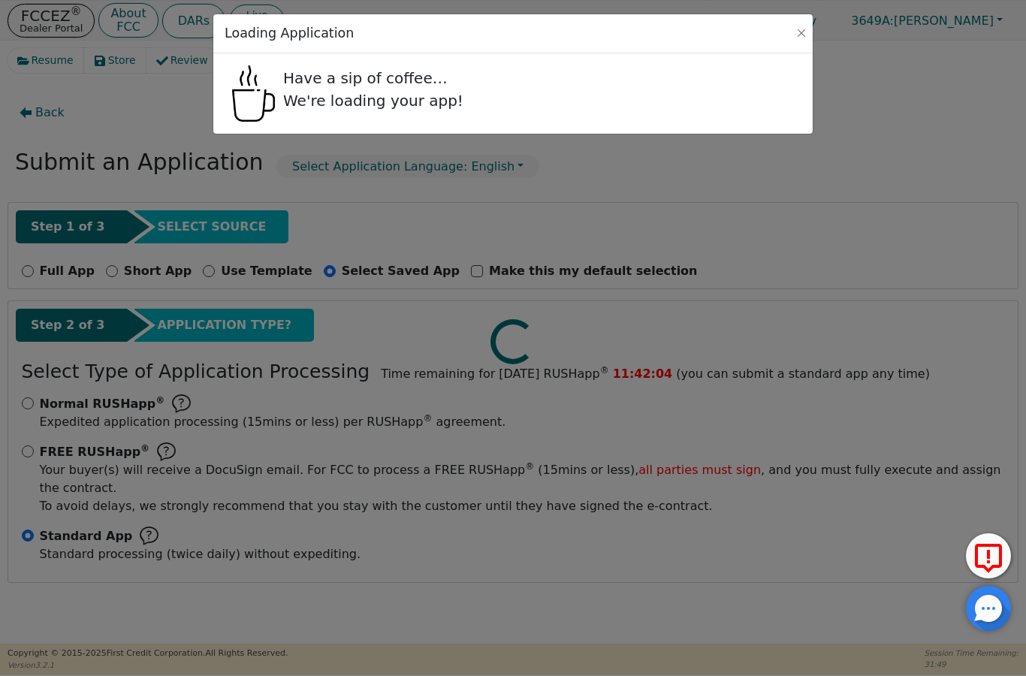
select select "VA"
select select "y"
select select "n"
select select "VA"
select select "Rent"
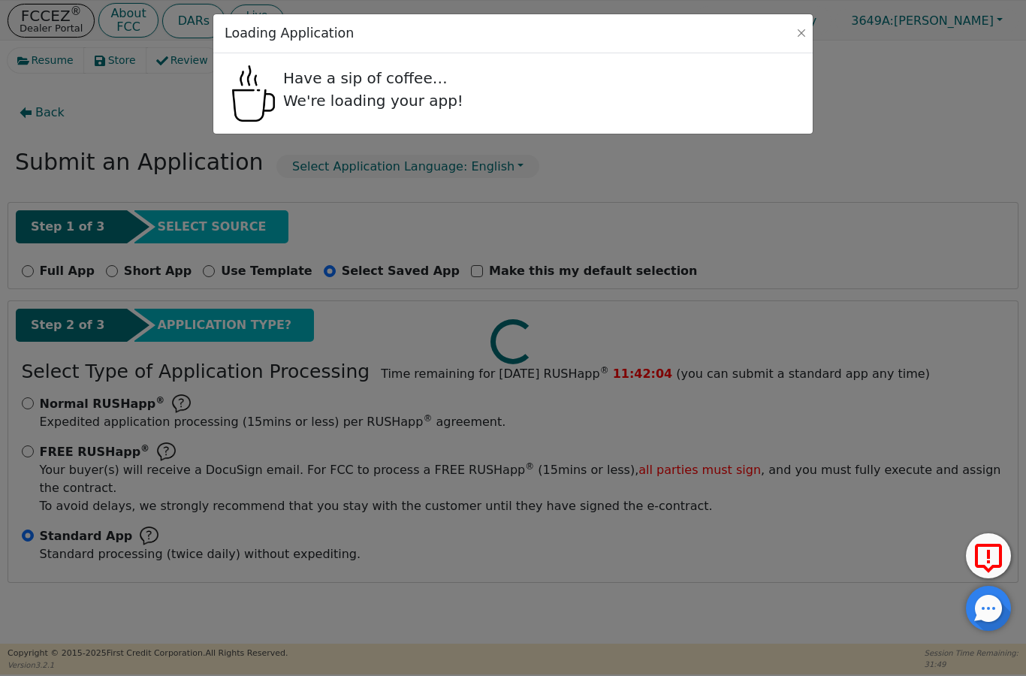
select select "IN"
select select "y"
select select "n"
select select "BROTHER"
select select "COUSIN"
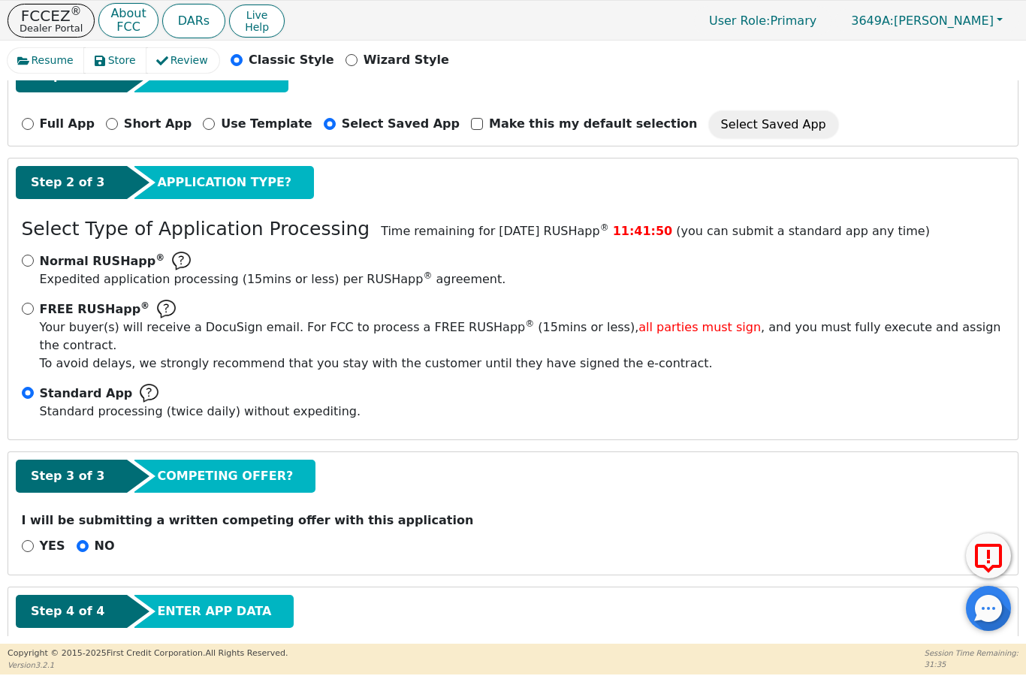
scroll to position [148, 0]
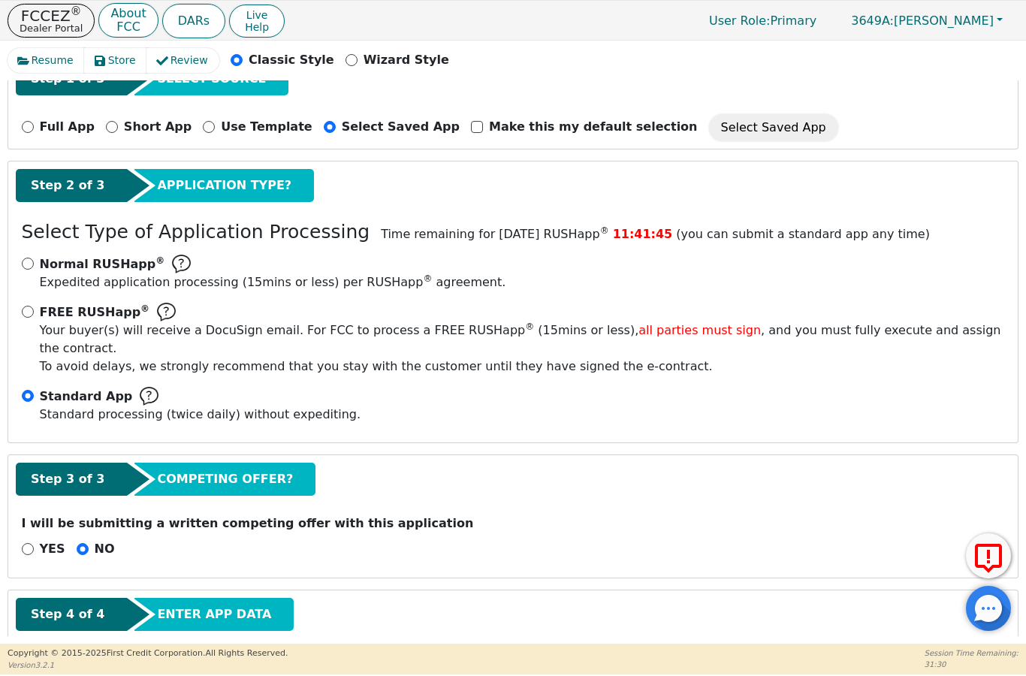
click at [26, 260] on input "Normal RUSHapp ® Expedited application processing ( 15 mins or less) per RUSHap…" at bounding box center [28, 264] width 12 height 12
radio input "true"
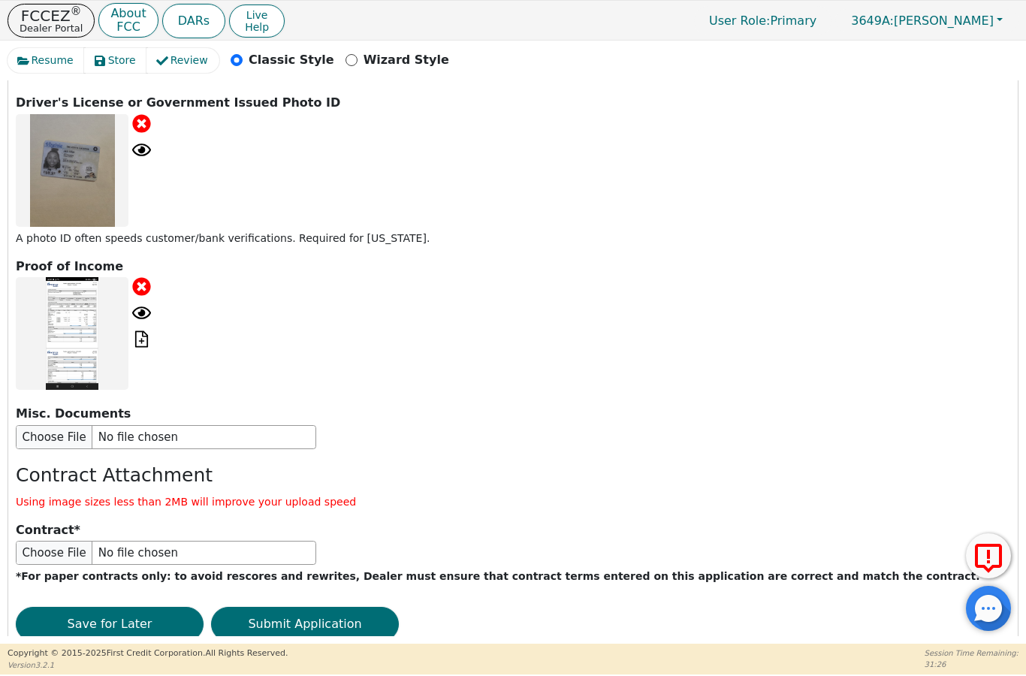
scroll to position [2072, 0]
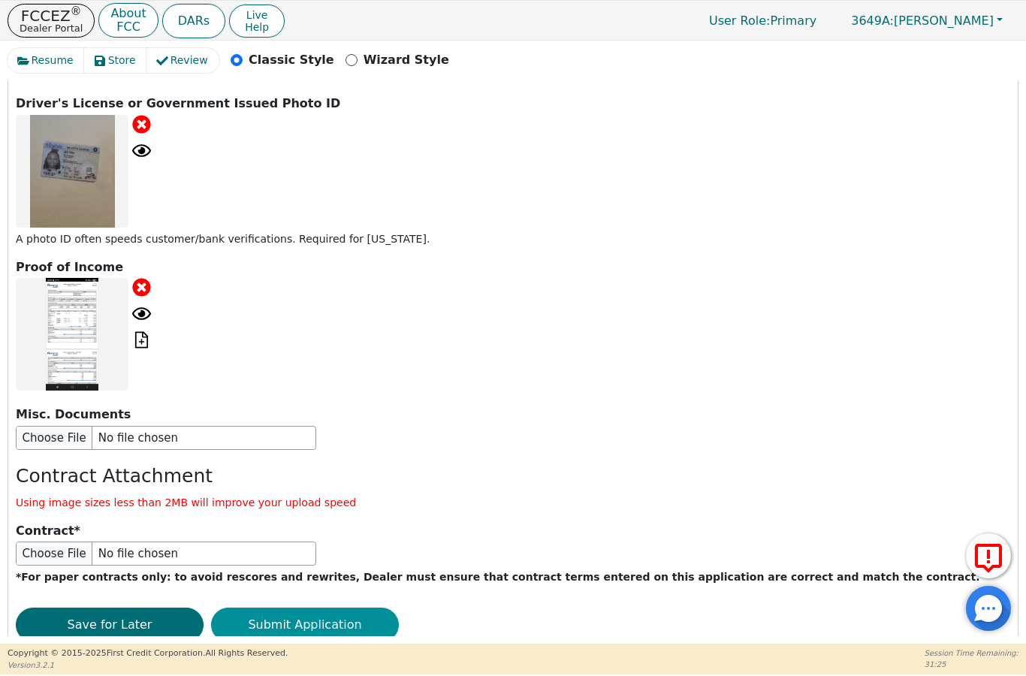
click at [299, 608] on button "Submit Application" at bounding box center [305, 625] width 188 height 35
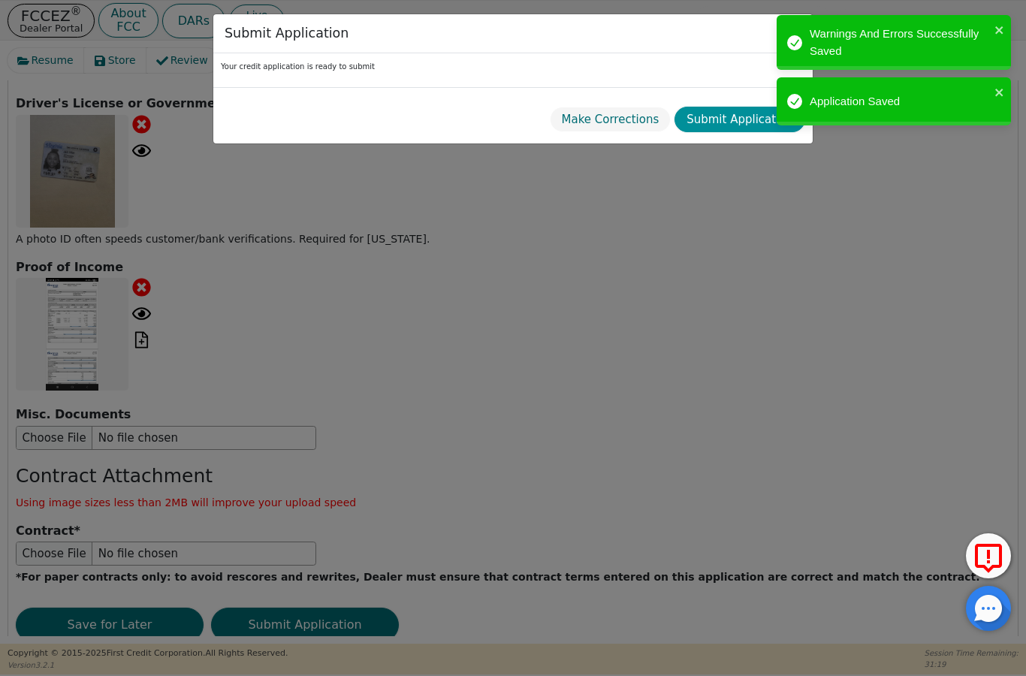
click at [732, 122] on button "Submit Application" at bounding box center [740, 120] width 131 height 26
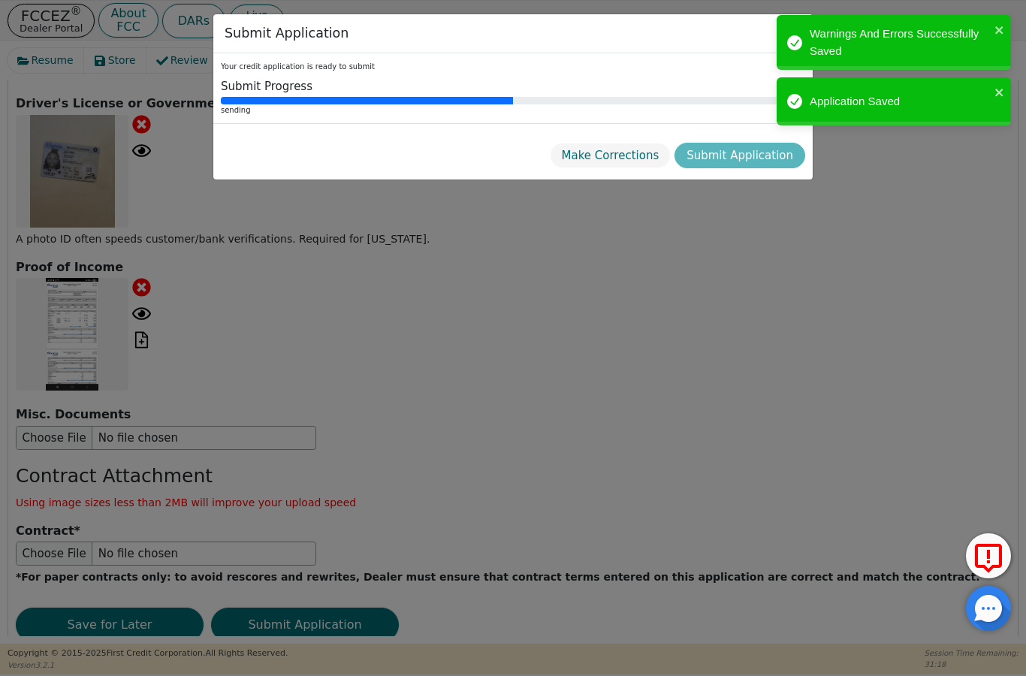
radio input "false"
